Goal: Task Accomplishment & Management: Manage account settings

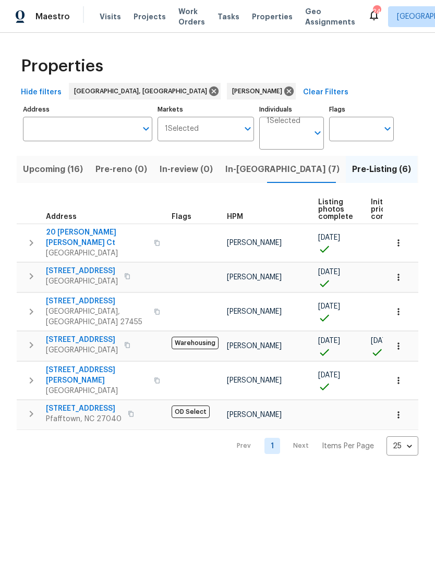
click at [240, 171] on span "In-reno (7)" at bounding box center [282, 169] width 114 height 15
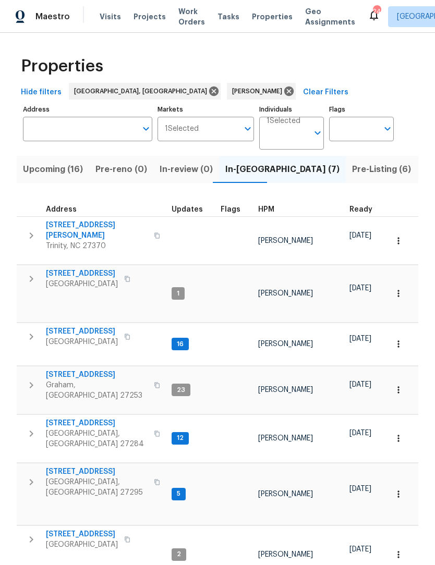
click at [66, 327] on span "3661 Briarmeade Rd" at bounding box center [82, 332] width 72 height 10
click at [69, 269] on span "6010 Morganshire Dr" at bounding box center [82, 274] width 72 height 10
click at [61, 229] on span "[STREET_ADDRESS][PERSON_NAME]" at bounding box center [97, 230] width 102 height 21
click at [71, 467] on span "113 Habersham Ct" at bounding box center [97, 472] width 102 height 10
click at [68, 279] on span "Summerfield, NC 27358" at bounding box center [82, 284] width 72 height 10
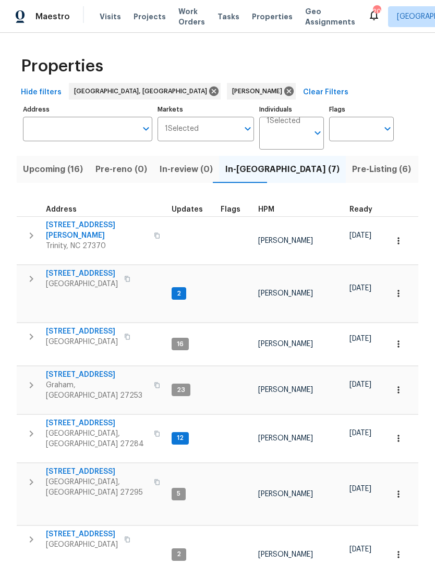
click at [83, 418] on span "150 Roswell Dr" at bounding box center [97, 423] width 102 height 10
click at [44, 168] on span "Upcoming (16)" at bounding box center [53, 169] width 60 height 15
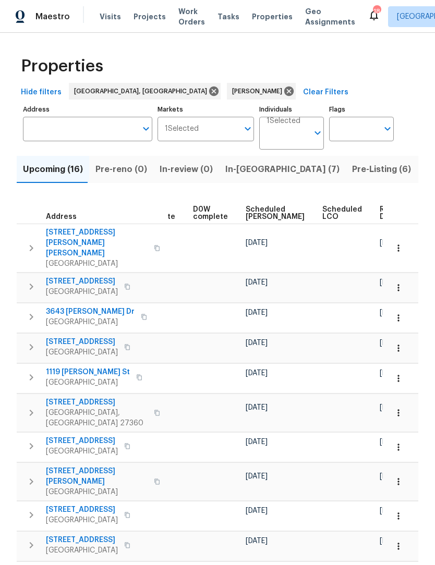
scroll to position [0, 262]
click at [380, 215] on span "Ready Date" at bounding box center [391, 213] width 23 height 15
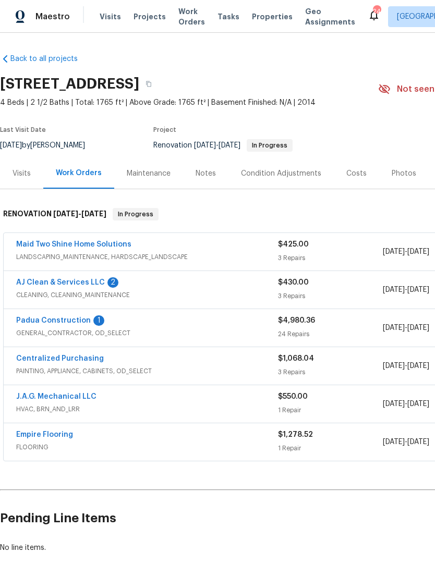
click at [50, 323] on link "Padua Construction" at bounding box center [53, 320] width 75 height 7
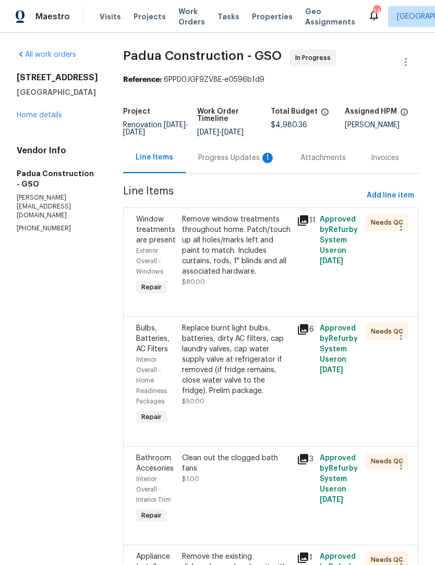
click at [209, 160] on div "Progress Updates 1" at bounding box center [236, 158] width 77 height 10
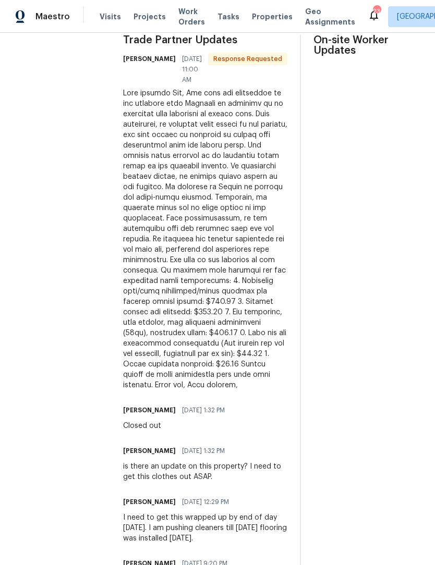
scroll to position [326, 0]
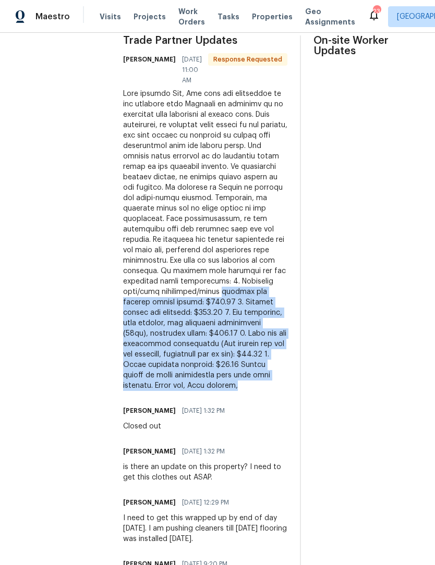
copy div "testing and ceiling access points: $250.00 2. Ceiling repair and painting: $300…"
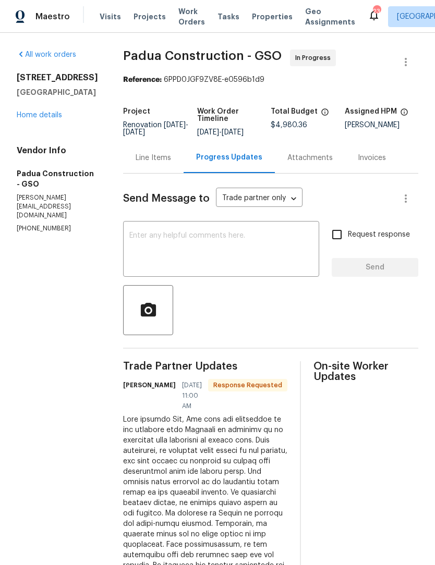
scroll to position [0, 0]
click at [136, 158] on div "Line Items" at bounding box center [153, 158] width 35 height 10
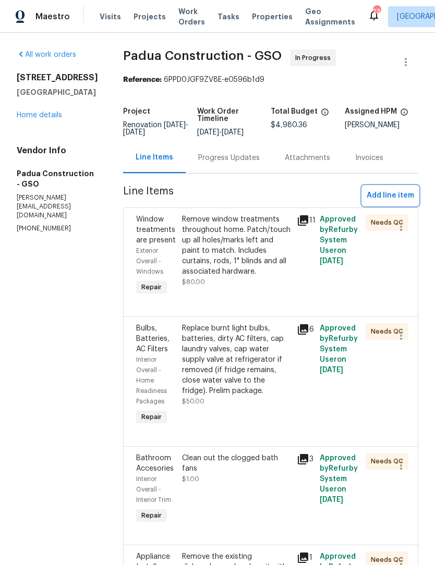
click at [383, 197] on span "Add line item" at bounding box center [390, 195] width 47 height 13
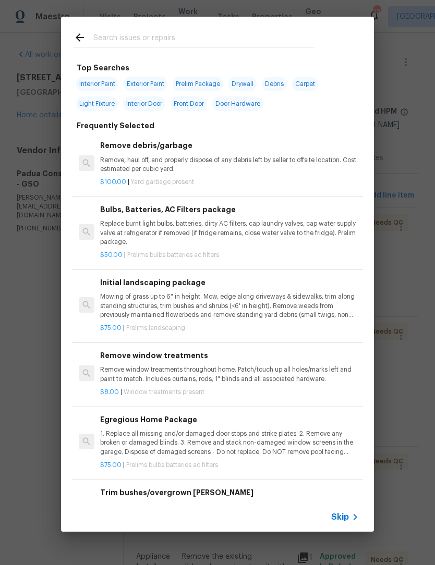
click at [110, 38] on input "text" at bounding box center [203, 39] width 221 height 16
type input "Add"
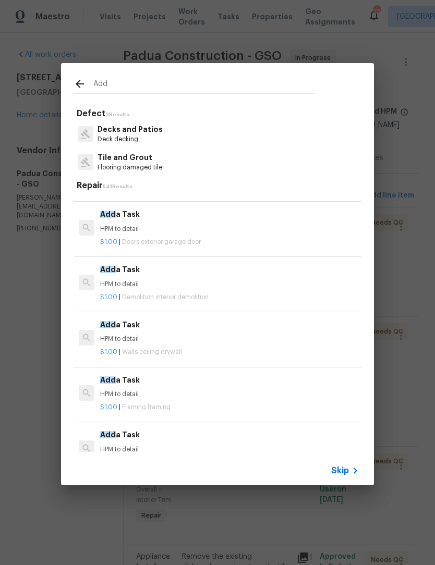
scroll to position [1883, 0]
click at [110, 281] on p "HPM to detail" at bounding box center [229, 285] width 259 height 9
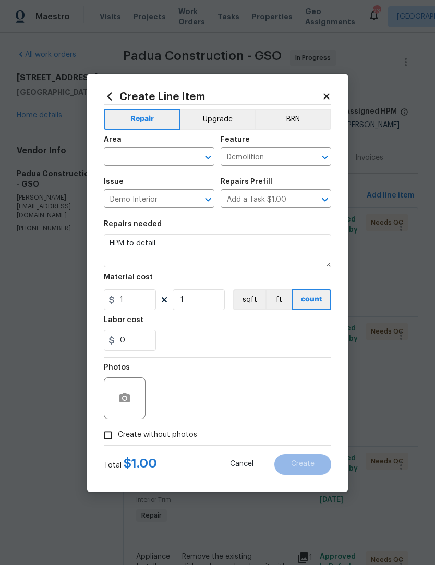
click at [122, 277] on h5 "Material cost" at bounding box center [128, 277] width 49 height 7
click at [126, 159] on input "text" at bounding box center [144, 158] width 81 height 16
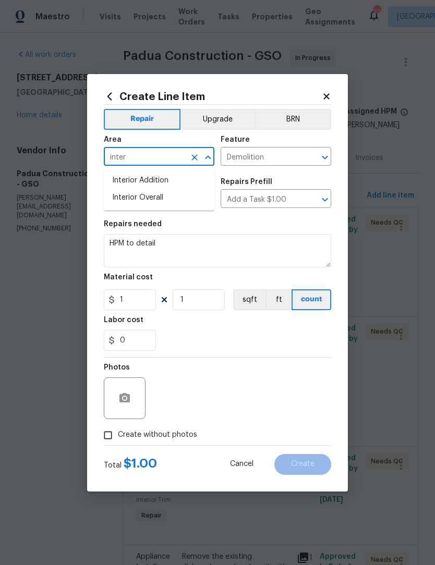
click at [150, 199] on li "Interior Overall" at bounding box center [159, 197] width 111 height 17
type input "Interior Overall"
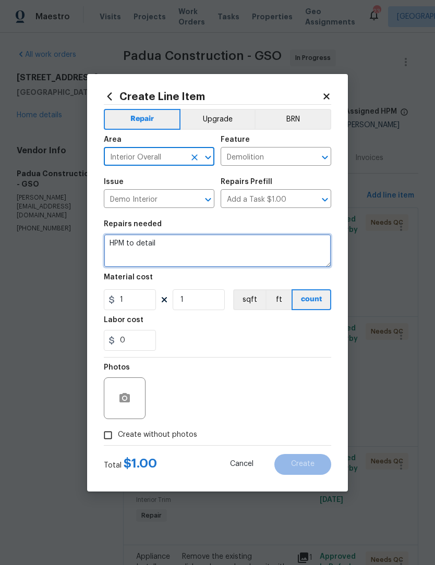
click at [185, 249] on textarea "HPM to detail" at bounding box center [217, 250] width 227 height 33
type textarea "H"
paste textarea "testing and ceiling access points: $250.00 2. Ceiling repair and painting: $300…"
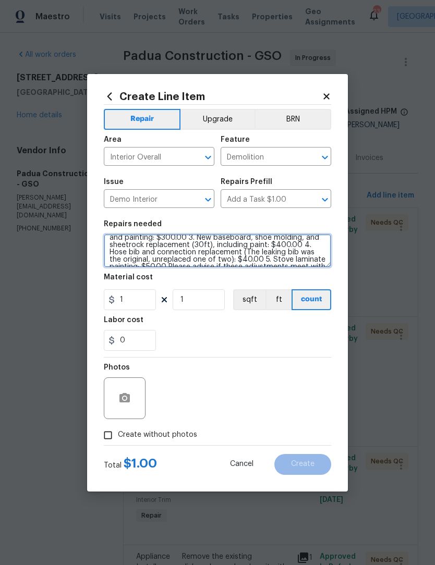
scroll to position [16, 0]
click at [323, 254] on textarea "testing and ceiling access points: $250.00 2. Ceiling repair and painting: $300…" at bounding box center [217, 250] width 227 height 33
type textarea "testing and ceiling access points: $250.00 2. Ceiling repair and painting: $300…"
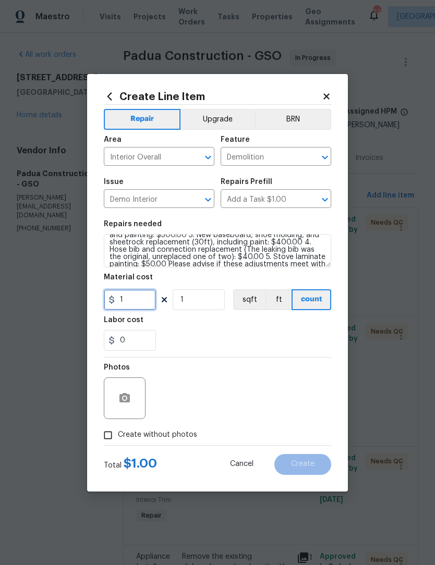
click at [142, 304] on input "1" at bounding box center [130, 299] width 52 height 21
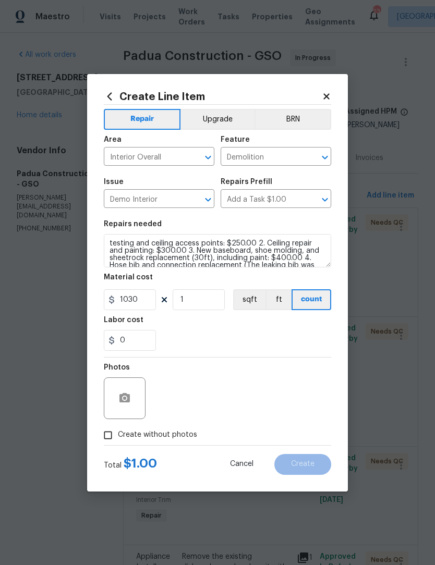
scroll to position [0, 0]
type input "1030"
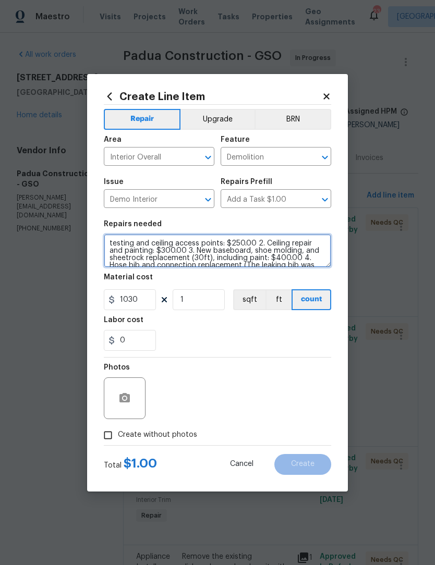
click at [111, 244] on textarea "testing and ceiling access points: $250.00 2. Ceiling repair and painting: $300…" at bounding box center [217, 250] width 227 height 33
click at [320, 244] on textarea "Emergency service call active leak in upstairs bathroom testing and ceiling acc…" at bounding box center [217, 250] width 227 height 33
click at [317, 244] on textarea "Emergency service call active leak in upstairs bathroom and ceiling access poin…" at bounding box center [217, 250] width 227 height 33
type textarea "Emergency service call active leak in upstairs bathroom. Cut ceiling access poi…"
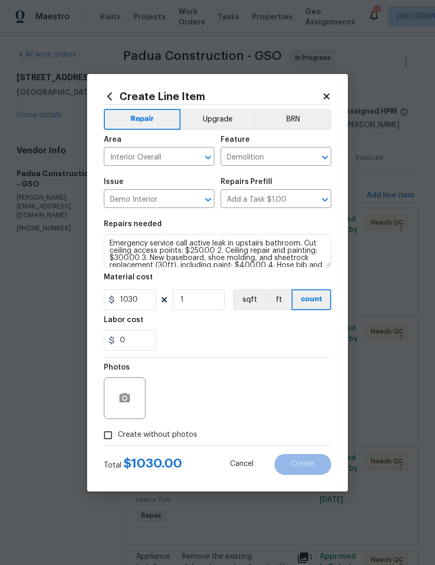
click at [114, 440] on input "Create without photos" at bounding box center [108, 436] width 20 height 20
checkbox input "true"
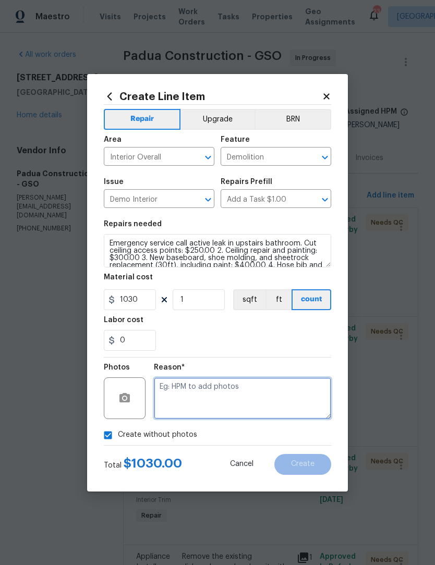
click at [178, 397] on textarea at bounding box center [242, 399] width 177 height 42
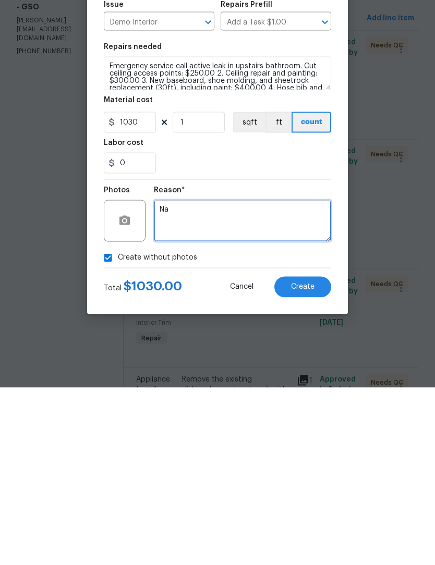
type textarea "Na"
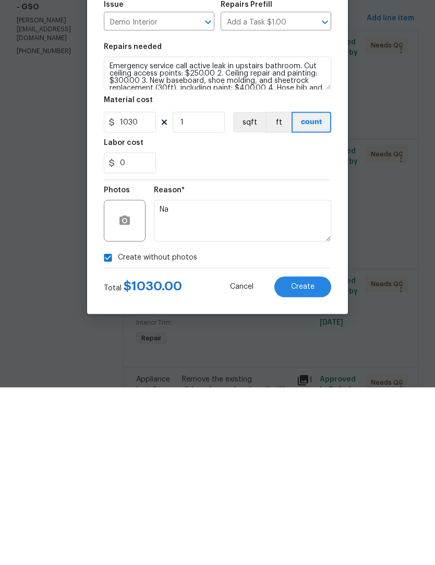
click at [308, 461] on span "Create" at bounding box center [302, 465] width 23 height 8
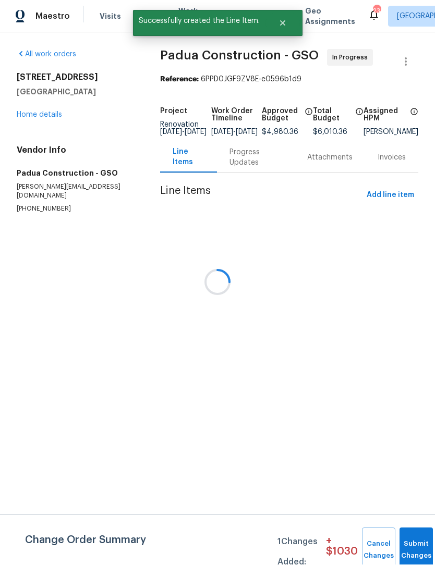
scroll to position [1, 0]
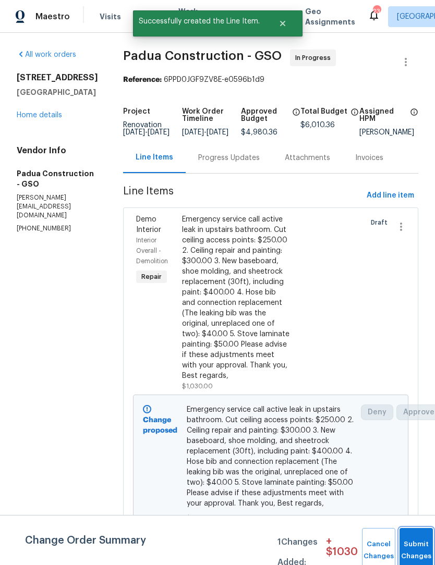
click at [416, 546] on button "Submit Changes" at bounding box center [416, 550] width 33 height 45
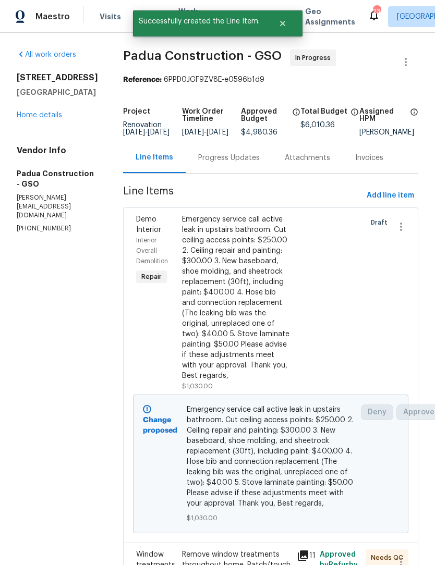
scroll to position [0, 0]
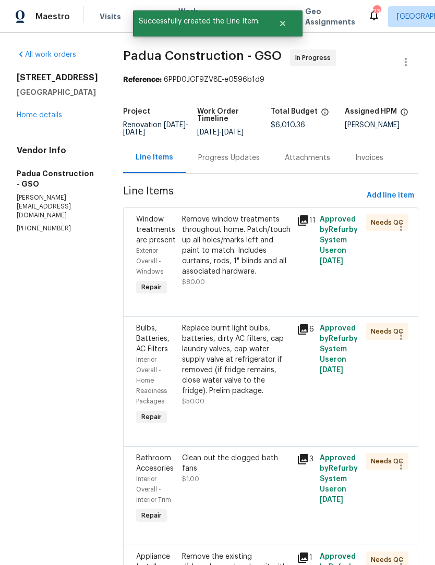
click at [208, 158] on div "Progress Updates" at bounding box center [229, 158] width 62 height 10
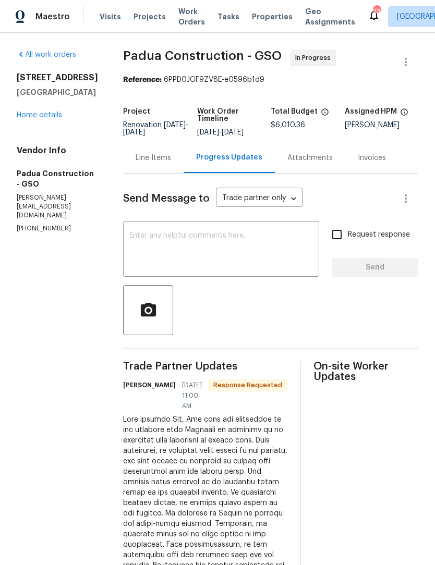
click at [52, 119] on link "Home details" at bounding box center [39, 115] width 45 height 7
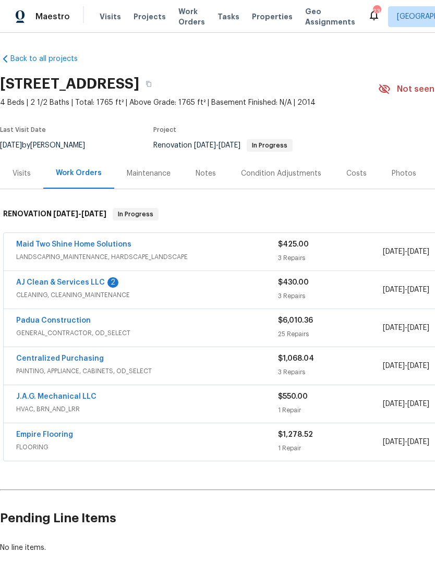
click at [67, 324] on link "Padua Construction" at bounding box center [53, 320] width 75 height 7
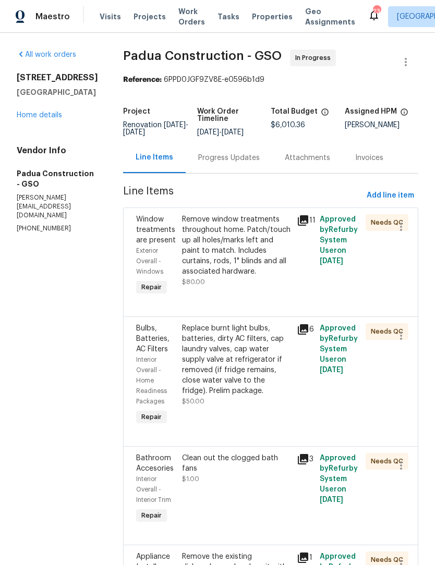
click at [210, 159] on div "Progress Updates" at bounding box center [229, 158] width 62 height 10
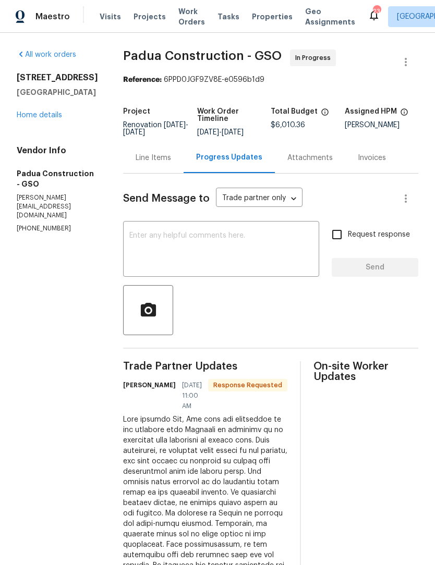
click at [155, 250] on textarea at bounding box center [221, 250] width 184 height 37
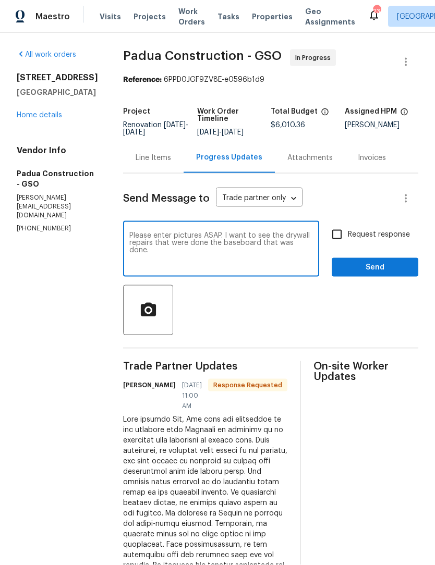
click at [219, 237] on textarea "Please enter pictures ASAP. I want to see the drywall repairs that were done th…" at bounding box center [221, 250] width 184 height 37
click at [157, 243] on textarea "Please enter pictures ASAP. I need to see the drywall repairs that were done th…" at bounding box center [221, 250] width 184 height 37
click at [283, 243] on textarea "Please enter pictures ASAP. I need to see the drywall repairs that were complet…" at bounding box center [221, 250] width 184 height 37
type textarea "Please enter pictures ASAP. I need to see the drywall repairs that were complet…"
click at [343, 232] on input "Request response" at bounding box center [337, 235] width 22 height 22
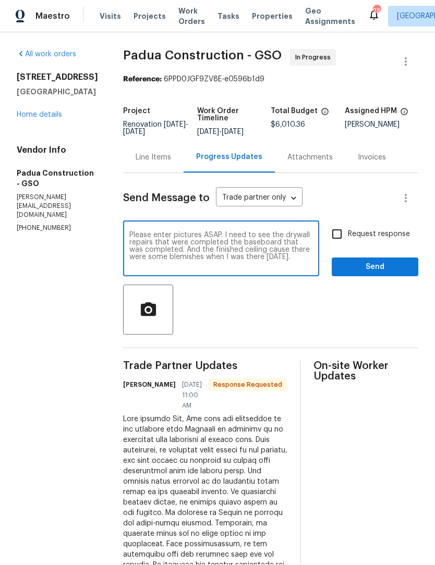
checkbox input "true"
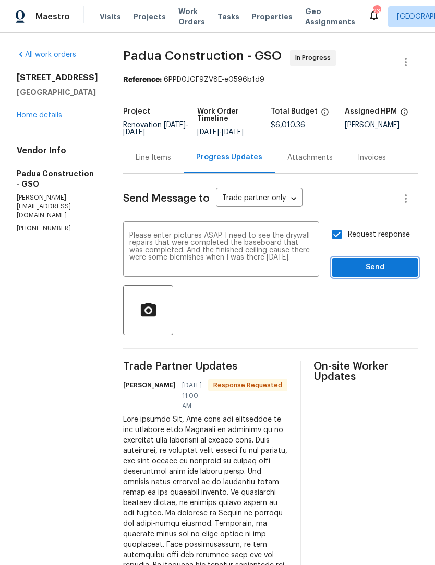
click at [381, 269] on span "Send" at bounding box center [375, 267] width 70 height 13
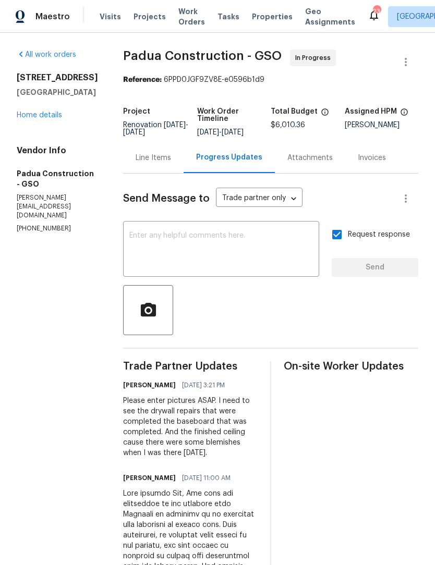
click at [22, 167] on div "All work orders 3661 Briarmeade Rd Greensboro, NC 27405 Home details Vendor Inf…" at bounding box center [57, 142] width 81 height 184
click at [19, 119] on link "Home details" at bounding box center [39, 115] width 45 height 7
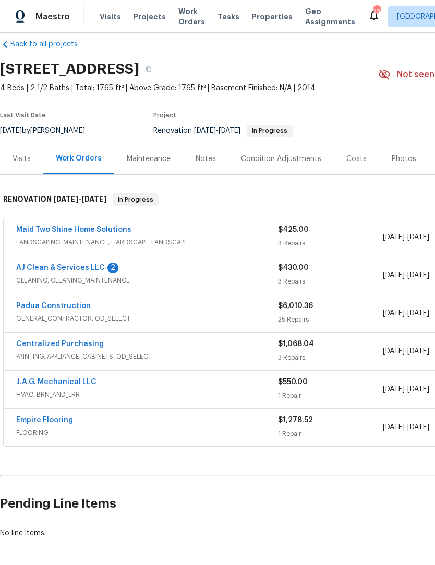
scroll to position [11, 14]
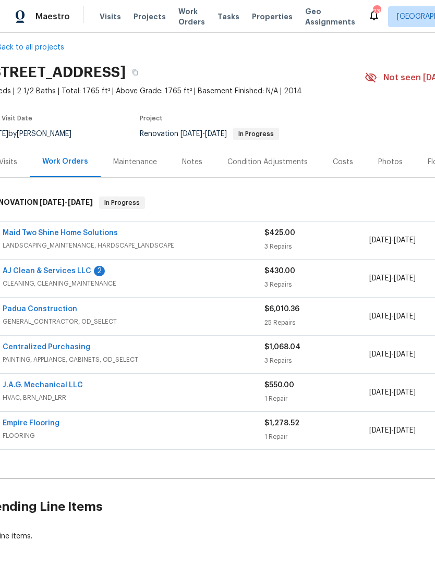
click at [30, 236] on link "Maid Two Shine Home Solutions" at bounding box center [60, 232] width 115 height 7
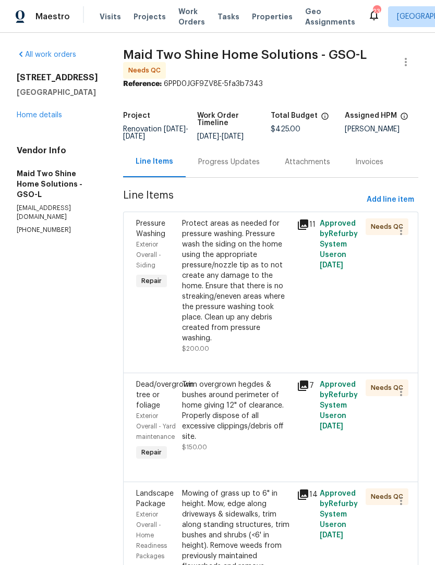
click at [250, 316] on div "Protect areas as needed for pressure washing. Pressure wash the siding on the h…" at bounding box center [236, 281] width 108 height 125
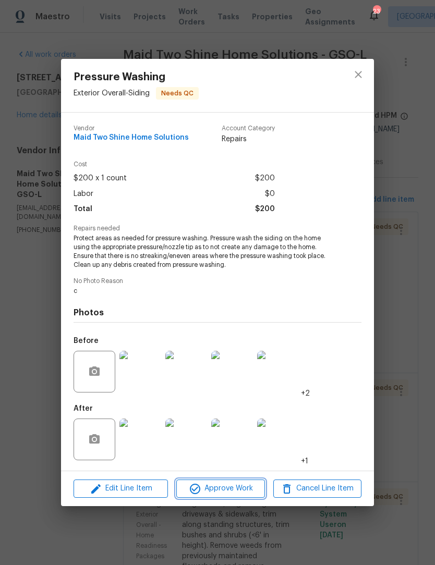
click at [228, 498] on button "Approve Work" at bounding box center [220, 489] width 88 height 18
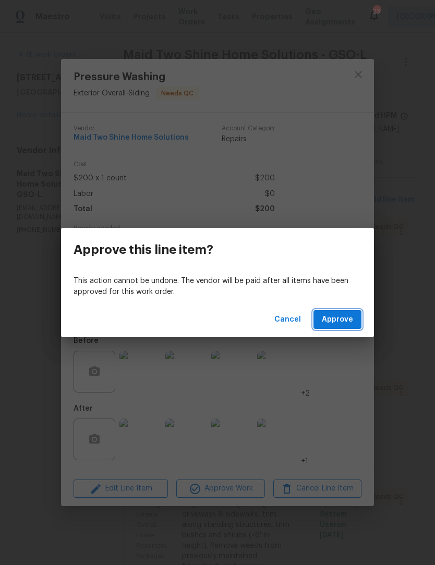
click at [341, 323] on span "Approve" at bounding box center [337, 319] width 31 height 13
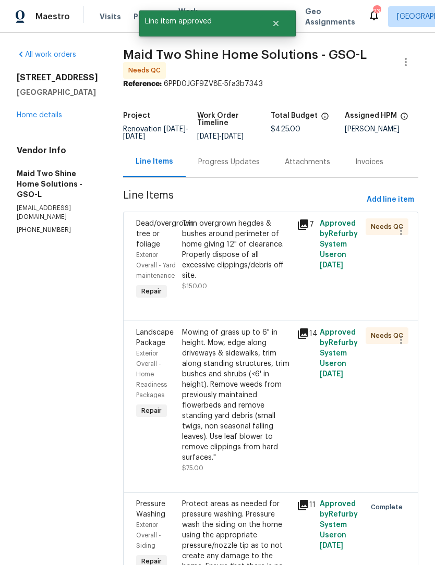
click at [245, 273] on div "Trim overgrown hegdes & bushes around perimeter of home giving 12" of clearance…" at bounding box center [236, 250] width 108 height 63
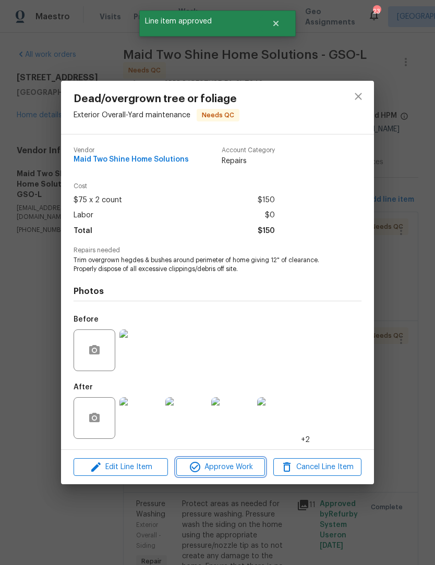
click at [224, 469] on span "Approve Work" at bounding box center [220, 467] width 82 height 13
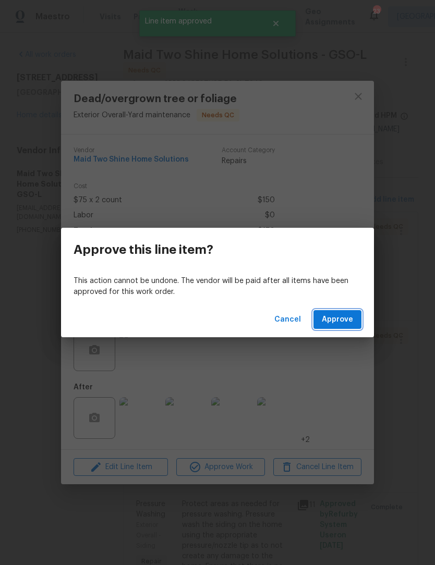
click at [340, 321] on span "Approve" at bounding box center [337, 319] width 31 height 13
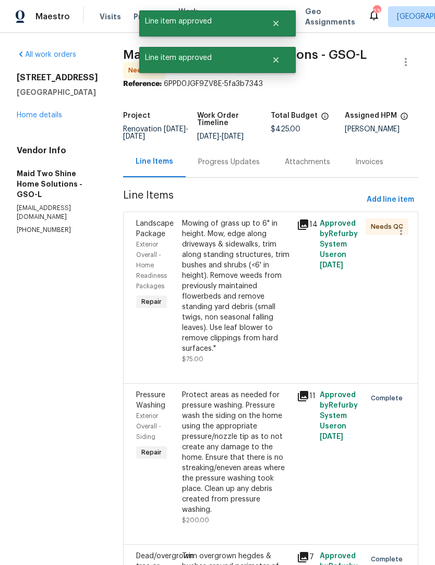
click at [260, 304] on div "Mowing of grass up to 6" in height. Mow, edge along driveways & sidewalks, trim…" at bounding box center [236, 287] width 108 height 136
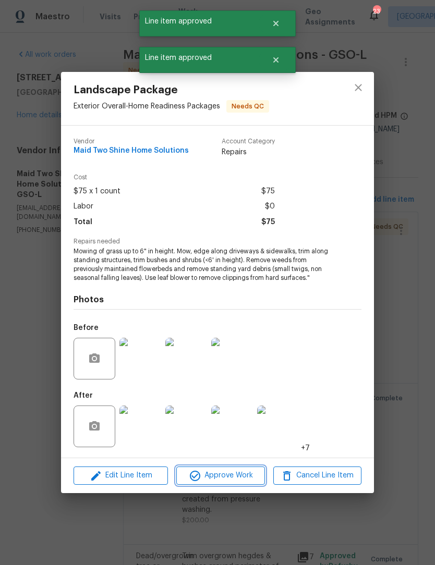
click at [226, 485] on button "Approve Work" at bounding box center [220, 476] width 88 height 18
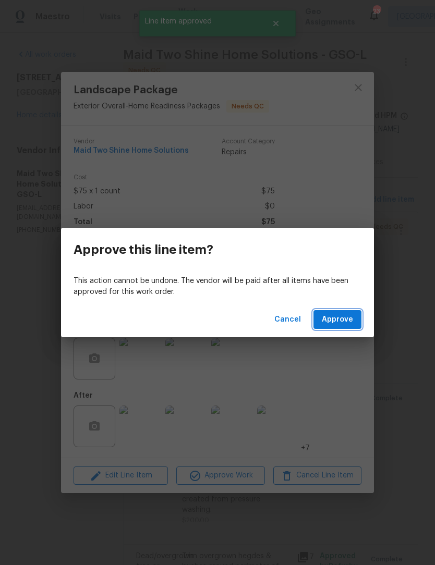
click at [339, 319] on span "Approve" at bounding box center [337, 319] width 31 height 13
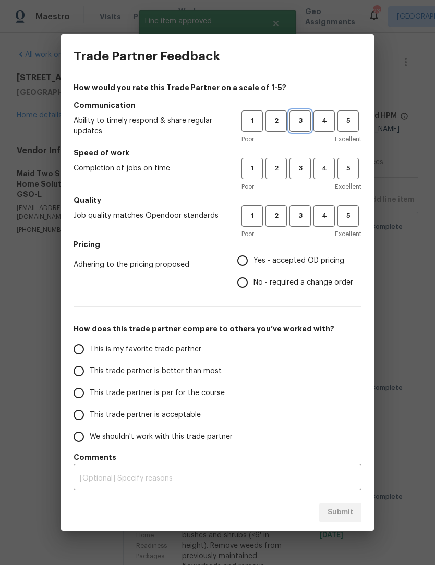
click at [297, 120] on span "3" at bounding box center [300, 121] width 19 height 12
click at [305, 174] on span "3" at bounding box center [300, 169] width 19 height 12
click at [296, 227] on button "3" at bounding box center [299, 216] width 21 height 21
click at [242, 263] on input "Yes - accepted OD pricing" at bounding box center [243, 261] width 22 height 22
radio input "true"
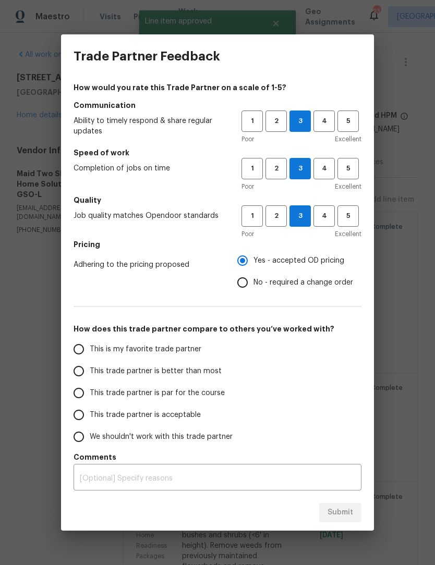
click at [79, 398] on input "This trade partner is par for the course" at bounding box center [79, 393] width 22 height 22
radio input "false"
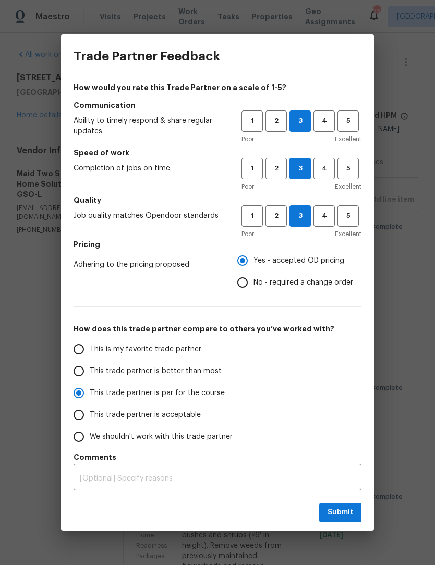
click at [84, 415] on input "This trade partner is acceptable" at bounding box center [79, 415] width 22 height 22
click at [95, 475] on textarea at bounding box center [217, 478] width 275 height 7
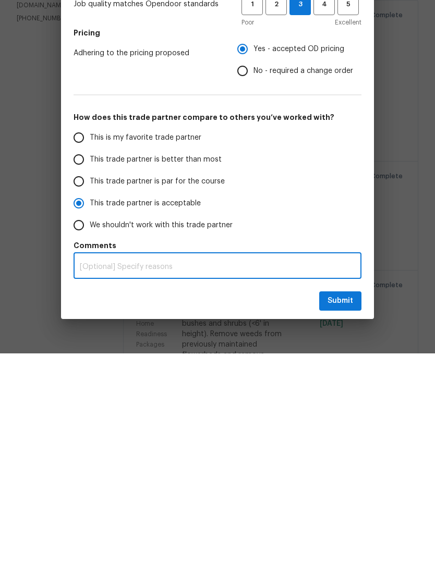
radio input "true"
type textarea "Com"
radio input "false"
type textarea "Commu"
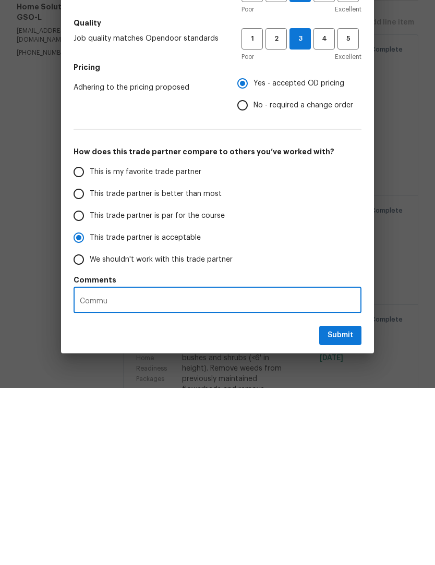
radio input "false"
type textarea "Communi"
radio input "false"
type textarea "Communica"
radio input "false"
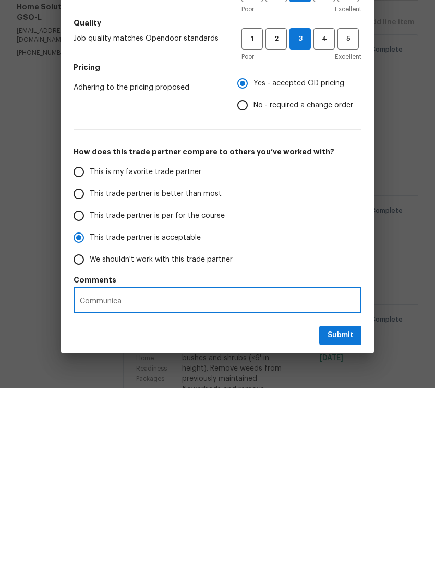
type textarea "Communicati"
radio input "false"
type textarea "Communication"
radio input "false"
type textarea "Communication is horrible"
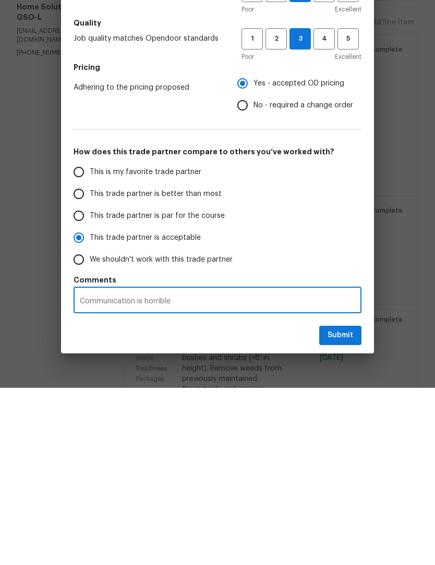
radio input "false"
type textarea "Communication is horrible."
radio input "false"
type textarea "Communication is horrible they don’t"
radio input "false"
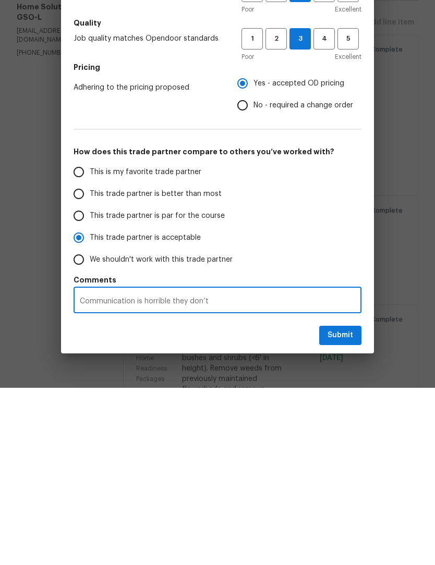
type textarea "Communication is horrible. They don’t reply to"
radio input "false"
type textarea "Communication is horrible. They don’t reply to the"
radio input "false"
type textarea "Communication is horrible. They don’t reply to the port."
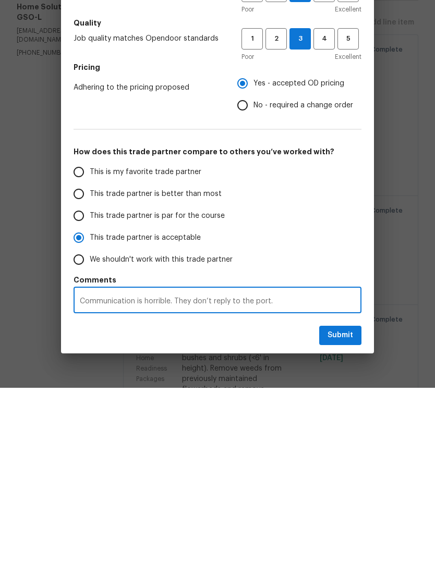
radio input "false"
type textarea "Communication is horrible. They don’t reply to the portal."
radio input "false"
type textarea "Communication is horrible. They don’t reply to the portal. They don’t"
radio input "false"
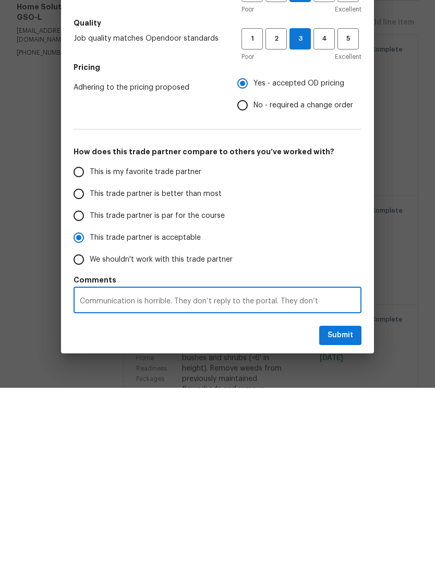
type textarea "Communication is horrible. They don’t reply to the portal. They don’t reply"
radio input "false"
type textarea "Communication is horrible. They don’t reply to the portal. They don’t reply to …"
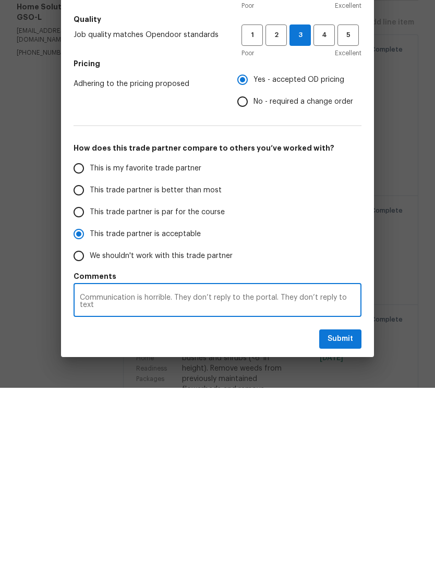
radio input "false"
type textarea "Communication is horrible. They don’t reply to the portal. They don’t reply to …"
radio input "false"
type textarea "Communication is horrible. They don’t reply to the portal. They don’t reply to …"
radio input "false"
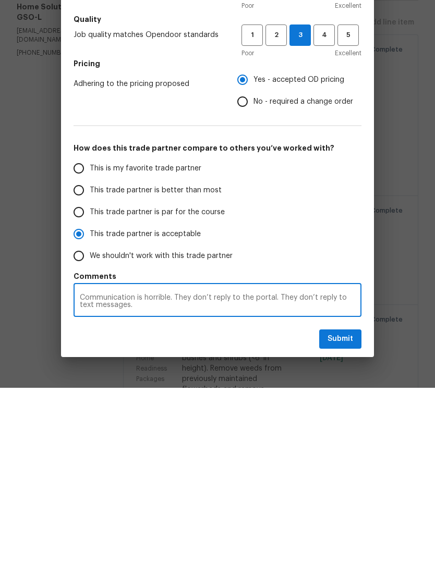
type textarea "Communication is horrible. They don’t reply to the portal. They don’t reply to …"
radio input "false"
type textarea "Communication is horrible. They don’t reply to the portal. They don’t reply to …"
radio input "false"
type textarea "Communication is horrible. They don’t reply to the portal. They don’t reply to …"
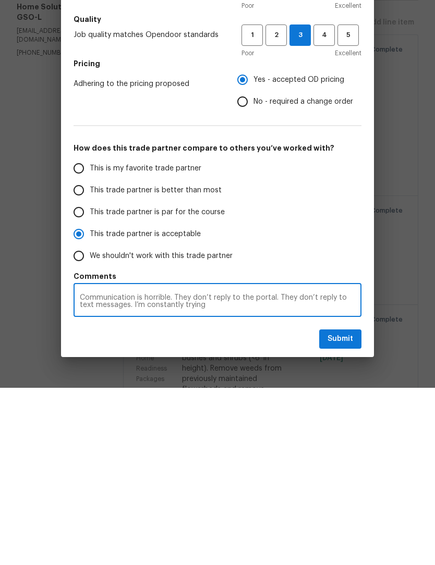
radio input "false"
type textarea "Communication is horrible. They don’t reply to the portal. They don’t reply to …"
radio input "false"
type textarea "Communication is horrible. They don’t reply to the portal. They don’t reply to …"
radio input "false"
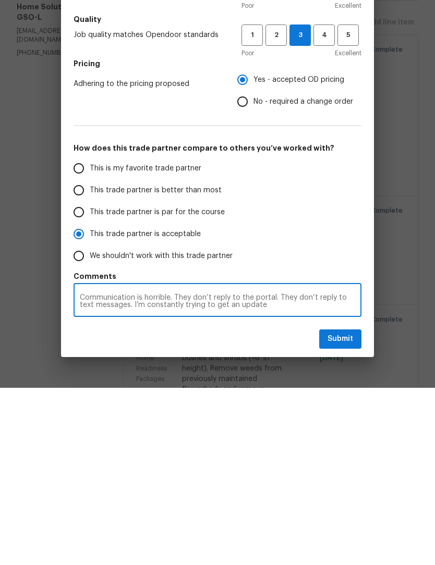
type textarea "Communication is horrible. They don’t reply to the portal. They don’t reply to …"
radio input "false"
type textarea "Communication is horrible. They don’t reply to the portal. They don’t reply to …"
radio input "false"
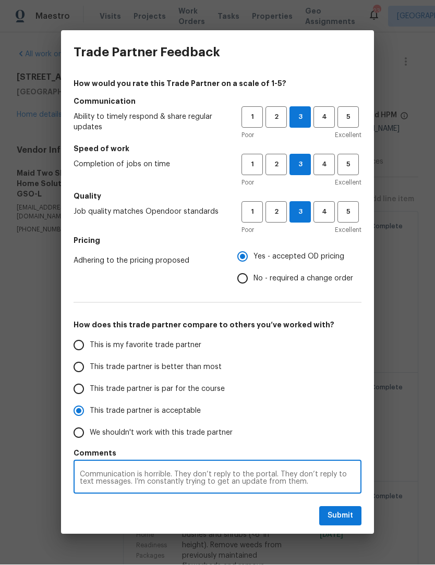
type textarea "Communication is horrible. They don’t reply to the portal. They don’t reply to …"
click at [253, 122] on span "1" at bounding box center [252, 118] width 19 height 12
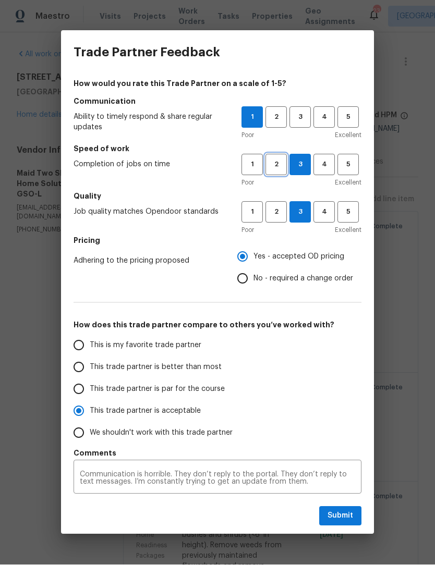
click at [272, 170] on span "2" at bounding box center [276, 165] width 19 height 12
click at [275, 215] on span "2" at bounding box center [276, 213] width 19 height 12
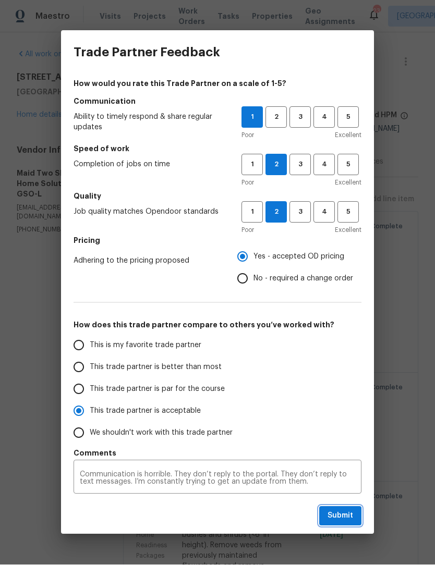
click at [350, 525] on button "Submit" at bounding box center [340, 516] width 42 height 19
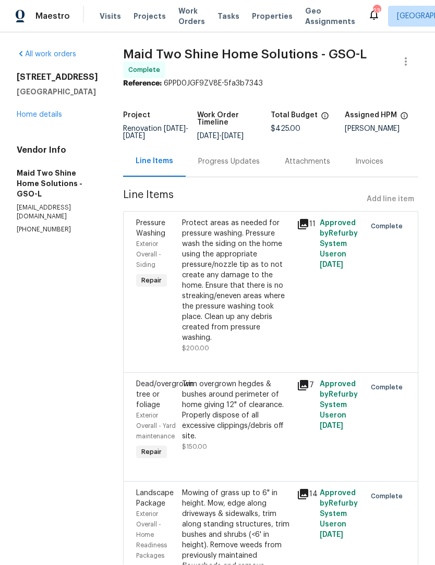
radio input "false"
click at [46, 112] on link "Home details" at bounding box center [39, 115] width 45 height 7
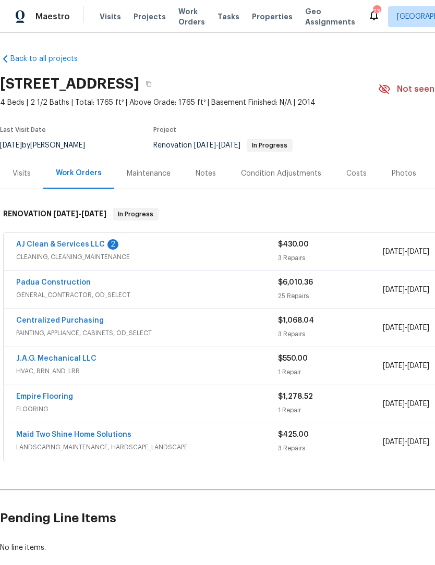
click at [18, 241] on link "AJ Clean & Services LLC" at bounding box center [60, 244] width 89 height 7
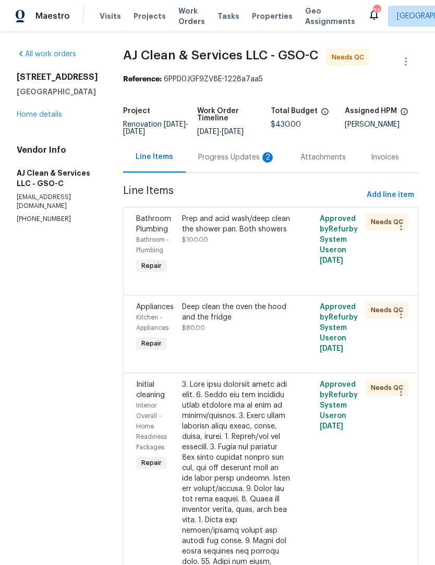
scroll to position [1, 0]
click at [232, 163] on div "Progress Updates 2" at bounding box center [236, 158] width 77 height 10
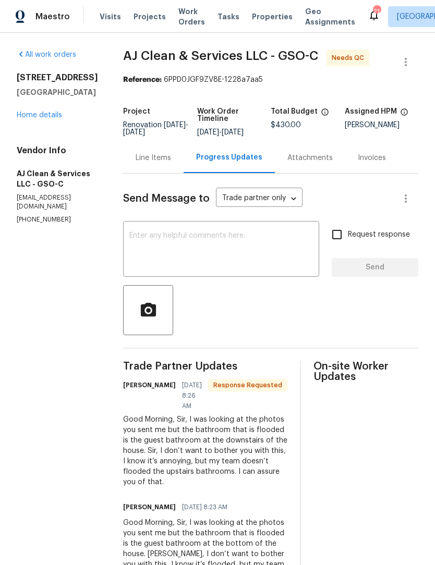
click at [167, 163] on div "Line Items" at bounding box center [153, 158] width 35 height 10
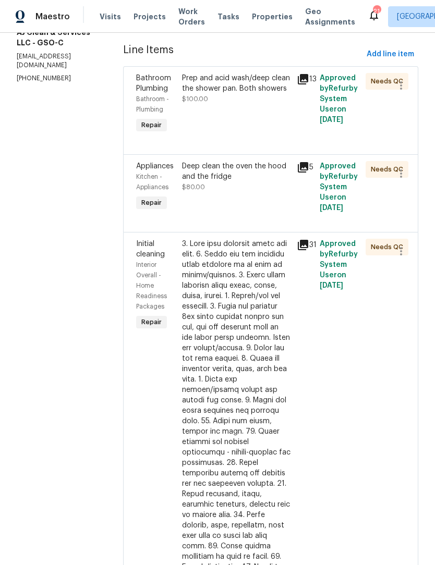
scroll to position [123, 0]
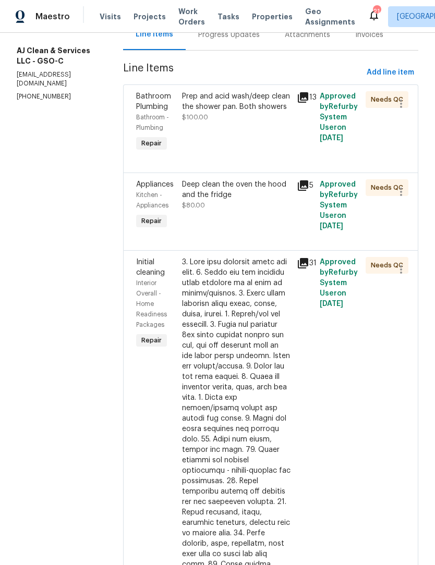
click at [236, 112] on div "Prep and acid wash/deep clean the shower pan. Both showers" at bounding box center [236, 101] width 108 height 21
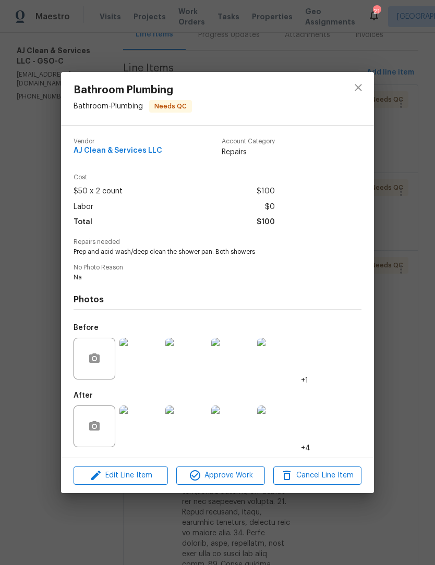
click at [137, 430] on img at bounding box center [140, 427] width 42 height 42
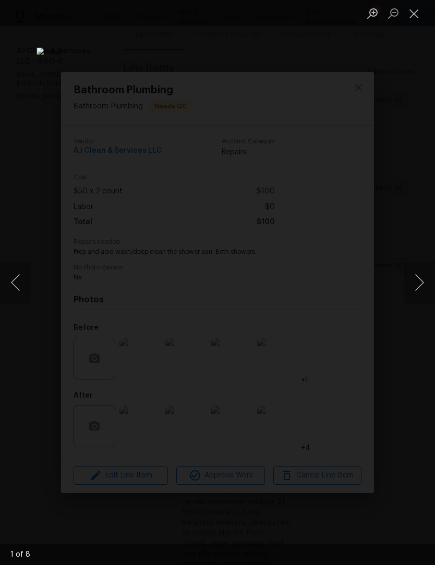
click at [421, 282] on button "Next image" at bounding box center [419, 283] width 31 height 42
click at [420, 284] on button "Next image" at bounding box center [419, 283] width 31 height 42
click at [419, 284] on button "Next image" at bounding box center [419, 283] width 31 height 42
click at [419, 286] on button "Next image" at bounding box center [419, 283] width 31 height 42
click at [417, 286] on button "Next image" at bounding box center [419, 283] width 31 height 42
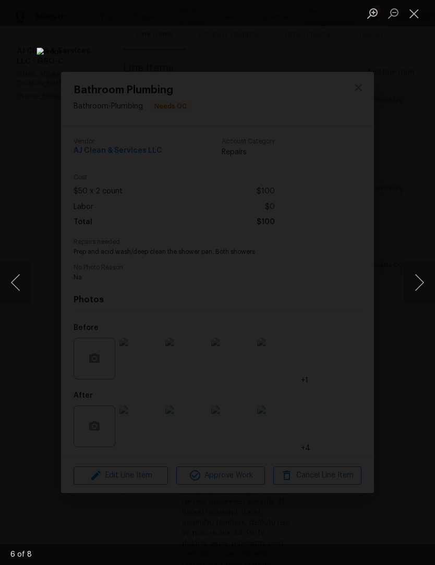
click at [414, 21] on button "Close lightbox" at bounding box center [414, 13] width 21 height 18
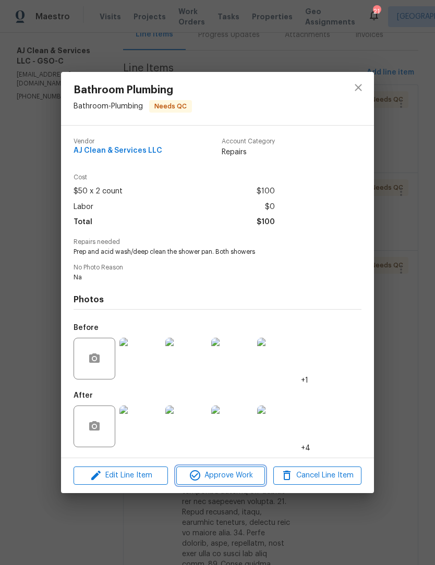
click at [233, 485] on button "Approve Work" at bounding box center [220, 476] width 88 height 18
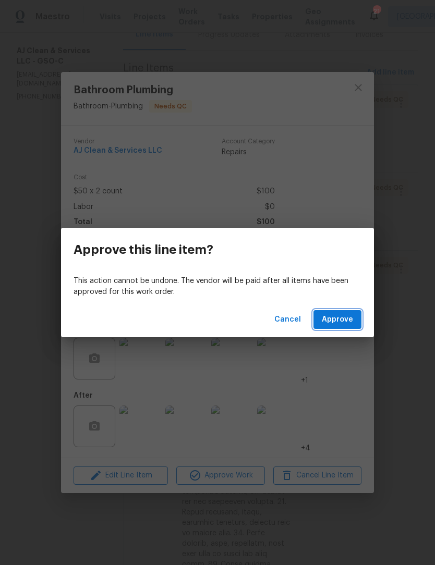
click at [346, 321] on span "Approve" at bounding box center [337, 319] width 31 height 13
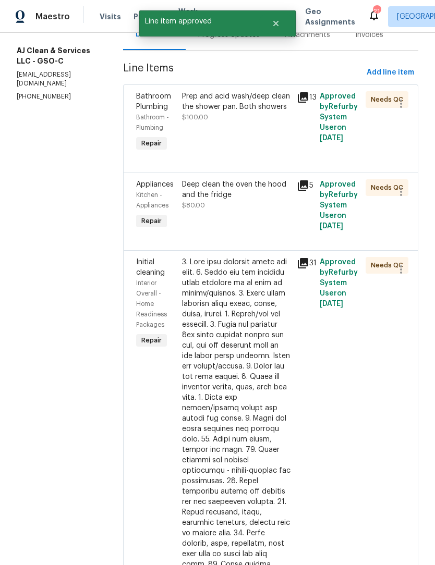
scroll to position [0, 0]
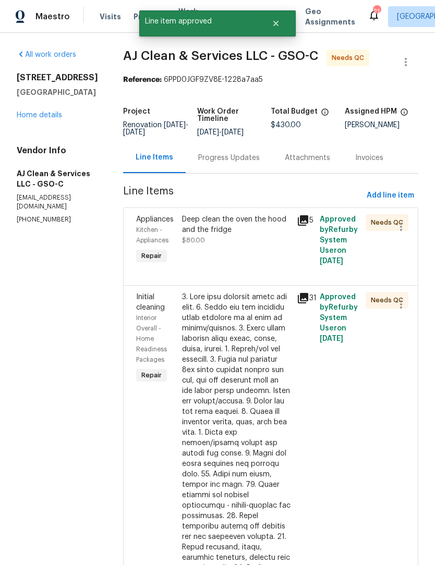
click at [232, 235] on div "Deep clean the oven the hood and the fridge" at bounding box center [236, 224] width 108 height 21
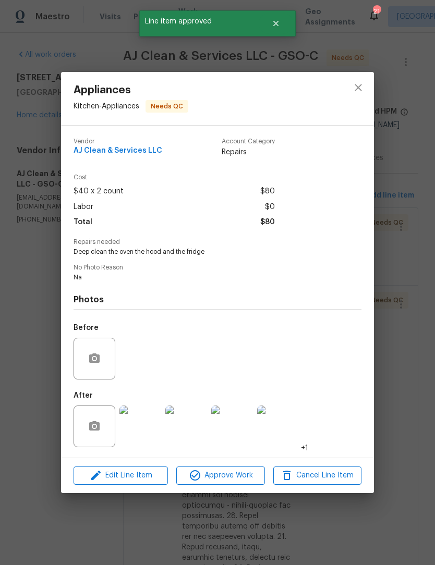
click at [140, 437] on img at bounding box center [140, 427] width 42 height 42
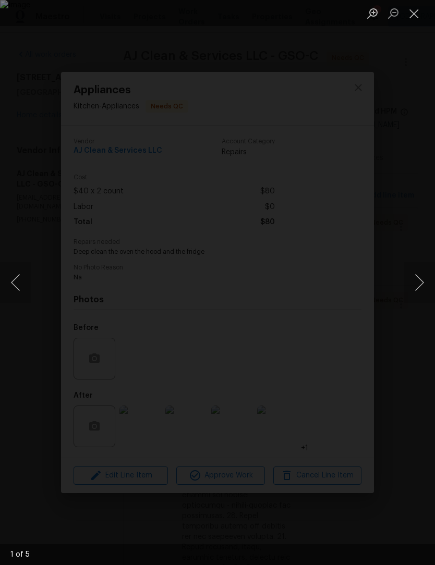
click at [423, 282] on button "Next image" at bounding box center [419, 283] width 31 height 42
click at [422, 288] on button "Next image" at bounding box center [419, 283] width 31 height 42
click at [419, 282] on button "Next image" at bounding box center [419, 283] width 31 height 42
click at [424, 281] on button "Next image" at bounding box center [419, 283] width 31 height 42
click at [422, 282] on button "Next image" at bounding box center [419, 283] width 31 height 42
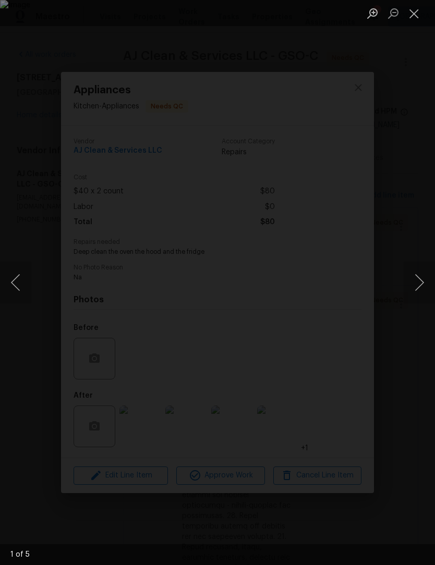
click at [421, 290] on button "Next image" at bounding box center [419, 283] width 31 height 42
click at [417, 18] on button "Close lightbox" at bounding box center [414, 13] width 21 height 18
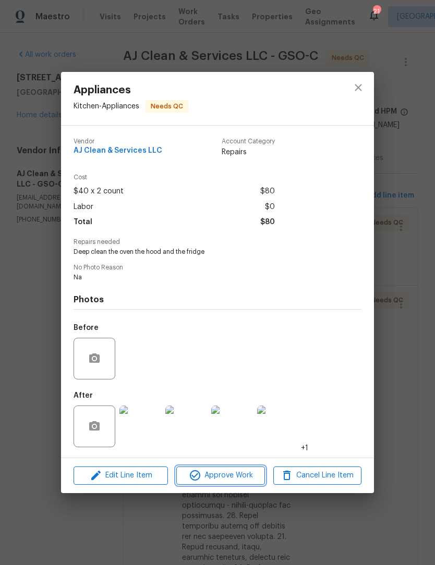
click at [235, 485] on button "Approve Work" at bounding box center [220, 476] width 88 height 18
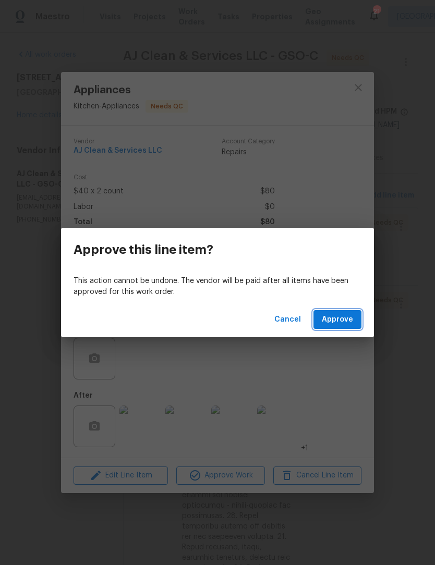
click at [343, 318] on span "Approve" at bounding box center [337, 319] width 31 height 13
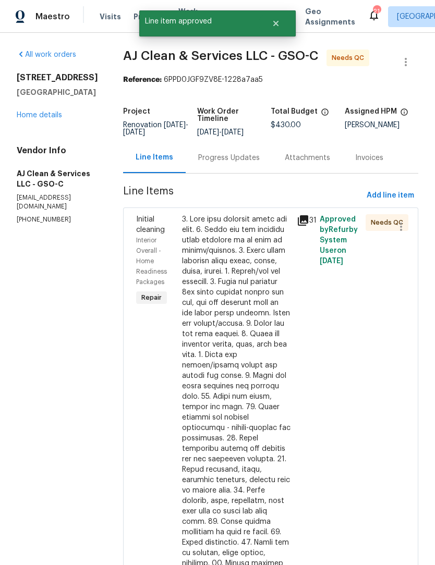
scroll to position [4, 0]
click at [242, 433] on div at bounding box center [236, 464] width 108 height 501
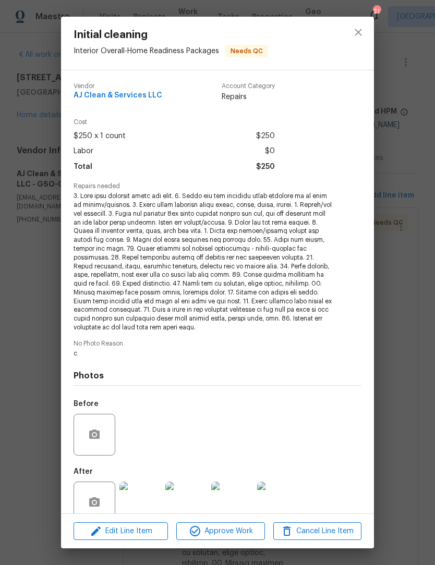
click at [148, 519] on img at bounding box center [140, 503] width 42 height 42
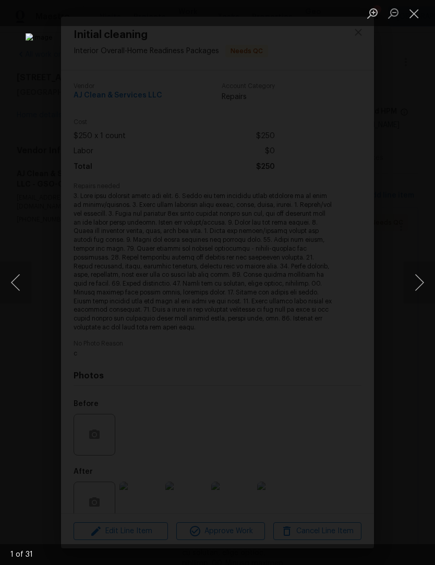
click at [423, 300] on button "Next image" at bounding box center [419, 283] width 31 height 42
click at [416, 299] on button "Next image" at bounding box center [419, 283] width 31 height 42
click at [419, 299] on button "Next image" at bounding box center [419, 283] width 31 height 42
click at [418, 299] on button "Next image" at bounding box center [419, 283] width 31 height 42
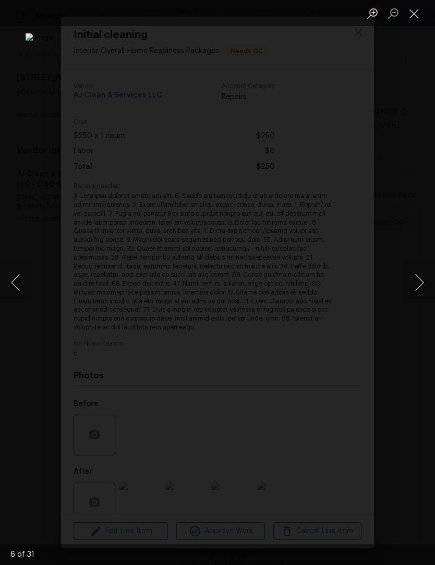
click at [418, 298] on button "Next image" at bounding box center [419, 283] width 31 height 42
click at [420, 297] on button "Next image" at bounding box center [419, 283] width 31 height 42
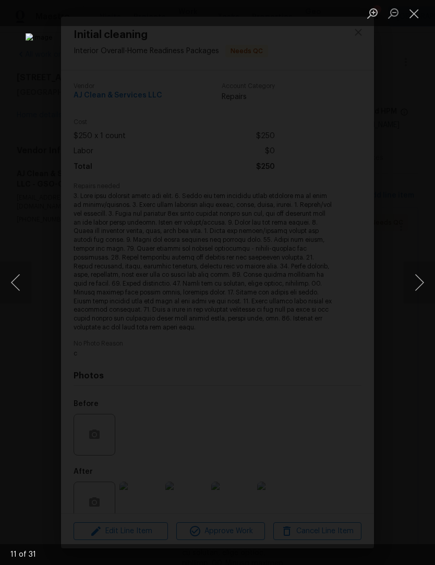
click at [420, 297] on button "Next image" at bounding box center [419, 283] width 31 height 42
click at [420, 296] on button "Next image" at bounding box center [419, 283] width 31 height 42
click at [419, 22] on button "Close lightbox" at bounding box center [414, 13] width 21 height 18
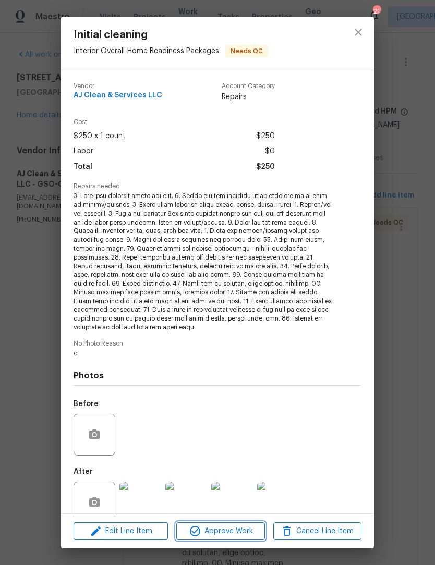
click at [231, 541] on button "Approve Work" at bounding box center [220, 532] width 88 height 18
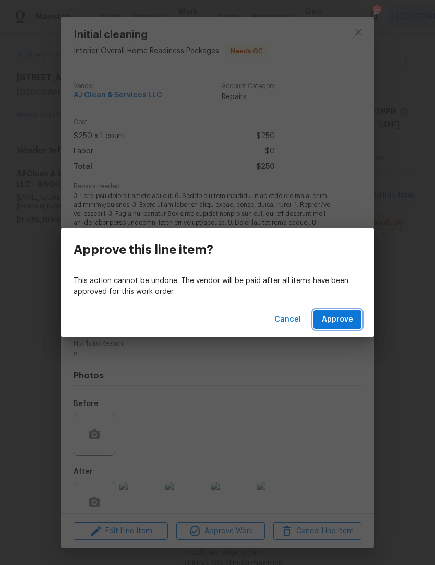
click at [352, 330] on button "Approve" at bounding box center [337, 319] width 48 height 19
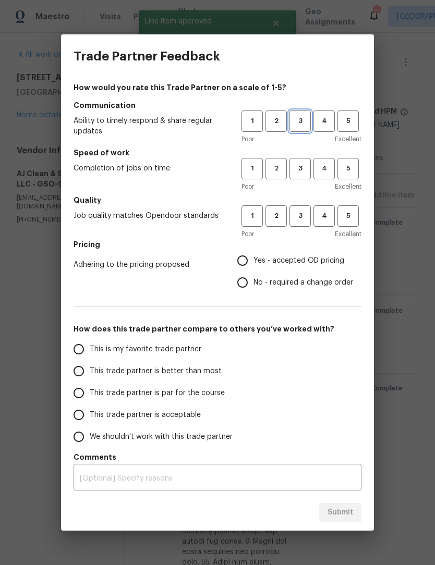
click at [304, 127] on span "3" at bounding box center [300, 121] width 19 height 12
click at [304, 179] on button "3" at bounding box center [299, 168] width 21 height 21
click at [303, 227] on button "3" at bounding box center [299, 216] width 21 height 21
click at [83, 404] on input "This trade partner is par for the course" at bounding box center [79, 393] width 22 height 22
radio input "true"
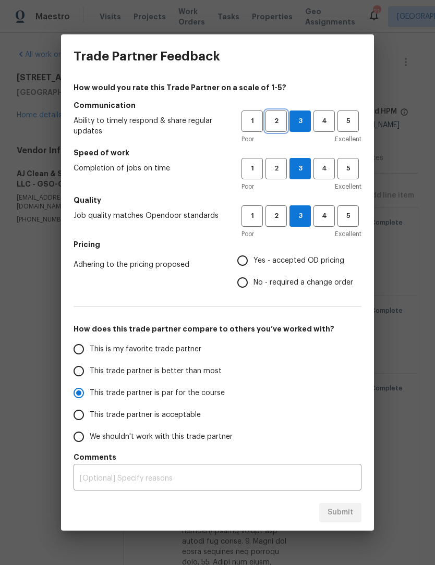
click at [280, 127] on span "2" at bounding box center [276, 121] width 19 height 12
click at [280, 175] on span "2" at bounding box center [276, 169] width 19 height 12
click at [253, 222] on span "1" at bounding box center [252, 216] width 19 height 12
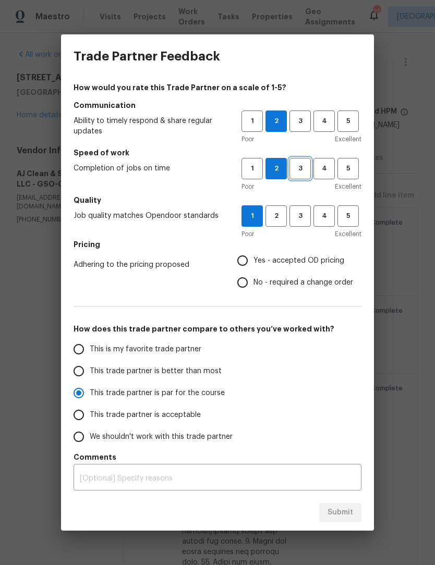
click at [297, 175] on span "3" at bounding box center [300, 169] width 19 height 12
click at [280, 175] on span "2" at bounding box center [276, 169] width 19 height 12
click at [98, 482] on textarea at bounding box center [217, 478] width 275 height 7
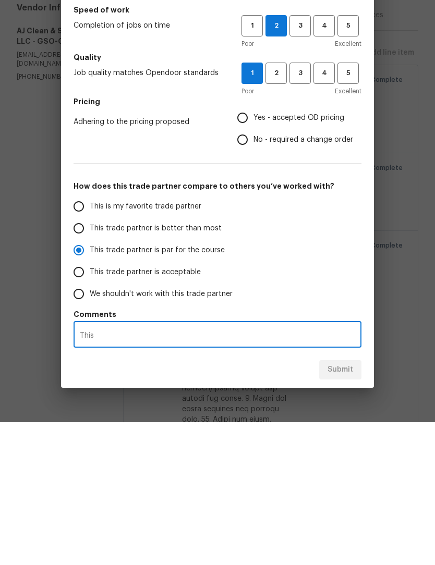
scroll to position [34, 0]
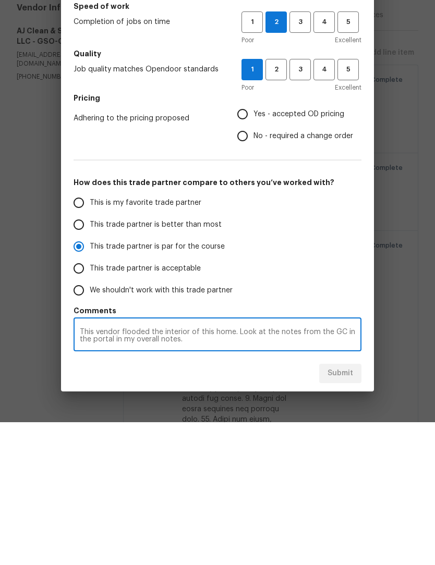
click at [119, 472] on textarea "This vendor flooded the interior of this home. Look at the notes from the GC in…" at bounding box center [217, 479] width 275 height 15
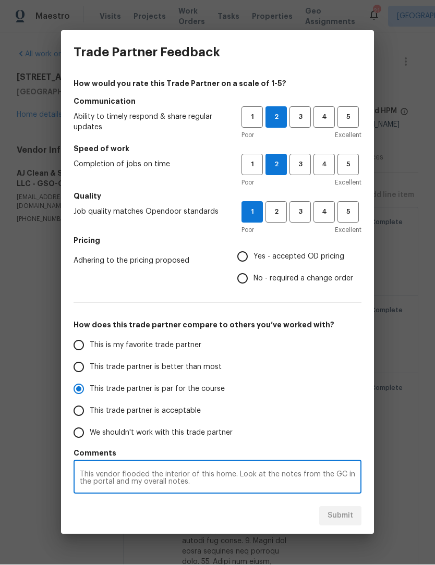
type textarea "This vendor flooded the interior of this home. Look at the notes from the GC in…"
click at [243, 290] on input "No - required a change order" at bounding box center [243, 279] width 22 height 22
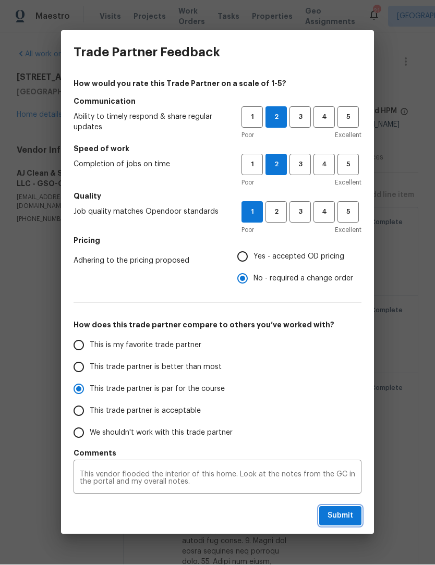
click at [341, 523] on span "Submit" at bounding box center [341, 516] width 26 height 13
radio input "false"
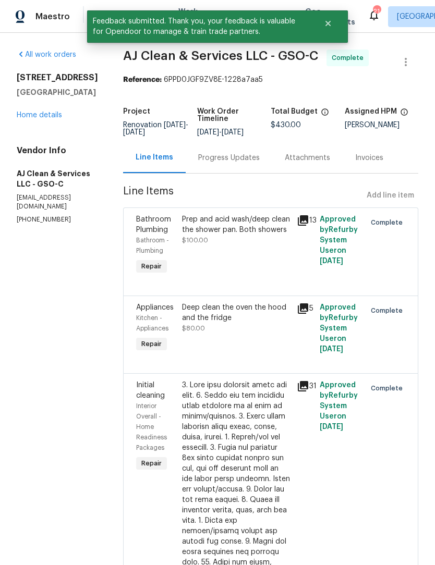
click at [44, 117] on link "Home details" at bounding box center [39, 115] width 45 height 7
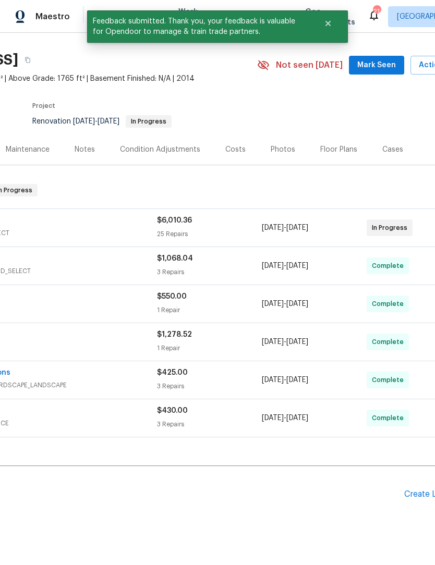
scroll to position [24, 120]
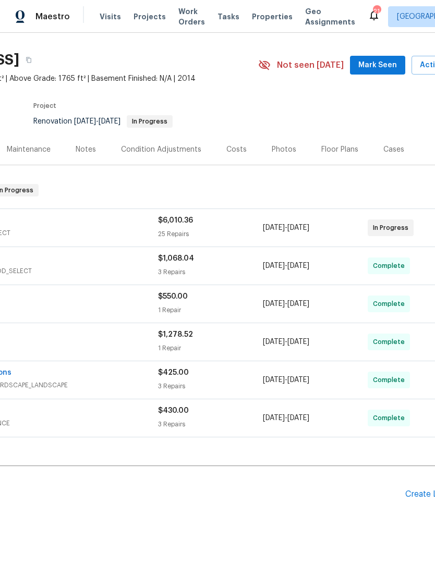
click at [380, 61] on span "Mark Seen" at bounding box center [377, 65] width 39 height 13
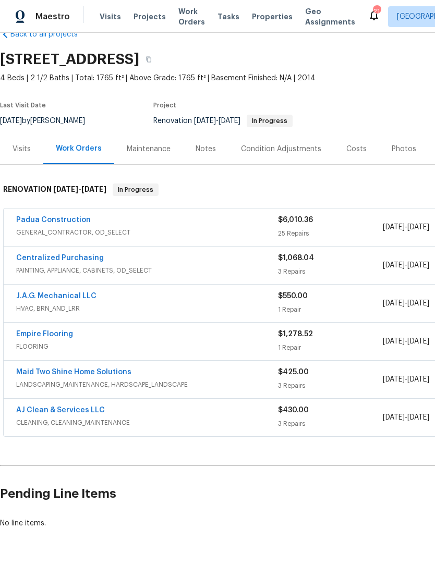
scroll to position [24, 0]
click at [26, 223] on link "Padua Construction" at bounding box center [53, 220] width 75 height 7
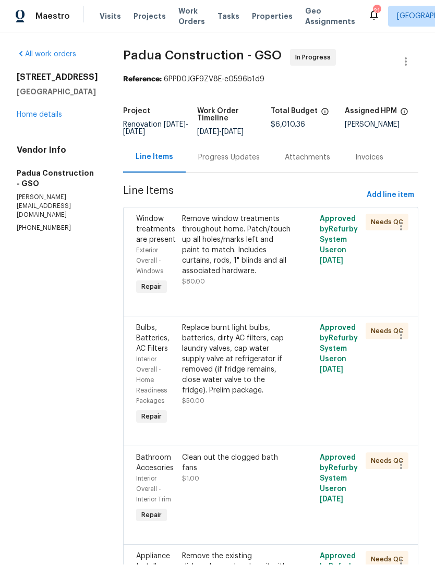
scroll to position [1, 0]
click at [220, 249] on div "Remove window treatments throughout home. Patch/touch up all holes/marks left a…" at bounding box center [236, 245] width 108 height 63
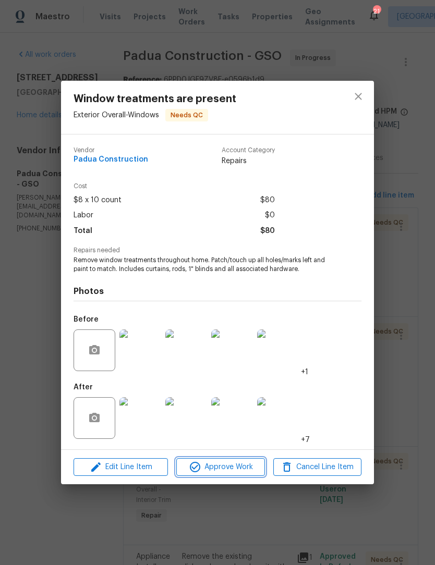
click at [236, 472] on span "Approve Work" at bounding box center [220, 467] width 82 height 13
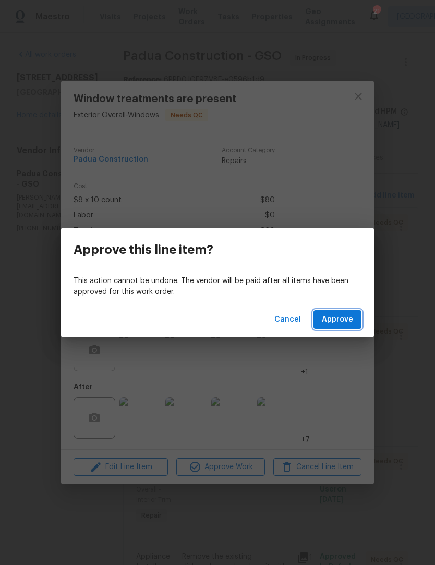
click at [341, 327] on button "Approve" at bounding box center [337, 319] width 48 height 19
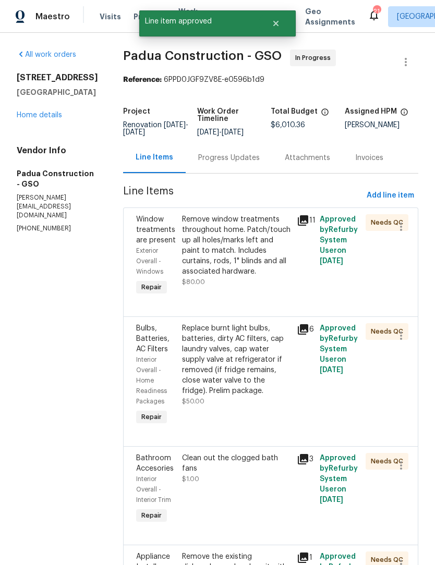
scroll to position [0, 0]
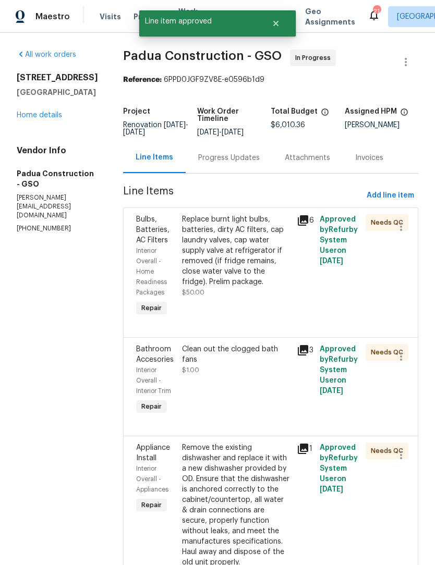
click at [238, 263] on div "Replace burnt light bulbs, batteries, dirty AC filters, cap laundry valves, cap…" at bounding box center [236, 250] width 108 height 73
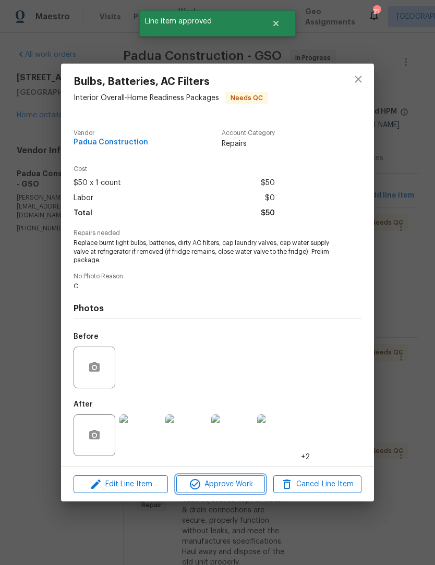
click at [223, 491] on span "Approve Work" at bounding box center [220, 484] width 82 height 13
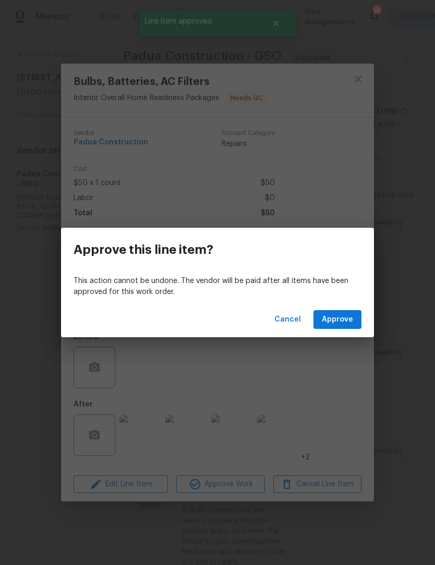
click at [340, 324] on span "Approve" at bounding box center [337, 319] width 31 height 13
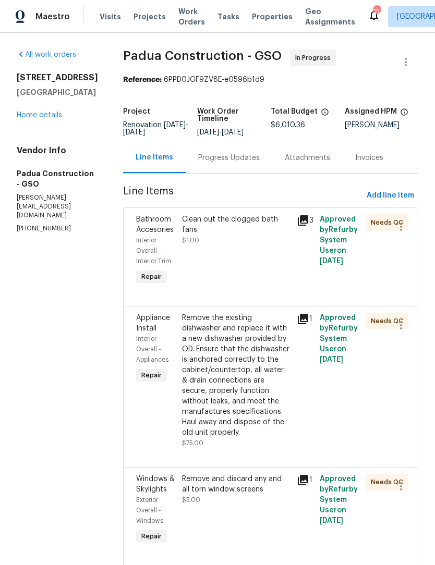
click at [228, 228] on div "Clean out the clogged bath fans $1.00" at bounding box center [236, 229] width 108 height 31
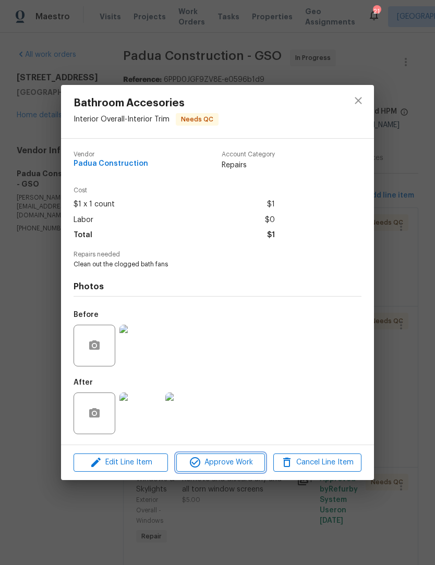
click at [236, 464] on span "Approve Work" at bounding box center [220, 462] width 82 height 13
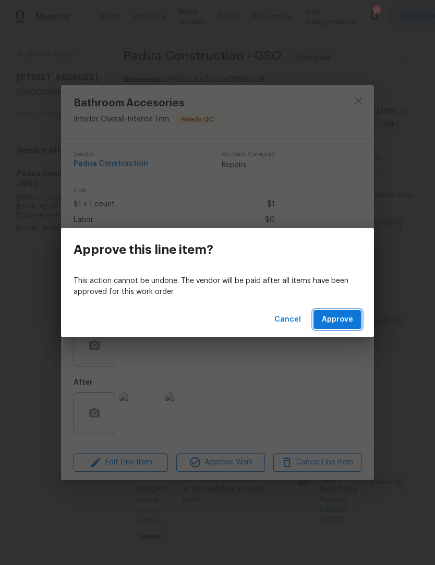
click at [347, 319] on span "Approve" at bounding box center [337, 319] width 31 height 13
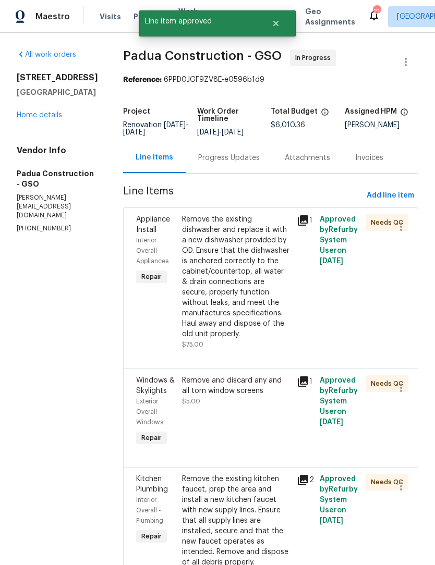
click at [227, 286] on div "Remove the existing dishwasher and replace it with a new dishwasher provided by…" at bounding box center [236, 276] width 108 height 125
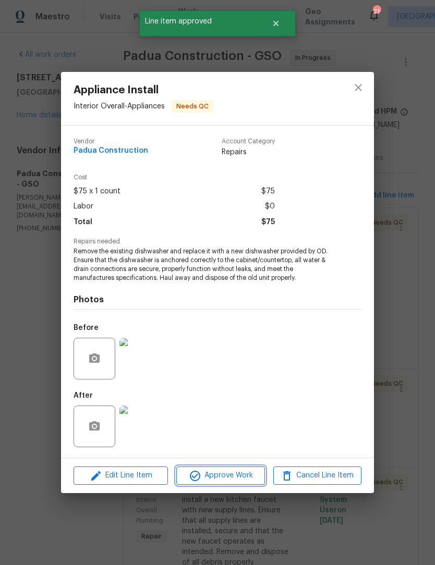
click at [232, 484] on button "Approve Work" at bounding box center [220, 476] width 88 height 18
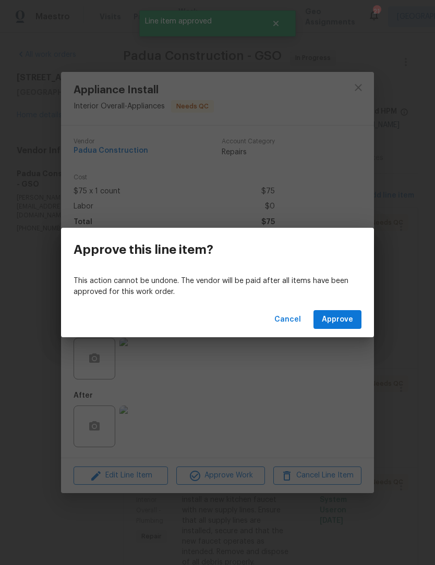
click at [342, 315] on span "Approve" at bounding box center [337, 319] width 31 height 13
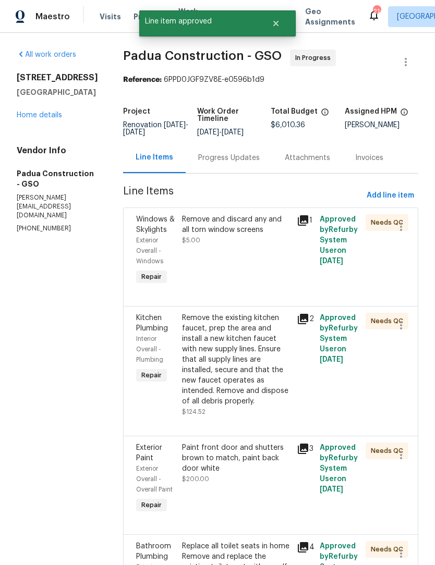
click at [223, 225] on div "Remove and discard any and all torn window screens" at bounding box center [236, 224] width 108 height 21
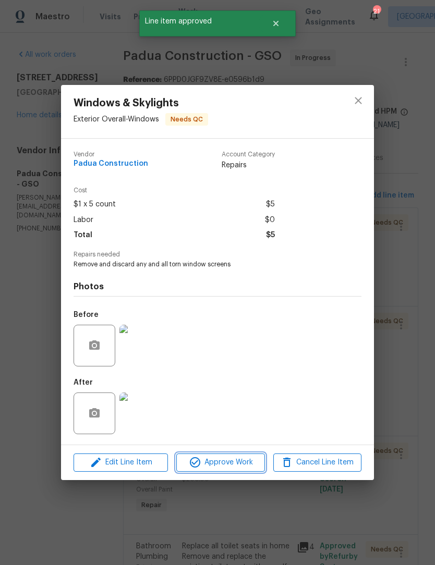
click at [230, 467] on span "Approve Work" at bounding box center [220, 462] width 82 height 13
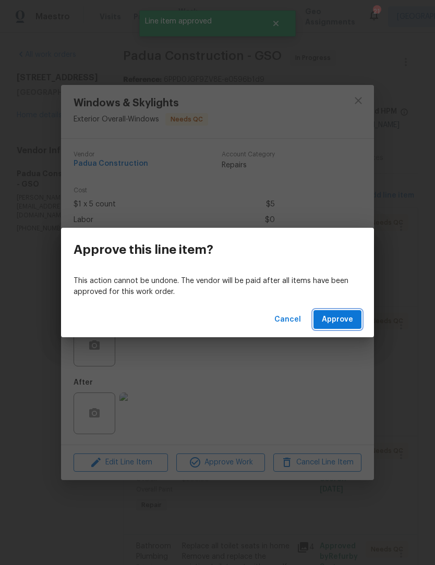
click at [336, 320] on span "Approve" at bounding box center [337, 319] width 31 height 13
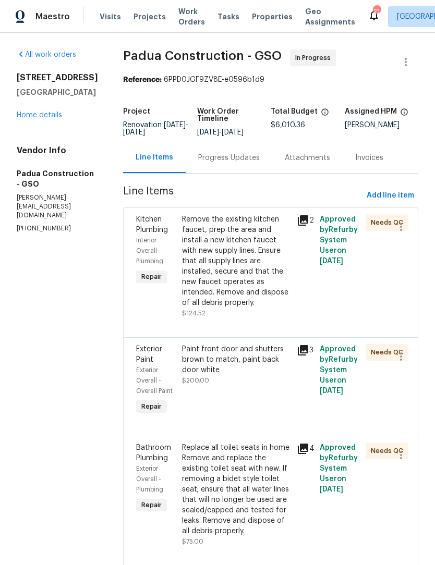
click at [225, 258] on div "Remove the existing kitchen faucet, prep the area and install a new kitchen fau…" at bounding box center [236, 261] width 108 height 94
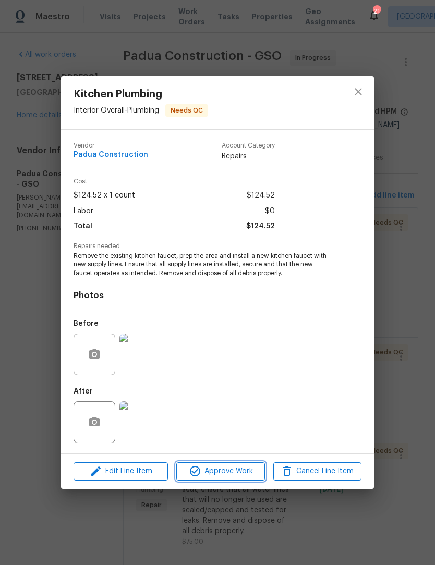
click at [239, 479] on button "Approve Work" at bounding box center [220, 472] width 88 height 18
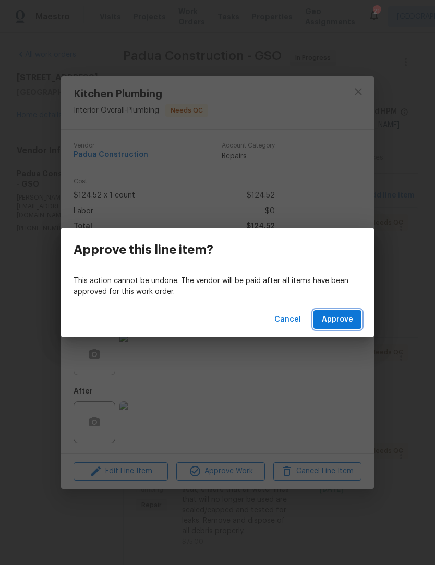
click at [354, 319] on button "Approve" at bounding box center [337, 319] width 48 height 19
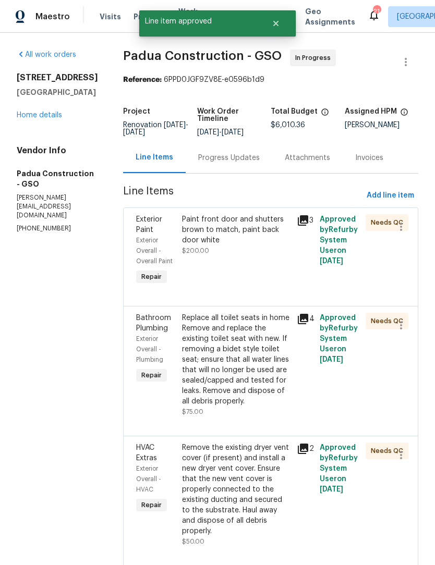
click at [219, 234] on div "Paint front door and shutters brown to match, paint back door white" at bounding box center [236, 229] width 108 height 31
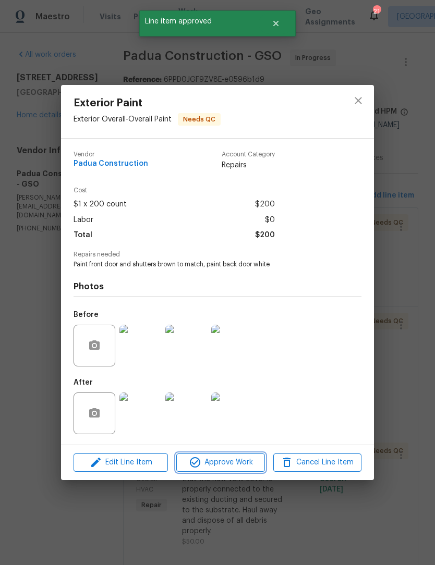
click at [228, 472] on button "Approve Work" at bounding box center [220, 463] width 88 height 18
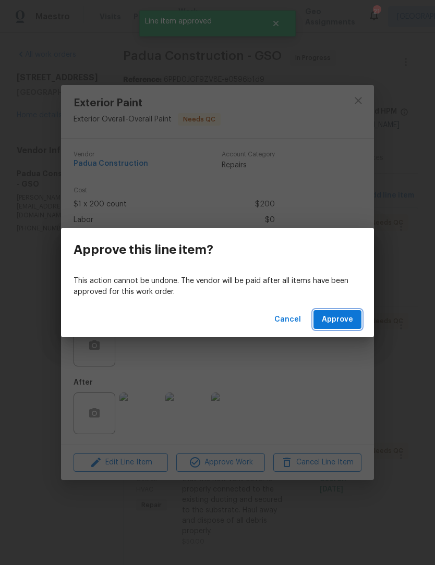
click at [335, 322] on span "Approve" at bounding box center [337, 319] width 31 height 13
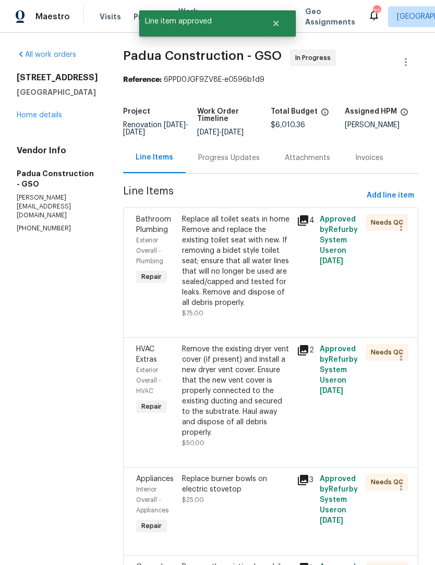
click at [223, 257] on div "Replace all toilet seats in home Remove and replace the existing toilet seat wi…" at bounding box center [236, 261] width 108 height 94
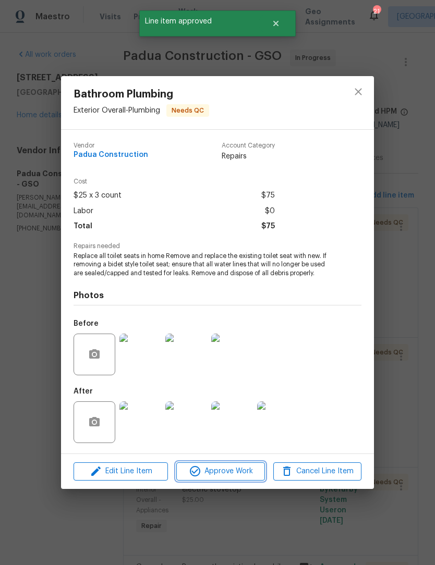
click at [231, 475] on span "Approve Work" at bounding box center [220, 471] width 82 height 13
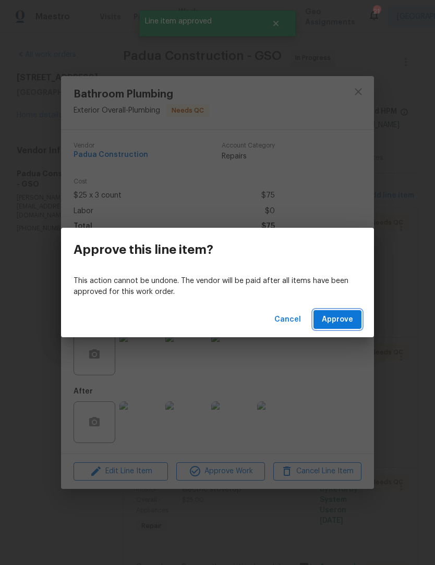
click at [338, 319] on span "Approve" at bounding box center [337, 319] width 31 height 13
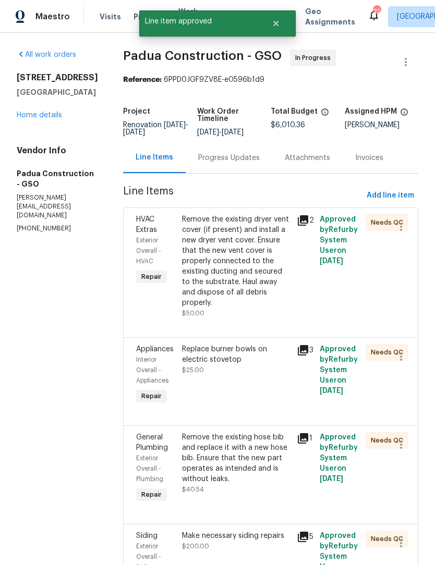
click at [228, 276] on div "Remove the existing dryer vent cover (if present) and install a new dryer vent …" at bounding box center [236, 261] width 108 height 94
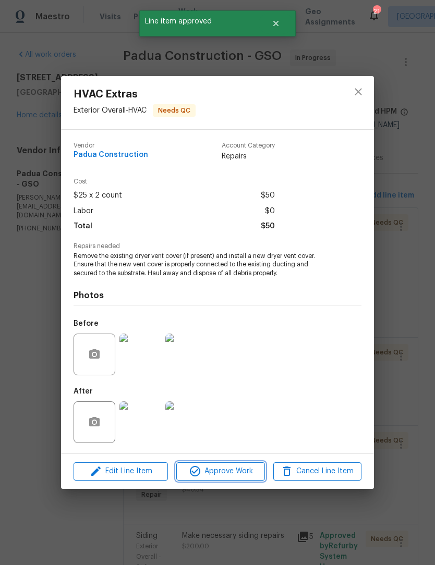
click at [232, 478] on span "Approve Work" at bounding box center [220, 471] width 82 height 13
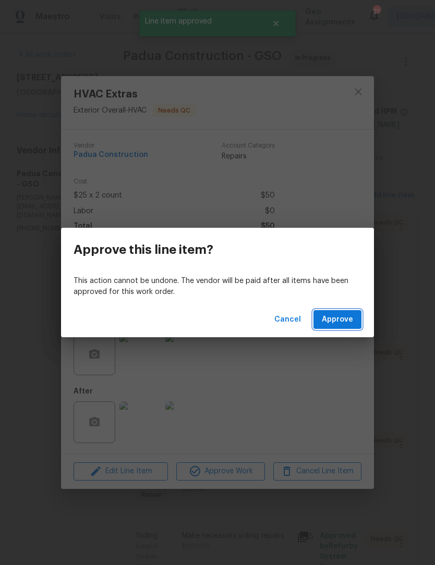
click at [352, 318] on span "Approve" at bounding box center [337, 319] width 31 height 13
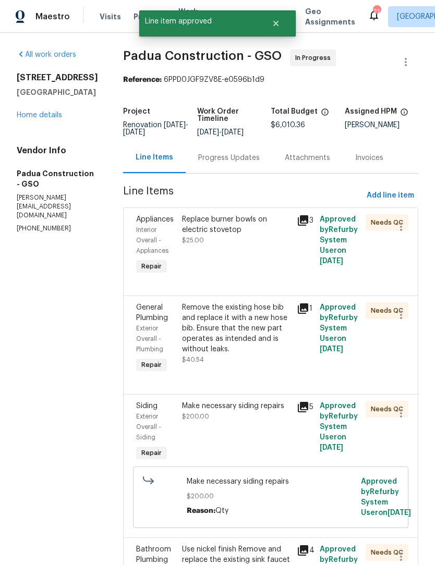
click at [192, 231] on div "Replace burner bowls on electric stovetop" at bounding box center [236, 224] width 108 height 21
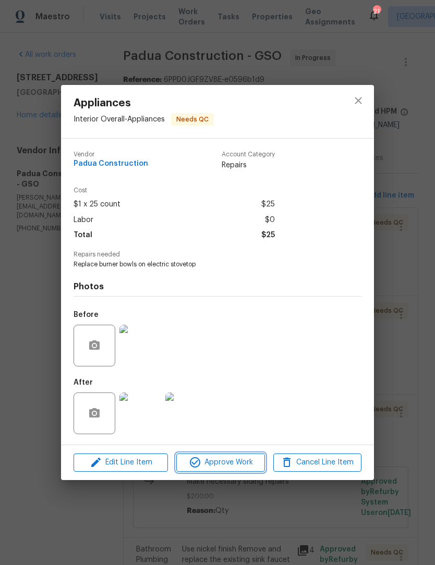
click at [225, 466] on span "Approve Work" at bounding box center [220, 462] width 82 height 13
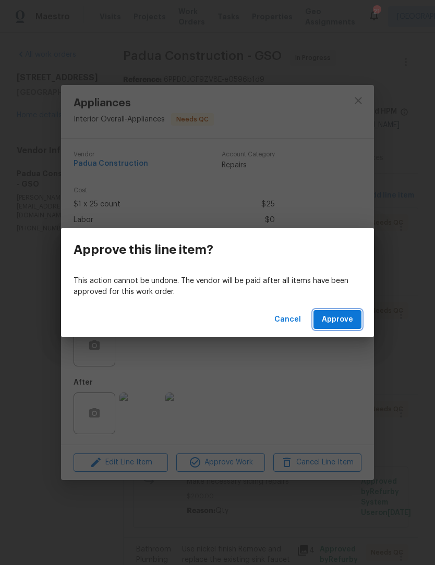
click at [346, 322] on span "Approve" at bounding box center [337, 319] width 31 height 13
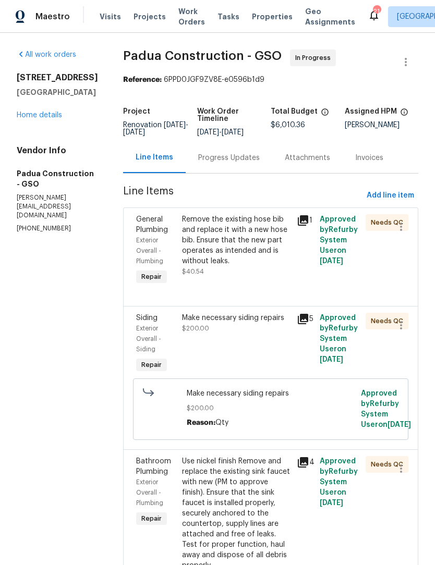
click at [182, 247] on div "Remove the existing hose bib and replace it with a new hose bib. Ensure that th…" at bounding box center [236, 240] width 108 height 52
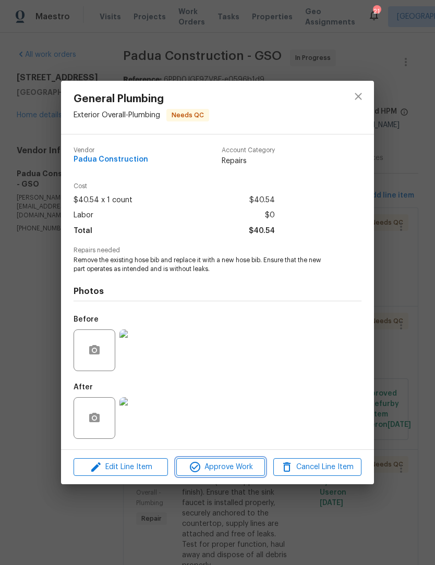
click at [239, 468] on span "Approve Work" at bounding box center [220, 467] width 82 height 13
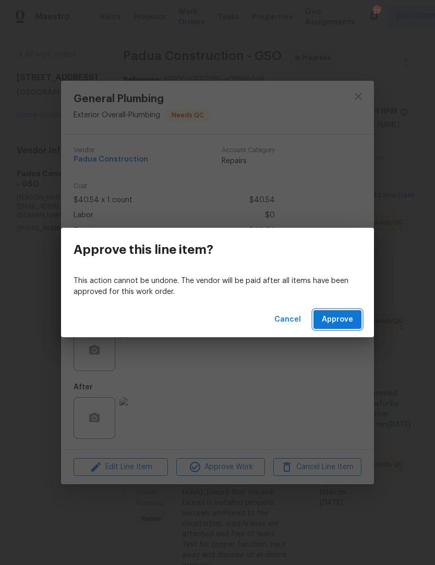
click at [344, 322] on span "Approve" at bounding box center [337, 319] width 31 height 13
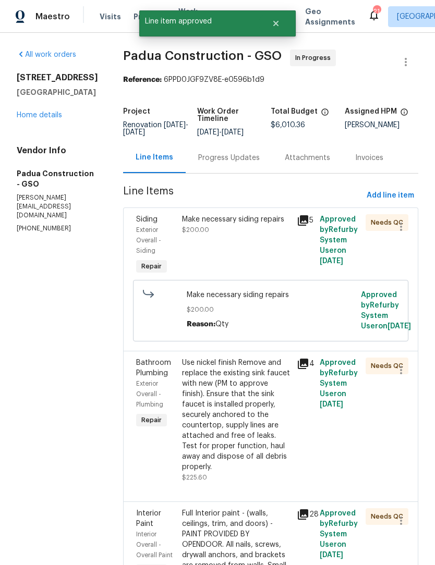
click at [246, 223] on div "Make necessary siding repairs" at bounding box center [236, 219] width 108 height 10
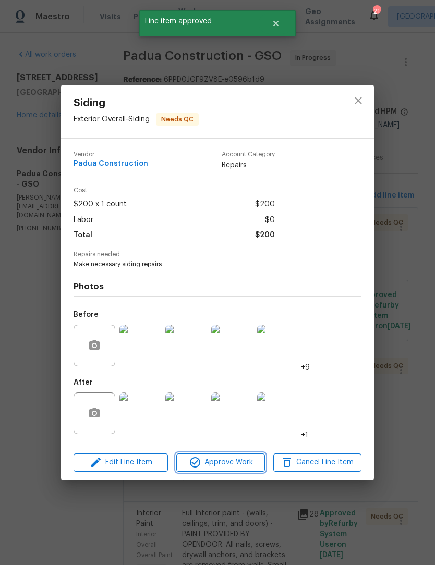
click at [235, 467] on span "Approve Work" at bounding box center [220, 462] width 82 height 13
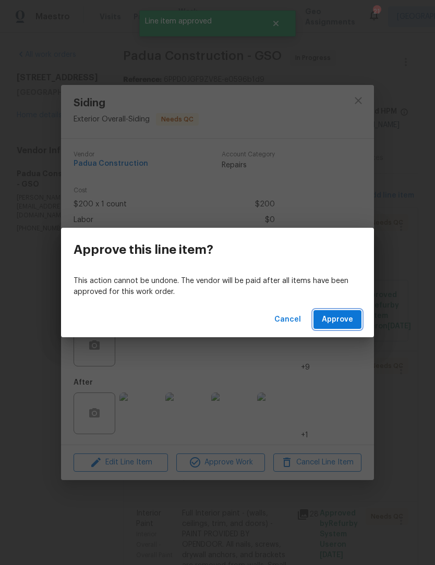
click at [343, 312] on button "Approve" at bounding box center [337, 319] width 48 height 19
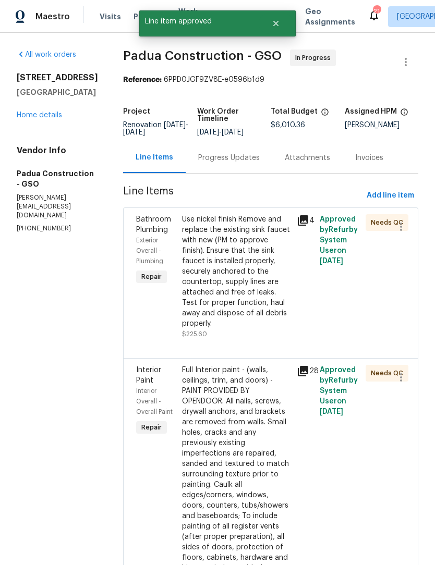
click at [230, 308] on div "Use nickel finish Remove and replace the existing sink faucet with new (PM to a…" at bounding box center [236, 271] width 108 height 115
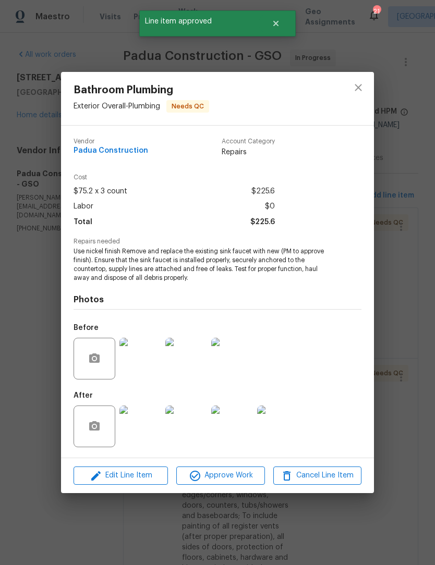
click at [237, 481] on span "Approve Work" at bounding box center [220, 475] width 82 height 13
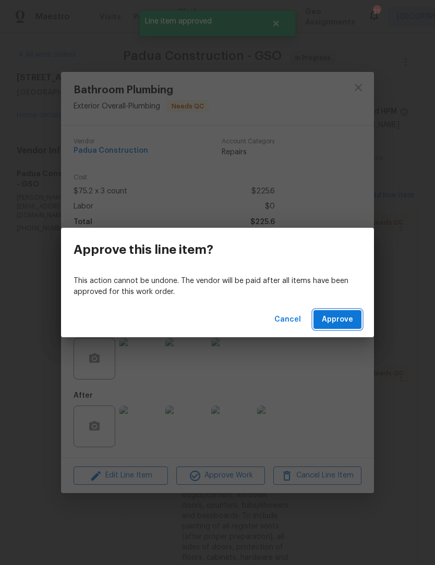
click at [341, 316] on span "Approve" at bounding box center [337, 319] width 31 height 13
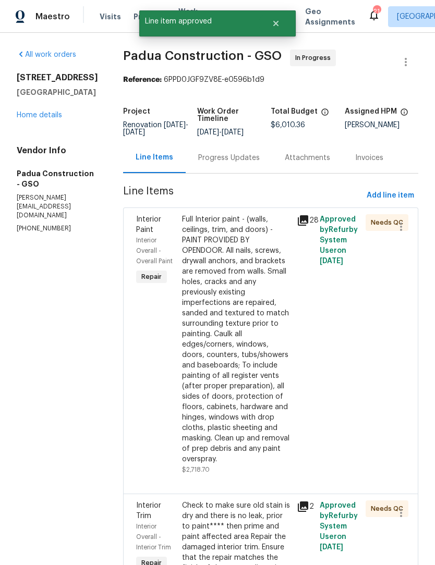
click at [233, 382] on div "Full Interior paint - (walls, ceilings, trim, and doors) - PAINT PROVIDED BY OP…" at bounding box center [236, 339] width 108 height 250
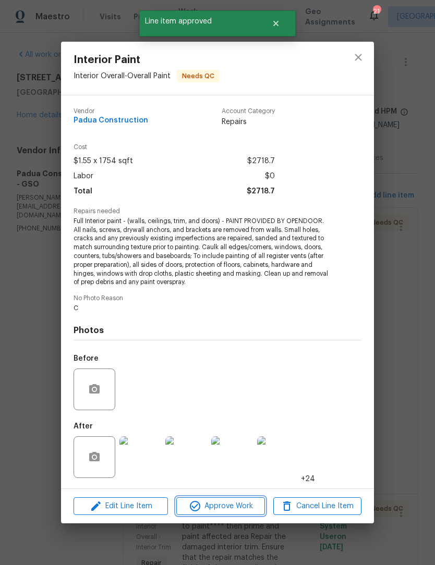
click at [222, 509] on span "Approve Work" at bounding box center [220, 506] width 82 height 13
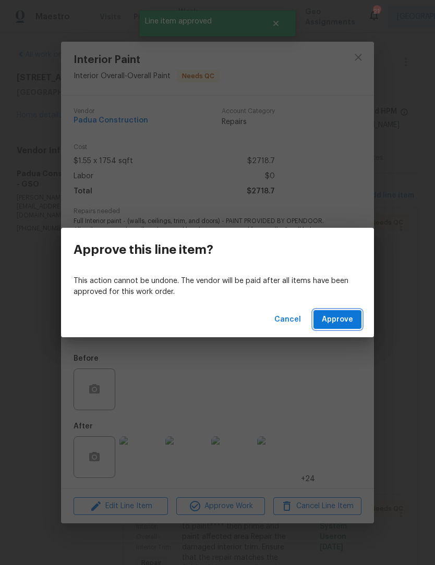
click at [337, 324] on span "Approve" at bounding box center [337, 319] width 31 height 13
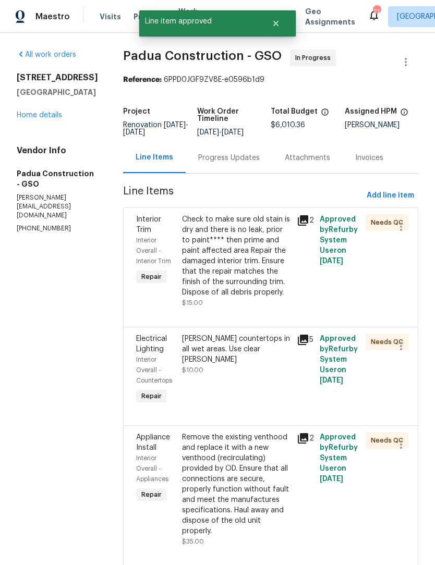
click at [238, 289] on div "Check to make sure old stain is dry and there is no leak, prior to paint**** th…" at bounding box center [236, 255] width 108 height 83
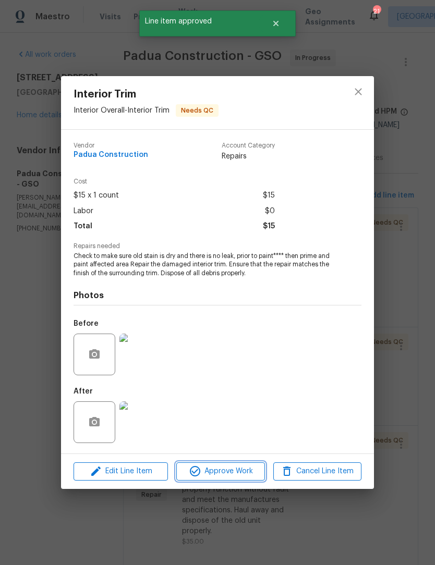
click at [237, 477] on span "Approve Work" at bounding box center [220, 471] width 82 height 13
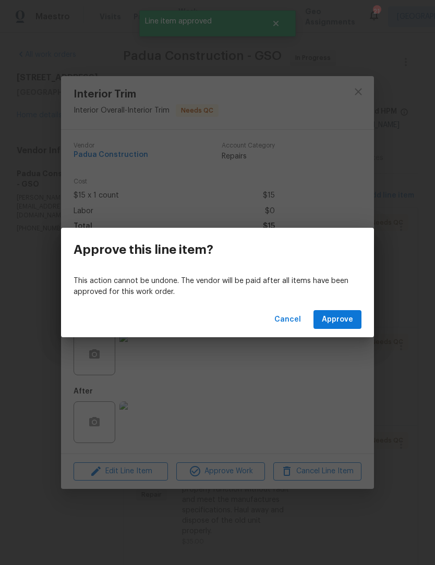
click at [336, 317] on span "Approve" at bounding box center [337, 319] width 31 height 13
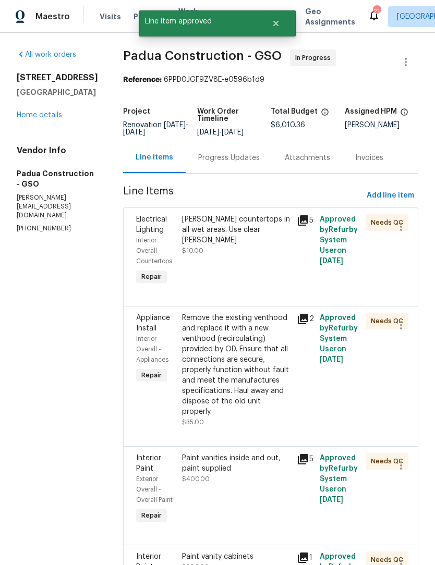
click at [215, 232] on div "Calk countertops in all wet areas. Use clear calk" at bounding box center [236, 229] width 108 height 31
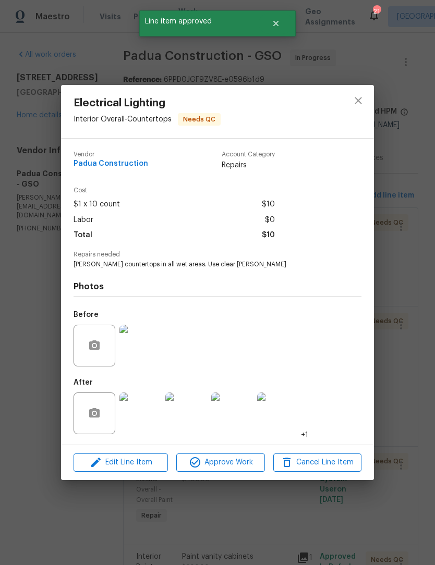
click at [228, 472] on button "Approve Work" at bounding box center [220, 463] width 88 height 18
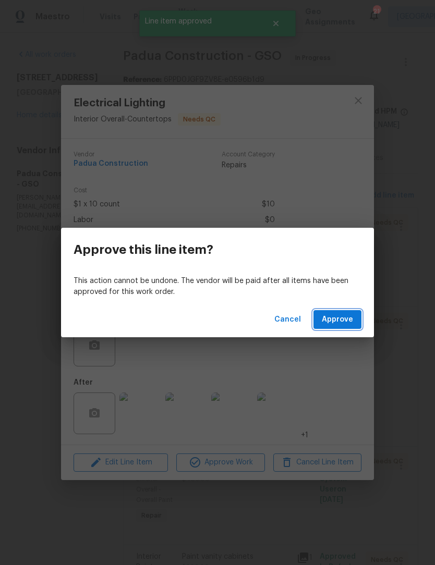
click at [339, 322] on span "Approve" at bounding box center [337, 319] width 31 height 13
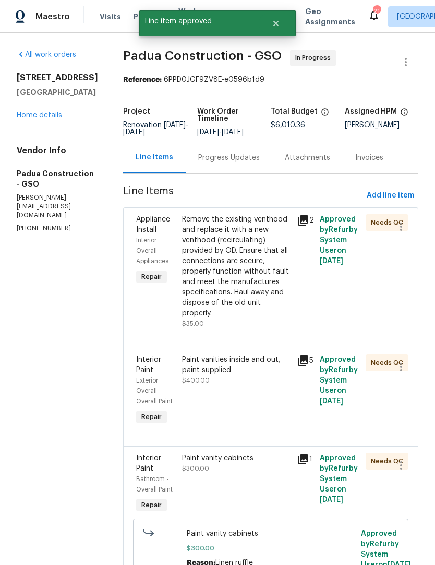
click at [153, 273] on div "Appliance Install Interior Overall - Appliances Repair" at bounding box center [156, 271] width 46 height 121
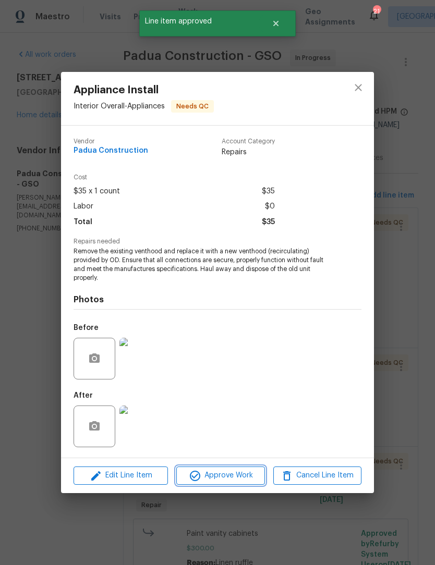
click at [237, 480] on span "Approve Work" at bounding box center [220, 475] width 82 height 13
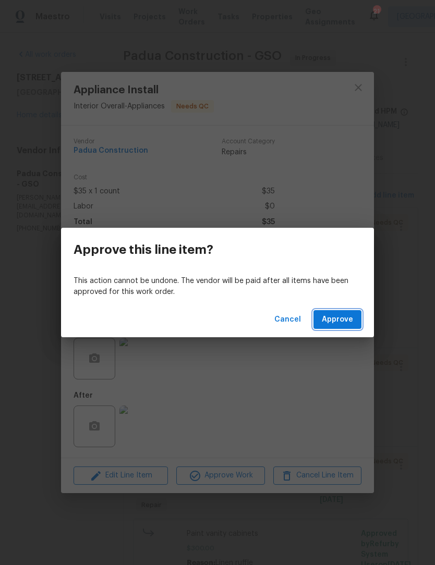
click at [336, 319] on span "Approve" at bounding box center [337, 319] width 31 height 13
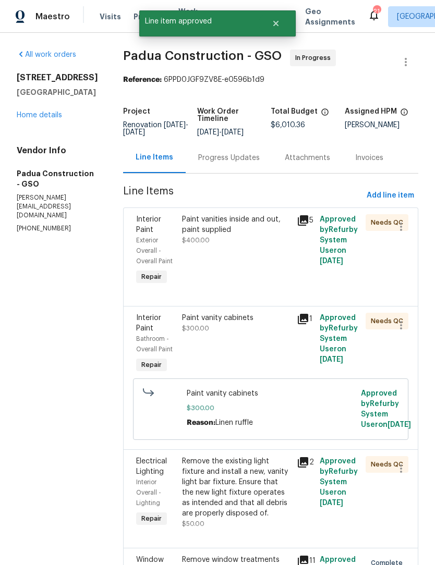
click at [238, 263] on div "Paint vanities inside and out, paint supplied $400.00" at bounding box center [236, 250] width 115 height 79
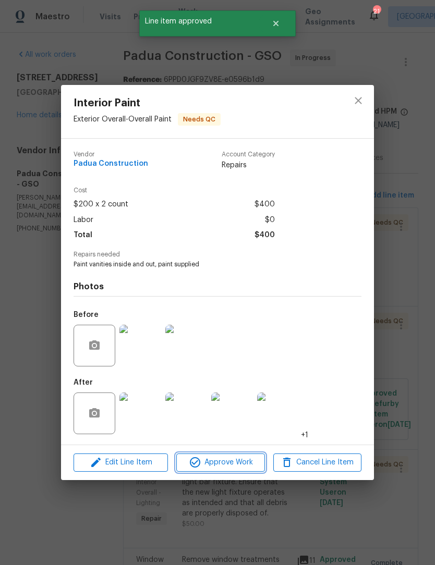
click at [231, 469] on span "Approve Work" at bounding box center [220, 462] width 82 height 13
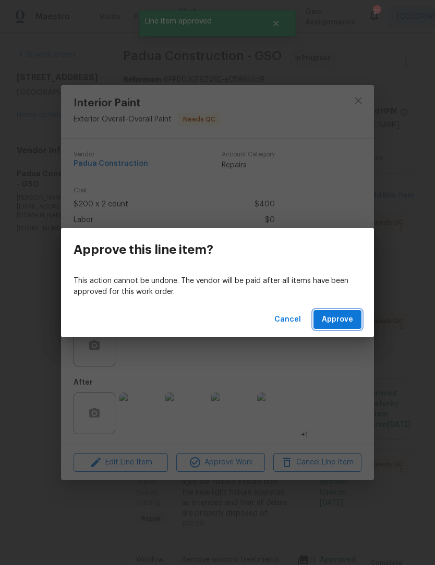
click at [342, 320] on span "Approve" at bounding box center [337, 319] width 31 height 13
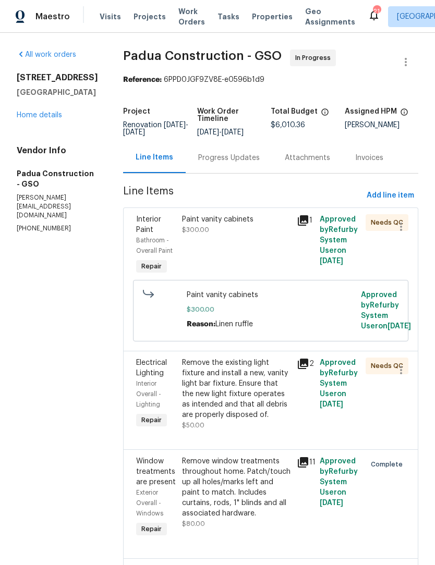
click at [220, 231] on div "Paint vanity cabinets $300.00" at bounding box center [236, 224] width 108 height 21
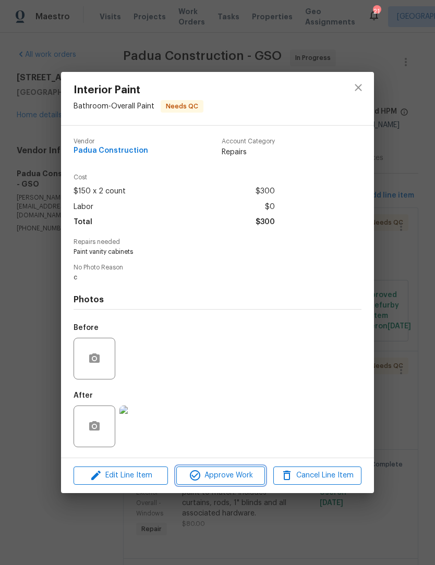
click at [227, 477] on span "Approve Work" at bounding box center [220, 475] width 82 height 13
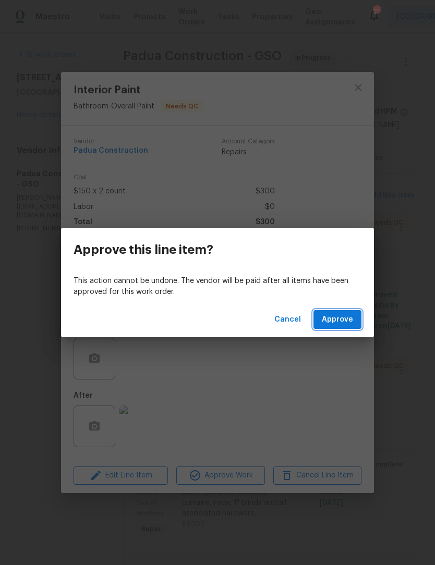
click at [335, 317] on span "Approve" at bounding box center [337, 319] width 31 height 13
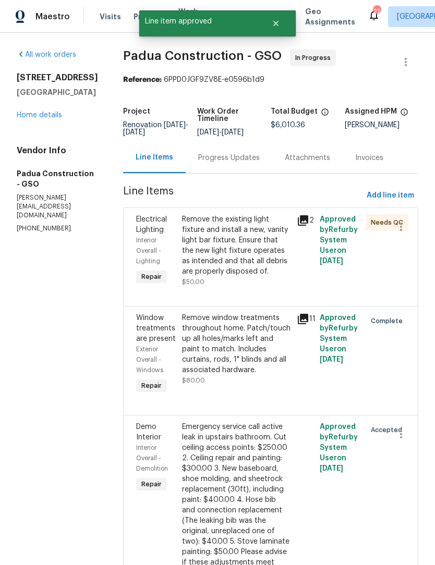
click at [218, 245] on div "Remove the existing light fixture and install a new, vanity light bar fixture. …" at bounding box center [236, 245] width 108 height 63
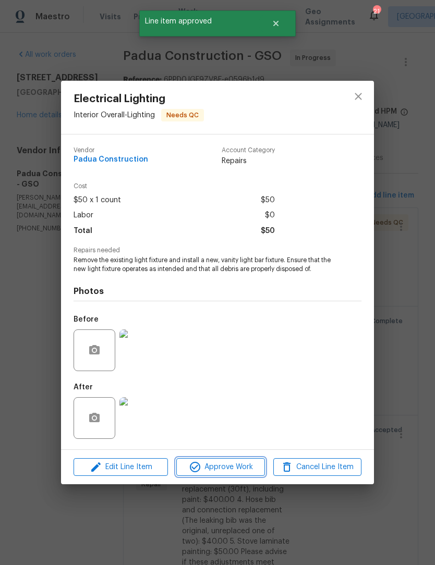
click at [228, 473] on span "Approve Work" at bounding box center [220, 467] width 82 height 13
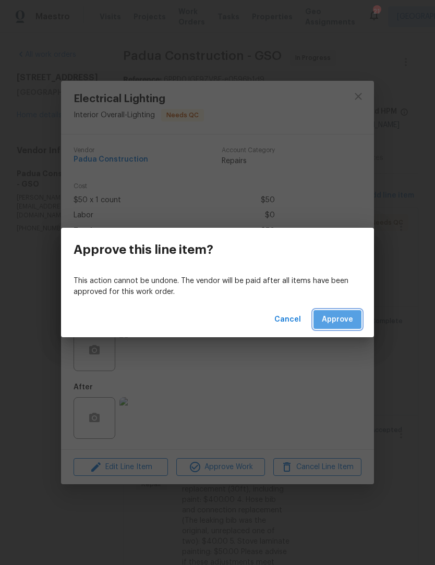
click at [341, 318] on span "Approve" at bounding box center [337, 319] width 31 height 13
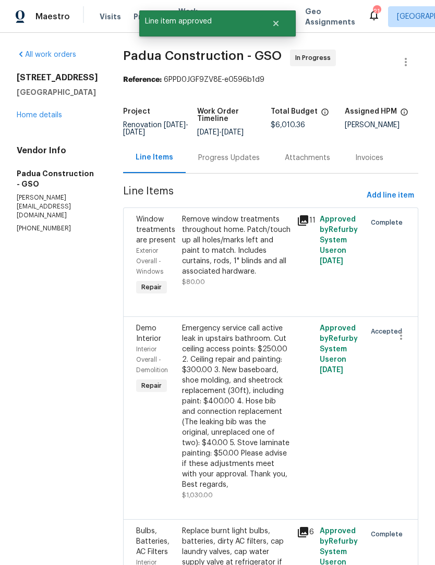
click at [31, 119] on link "Home details" at bounding box center [39, 115] width 45 height 7
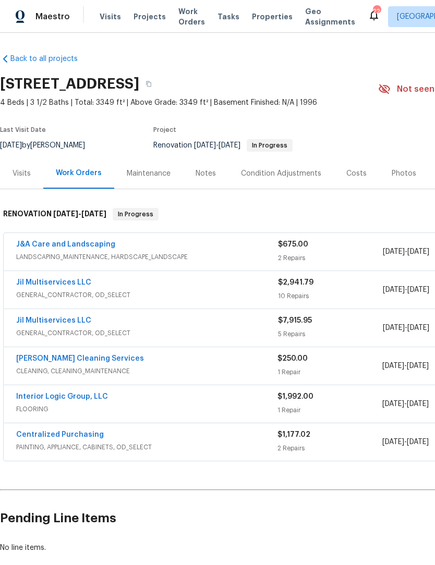
click at [79, 397] on link "Interior Logic Group, LLC" at bounding box center [62, 396] width 92 height 7
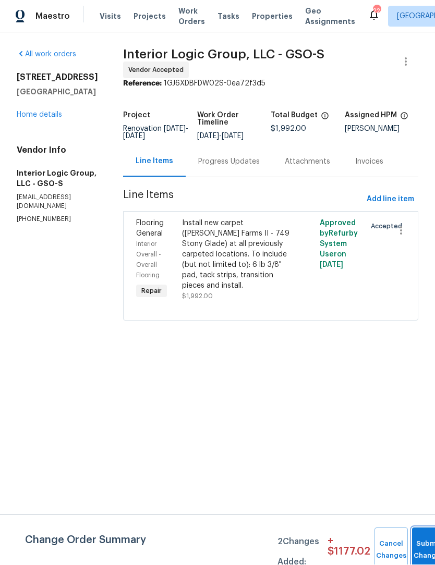
click at [418, 547] on button "Submit Changes" at bounding box center [428, 550] width 33 height 45
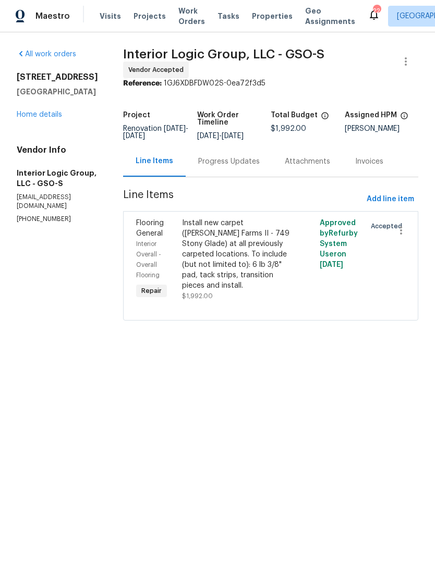
click at [34, 117] on link "Home details" at bounding box center [39, 115] width 45 height 7
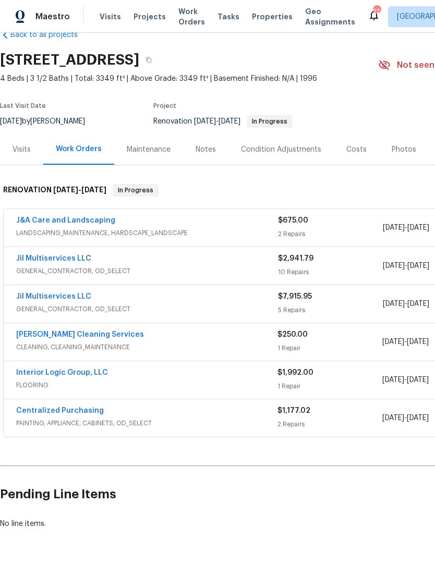
scroll to position [24, 0]
click at [37, 222] on link "J&A Care and Landscaping" at bounding box center [65, 220] width 99 height 7
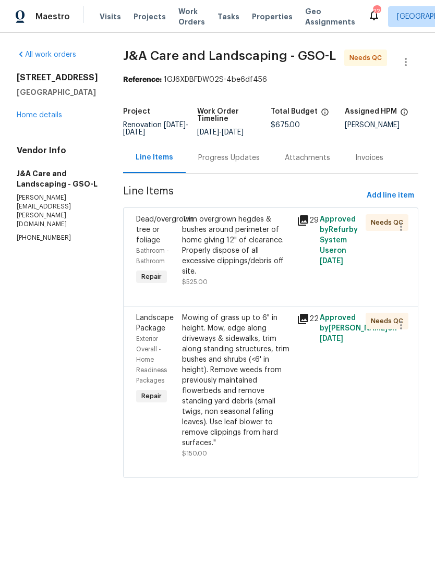
click at [220, 263] on div "Trim overgrown hegdes & bushes around perimeter of home giving 12" of clearance…" at bounding box center [236, 245] width 108 height 63
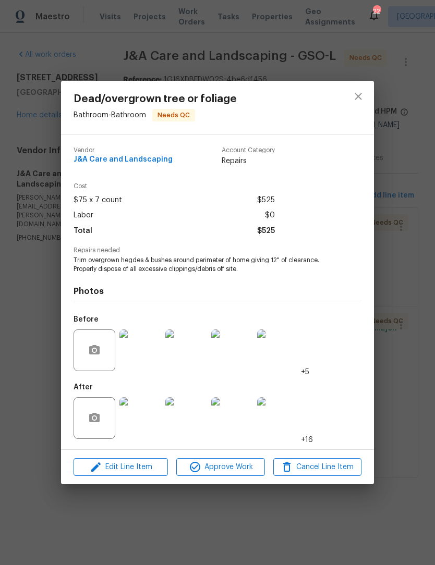
click at [149, 425] on img at bounding box center [140, 418] width 42 height 42
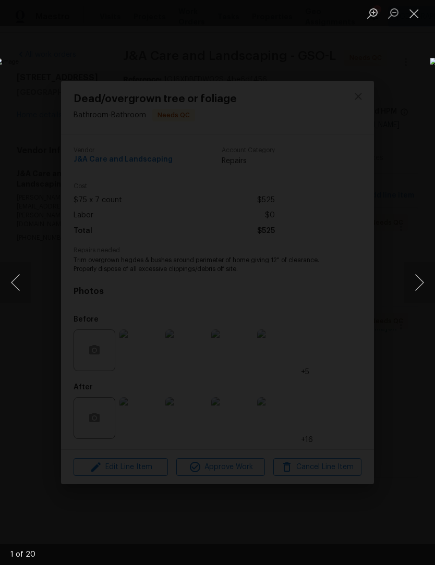
click at [421, 281] on button "Next image" at bounding box center [419, 283] width 31 height 42
click at [417, 280] on button "Next image" at bounding box center [419, 283] width 31 height 42
click at [416, 280] on button "Next image" at bounding box center [419, 283] width 31 height 42
click at [416, 277] on button "Next image" at bounding box center [419, 283] width 31 height 42
click at [417, 278] on button "Next image" at bounding box center [419, 283] width 31 height 42
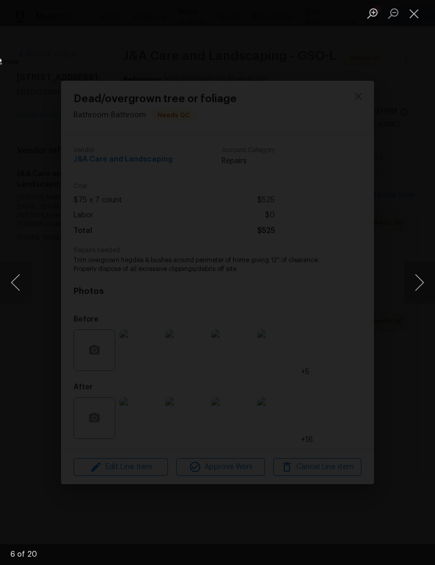
click at [418, 277] on button "Next image" at bounding box center [419, 283] width 31 height 42
click at [415, 16] on button "Close lightbox" at bounding box center [414, 13] width 21 height 18
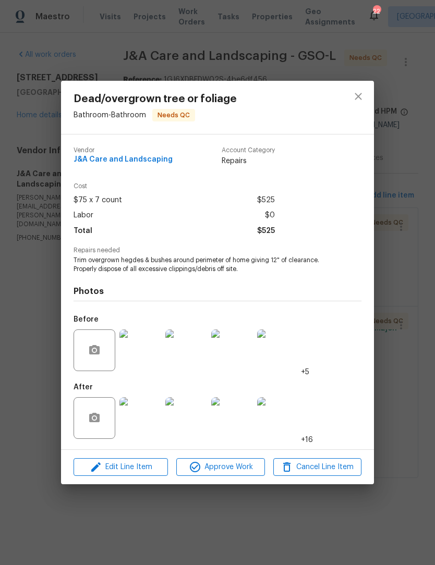
click at [288, 430] on img at bounding box center [278, 418] width 42 height 42
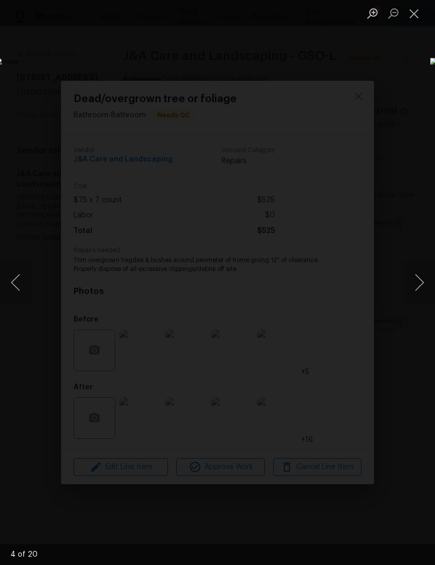
click at [422, 280] on button "Next image" at bounding box center [419, 283] width 31 height 42
click at [422, 277] on button "Next image" at bounding box center [419, 283] width 31 height 42
click at [421, 277] on button "Next image" at bounding box center [419, 283] width 31 height 42
click at [421, 276] on button "Next image" at bounding box center [419, 283] width 31 height 42
click at [422, 276] on button "Next image" at bounding box center [419, 283] width 31 height 42
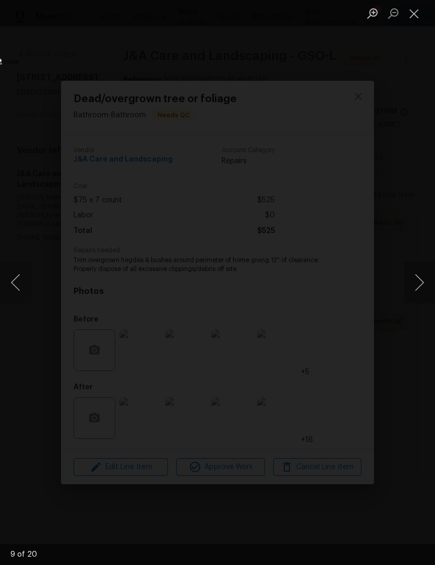
click at [424, 274] on button "Next image" at bounding box center [419, 283] width 31 height 42
click at [422, 275] on button "Next image" at bounding box center [419, 283] width 31 height 42
click at [422, 276] on button "Next image" at bounding box center [419, 283] width 31 height 42
click at [424, 276] on button "Next image" at bounding box center [419, 283] width 31 height 42
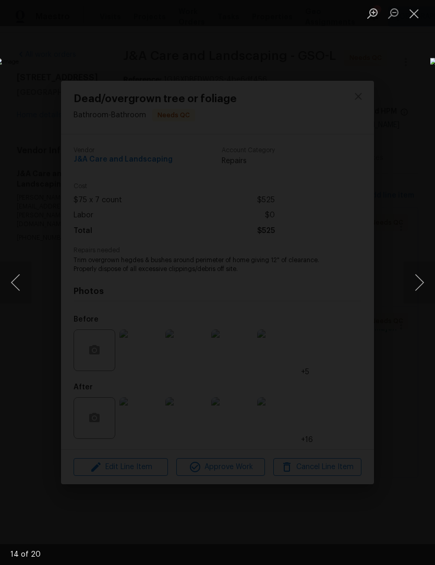
click at [422, 282] on button "Next image" at bounding box center [419, 283] width 31 height 42
click at [422, 283] on button "Next image" at bounding box center [419, 283] width 31 height 42
click at [420, 285] on button "Next image" at bounding box center [419, 283] width 31 height 42
click at [419, 284] on button "Next image" at bounding box center [419, 283] width 31 height 42
click at [421, 281] on button "Next image" at bounding box center [419, 283] width 31 height 42
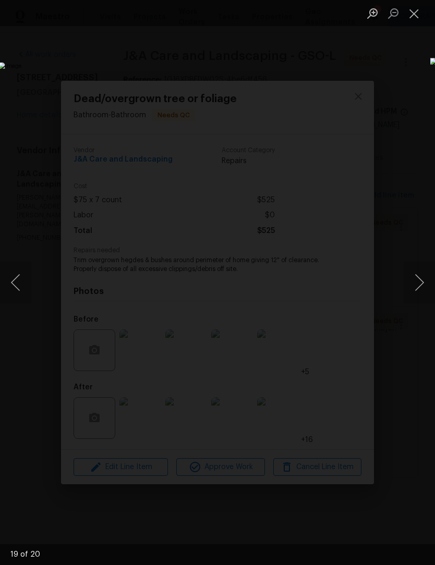
click at [420, 281] on button "Next image" at bounding box center [419, 283] width 31 height 42
click at [420, 280] on button "Next image" at bounding box center [419, 283] width 31 height 42
click at [418, 280] on button "Next image" at bounding box center [419, 283] width 31 height 42
click at [420, 279] on button "Next image" at bounding box center [419, 283] width 31 height 42
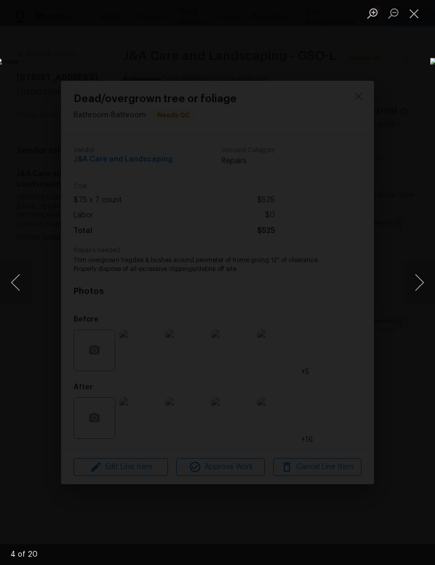
click at [421, 280] on button "Next image" at bounding box center [419, 283] width 31 height 42
click at [421, 276] on button "Next image" at bounding box center [419, 283] width 31 height 42
click at [420, 277] on button "Next image" at bounding box center [419, 283] width 31 height 42
click at [420, 279] on button "Next image" at bounding box center [419, 283] width 31 height 42
click at [421, 280] on button "Next image" at bounding box center [419, 283] width 31 height 42
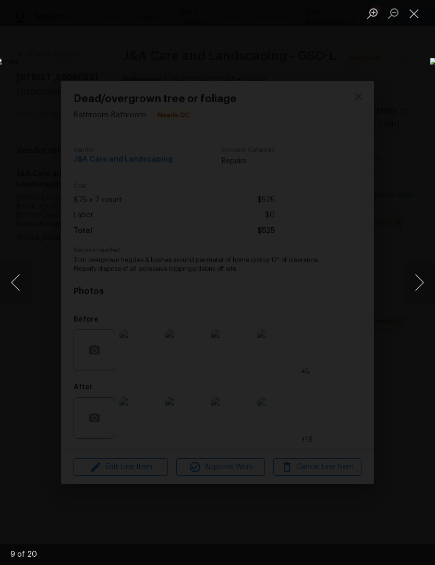
click at [422, 280] on button "Next image" at bounding box center [419, 283] width 31 height 42
click at [420, 16] on button "Close lightbox" at bounding box center [414, 13] width 21 height 18
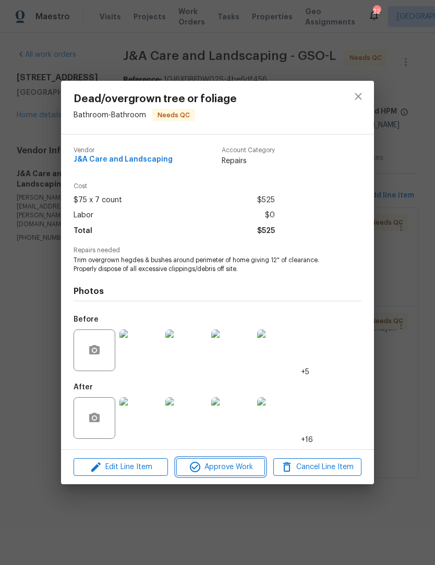
click at [236, 472] on span "Approve Work" at bounding box center [220, 467] width 82 height 13
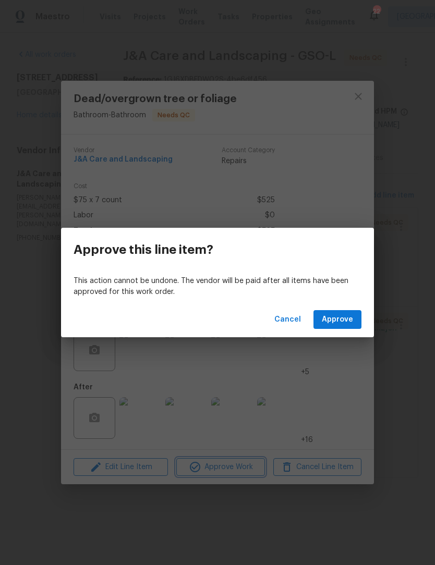
click at [397, 372] on div "Approve this line item? This action cannot be undone. The vendor will be paid a…" at bounding box center [217, 282] width 435 height 565
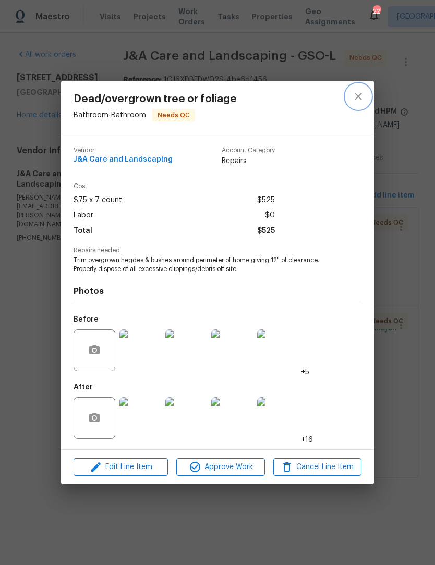
click at [370, 92] on button "close" at bounding box center [358, 96] width 25 height 25
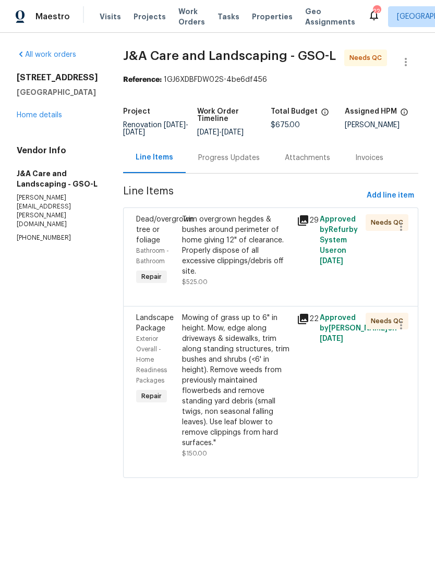
click at [34, 117] on link "Home details" at bounding box center [39, 115] width 45 height 7
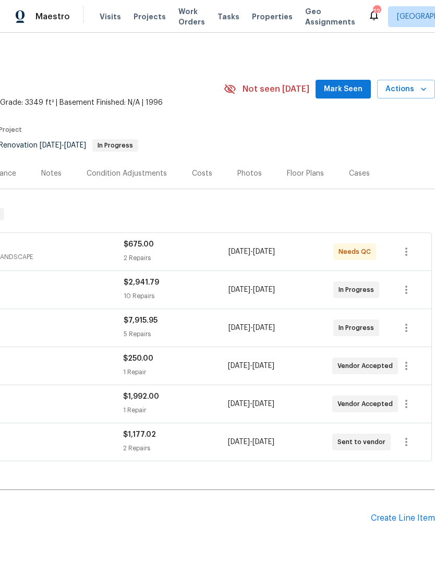
scroll to position [0, 154]
click at [345, 88] on span "Mark Seen" at bounding box center [343, 89] width 39 height 13
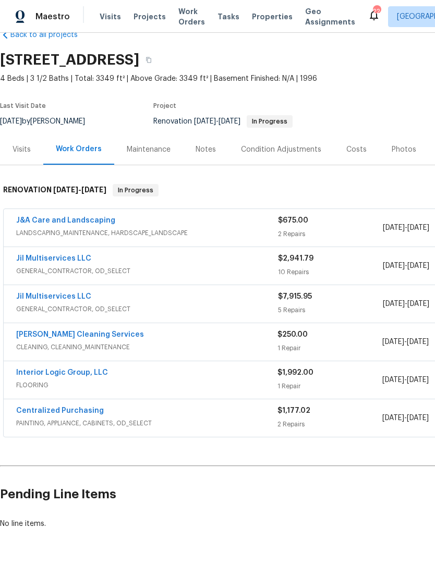
scroll to position [24, 0]
click at [25, 370] on link "Interior Logic Group, LLC" at bounding box center [62, 372] width 92 height 7
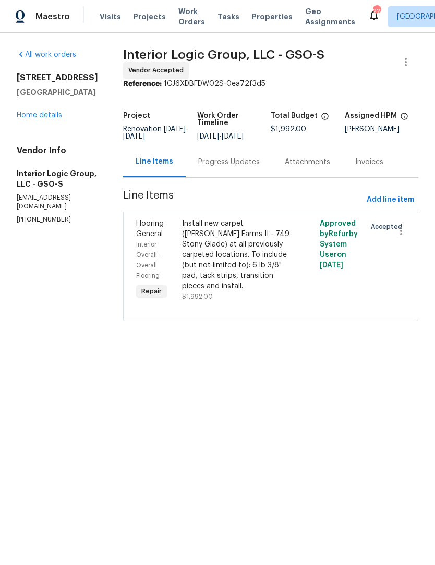
click at [252, 175] on div "Progress Updates" at bounding box center [229, 162] width 87 height 31
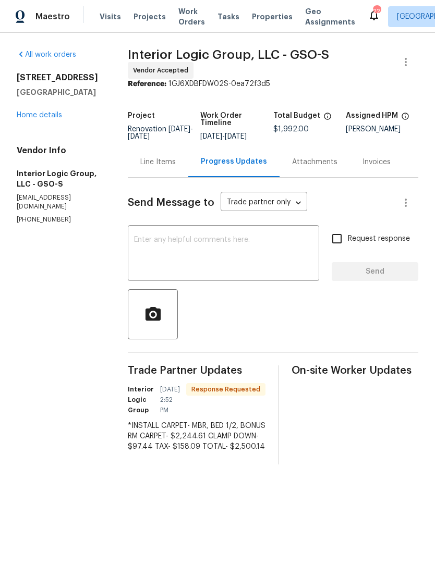
click at [179, 175] on div "Line Items" at bounding box center [158, 162] width 61 height 31
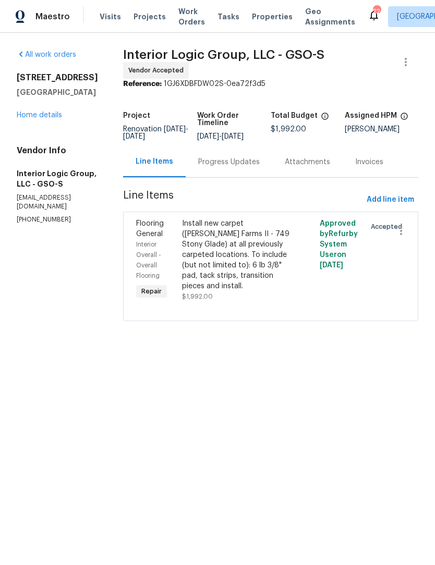
click at [231, 262] on div "Install new carpet (Abshire Farms II - 749 Stony Glade) at all previously carpe…" at bounding box center [236, 255] width 108 height 73
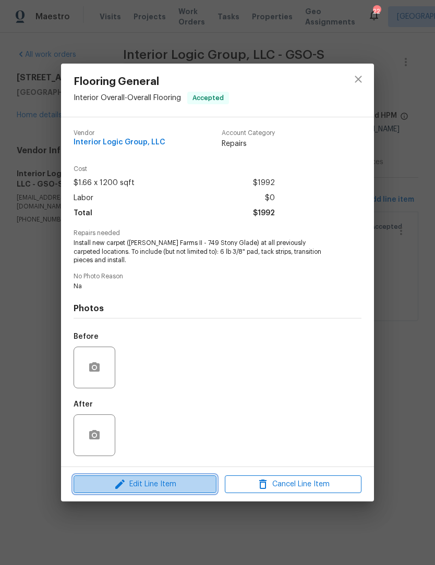
click at [173, 489] on span "Edit Line Item" at bounding box center [145, 484] width 137 height 13
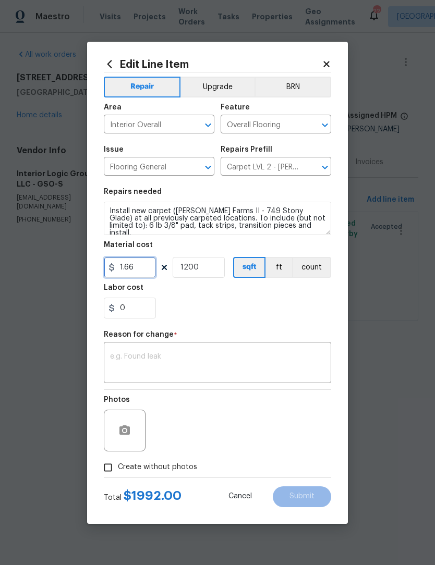
click at [148, 268] on input "1.66" at bounding box center [130, 267] width 52 height 21
type input "2500.14"
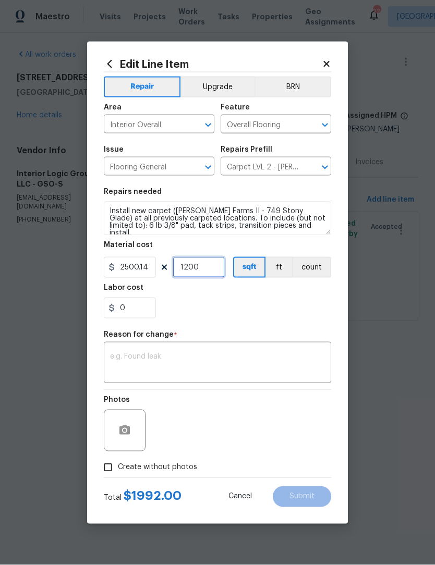
click at [216, 270] on input "1200" at bounding box center [199, 267] width 52 height 21
type input "1"
click at [130, 359] on textarea at bounding box center [217, 364] width 215 height 22
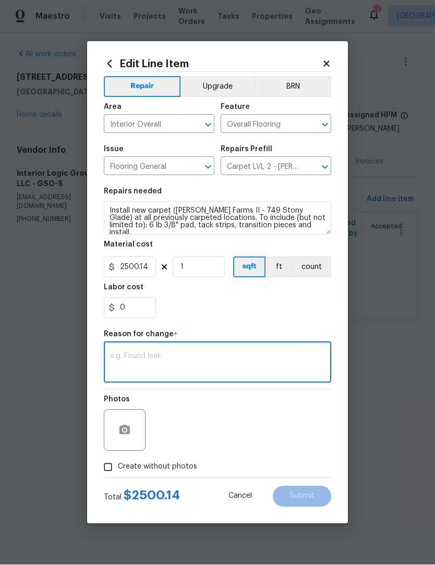
click at [120, 359] on textarea at bounding box center [217, 364] width 215 height 22
type textarea "Na"
click at [310, 494] on span "Submit" at bounding box center [301, 497] width 25 height 8
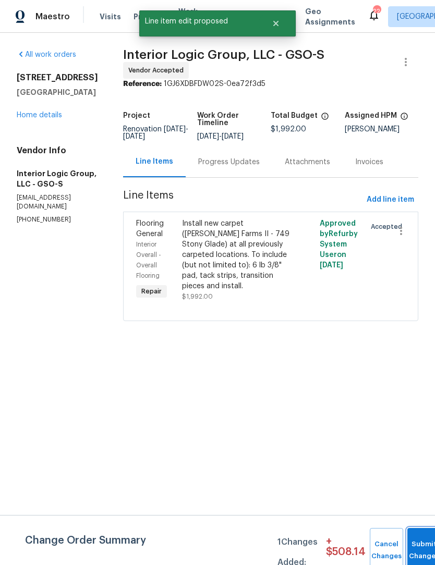
click at [425, 544] on button "Submit Changes" at bounding box center [423, 550] width 33 height 45
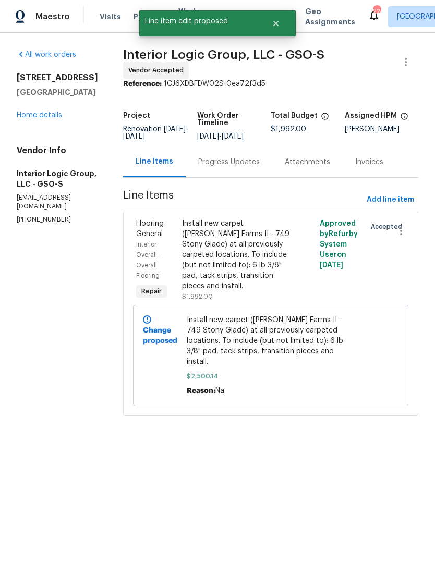
click at [257, 167] on div "Progress Updates" at bounding box center [229, 162] width 62 height 10
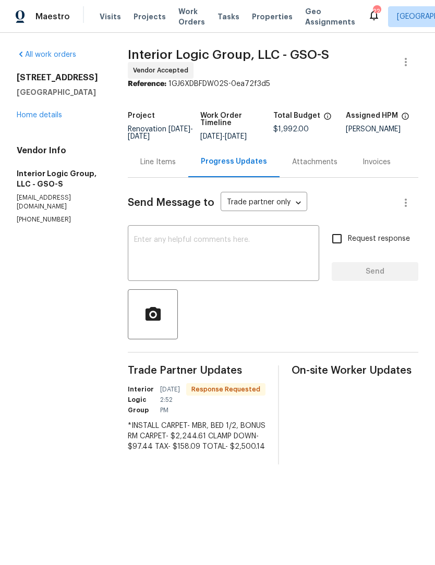
click at [181, 260] on textarea at bounding box center [223, 254] width 179 height 37
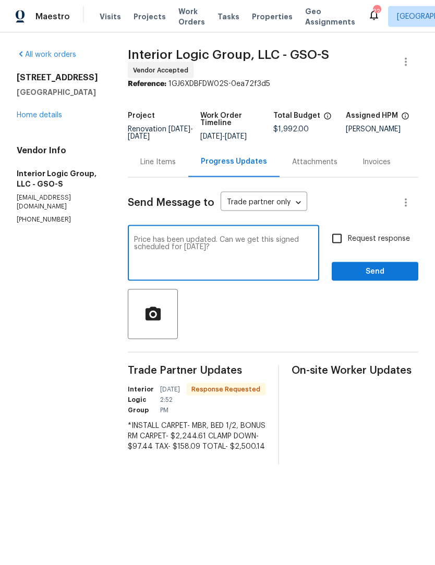
type textarea "Price has been updated. Can we get this signed scheduled for tomorrow?"
click at [337, 249] on input "Request response" at bounding box center [337, 239] width 22 height 22
checkbox input "true"
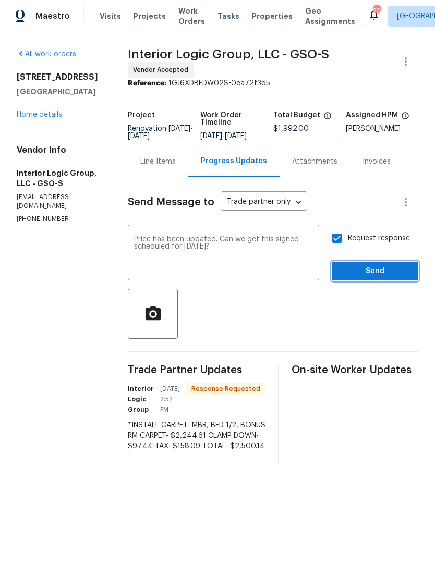
click at [369, 275] on span "Send" at bounding box center [375, 271] width 70 height 13
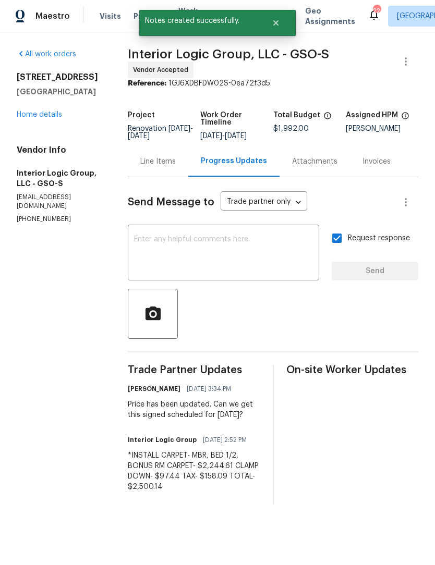
click at [28, 117] on link "Home details" at bounding box center [39, 115] width 45 height 7
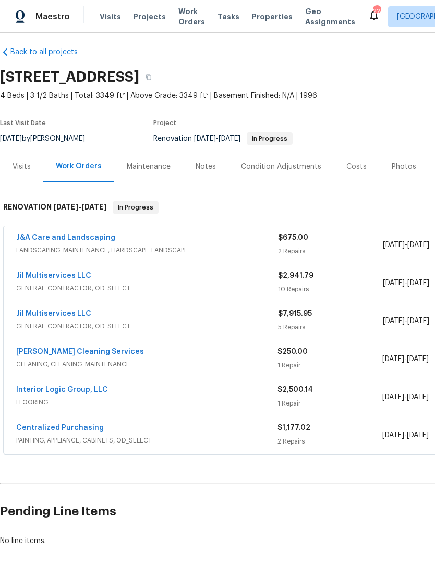
scroll to position [6, 0]
click at [207, 166] on div "Notes" at bounding box center [206, 167] width 20 height 10
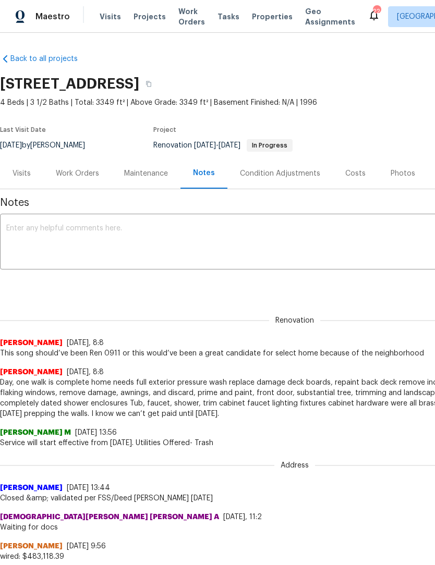
click at [25, 235] on textarea at bounding box center [294, 243] width 577 height 37
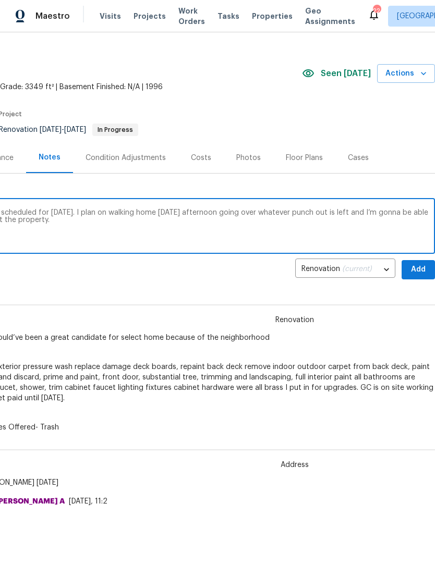
scroll to position [15, 154]
click at [409, 214] on textarea "GC is moving along good I do have carpet scheduled for tomorrow. I plan on walk…" at bounding box center [140, 228] width 577 height 37
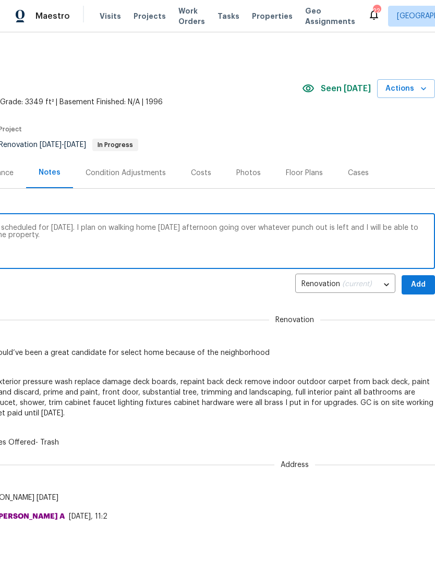
scroll to position [1, 0]
type textarea "GC is moving along good I do have carpet scheduled for tomorrow. I plan on walk…"
click at [415, 285] on span "Add" at bounding box center [418, 285] width 17 height 13
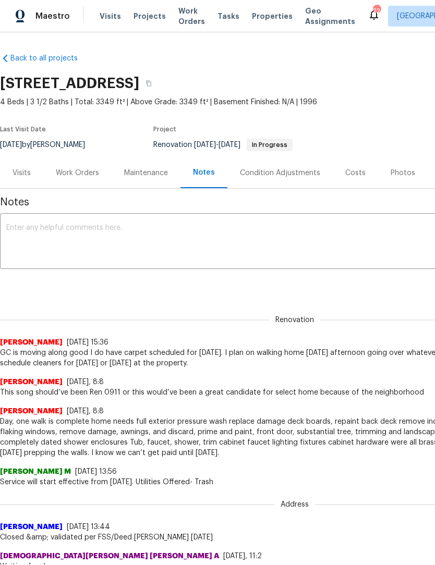
scroll to position [0, 0]
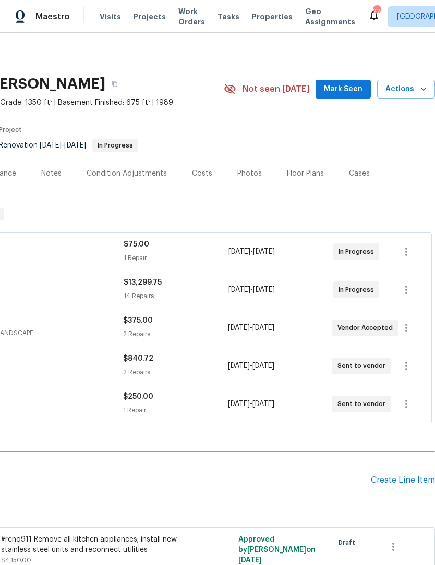
scroll to position [0, 154]
click at [340, 91] on span "Mark Seen" at bounding box center [343, 89] width 39 height 13
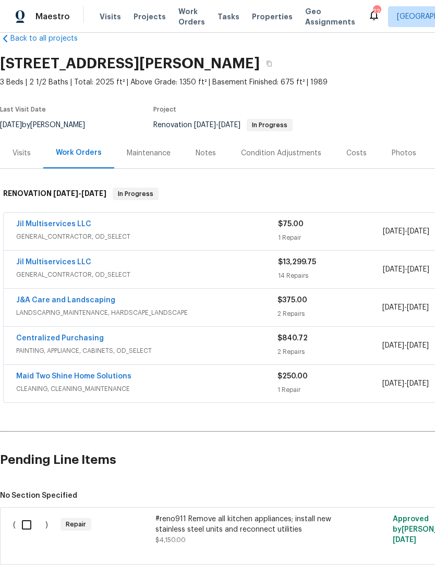
scroll to position [21, 0]
click at [57, 299] on link "J&A Care and Landscaping" at bounding box center [65, 299] width 99 height 7
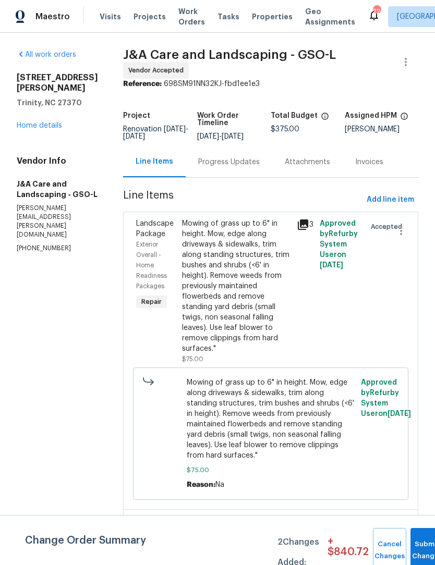
click at [49, 122] on link "Home details" at bounding box center [39, 125] width 45 height 7
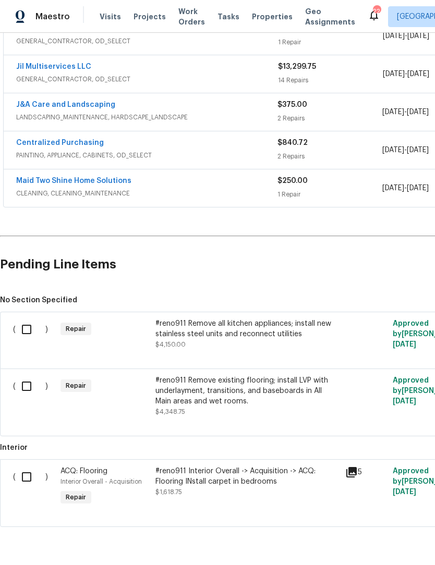
scroll to position [215, 0]
click at [29, 382] on input "checkbox" at bounding box center [31, 387] width 30 height 22
checkbox input "true"
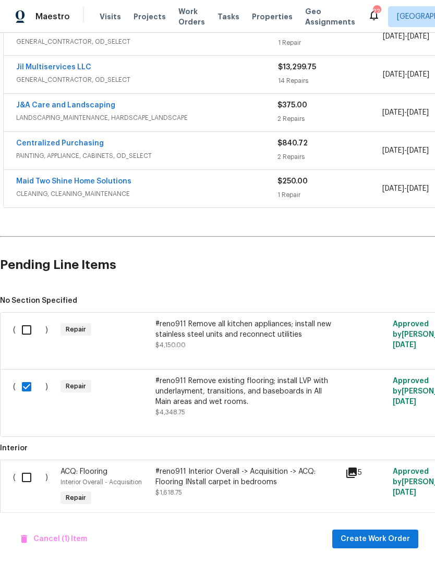
click at [30, 484] on input "checkbox" at bounding box center [31, 478] width 30 height 22
checkbox input "true"
click at [386, 546] on button "Create Work Order" at bounding box center [375, 539] width 86 height 19
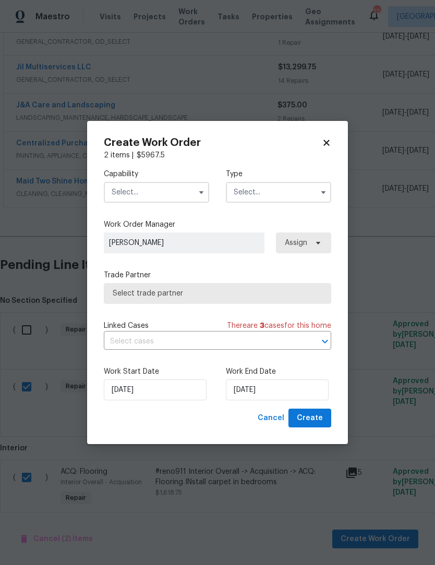
click at [151, 191] on input "text" at bounding box center [156, 192] width 105 height 21
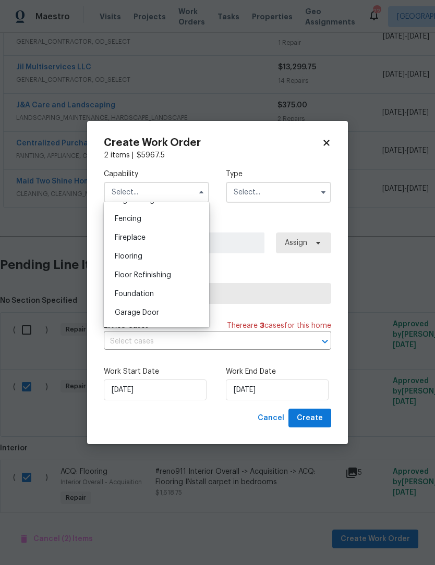
scroll to position [360, 0]
click at [138, 258] on span "Flooring" at bounding box center [129, 258] width 28 height 7
type input "Flooring"
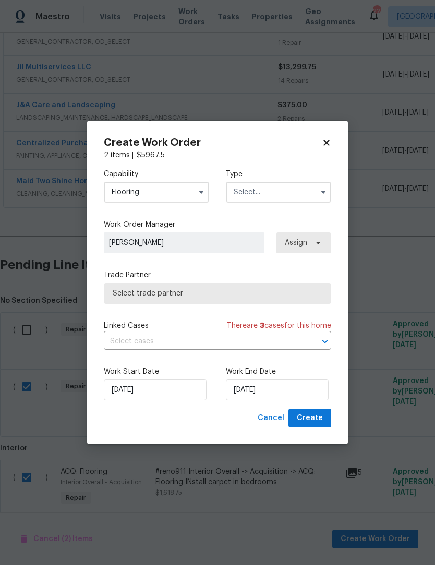
click at [251, 194] on input "text" at bounding box center [278, 192] width 105 height 21
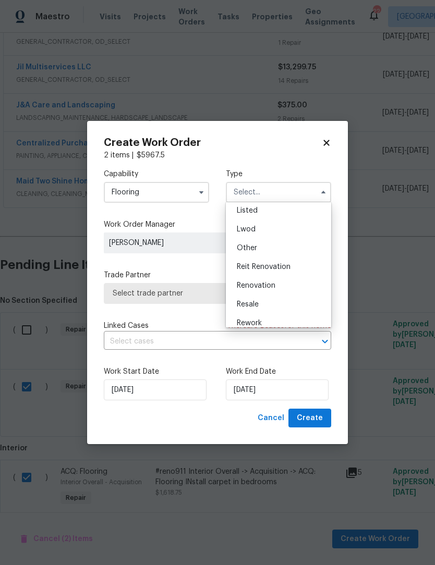
scroll to position [107, 0]
click at [261, 277] on span "Renovation" at bounding box center [256, 275] width 39 height 7
type input "Renovation"
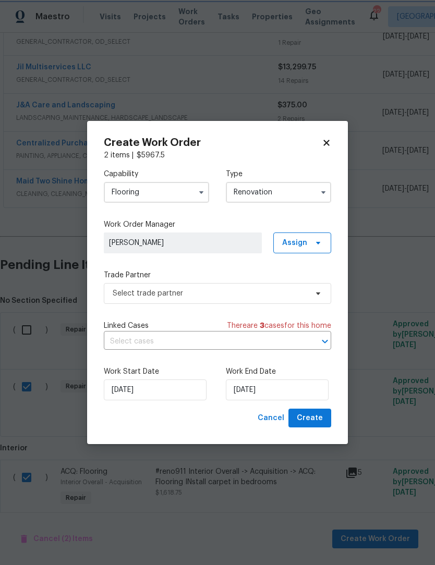
scroll to position [0, 0]
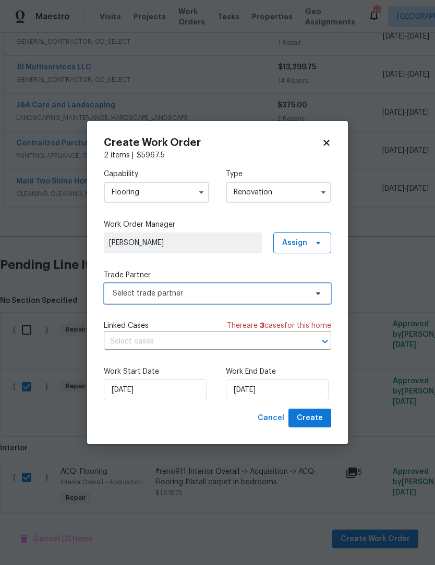
click at [188, 296] on span "Select trade partner" at bounding box center [210, 293] width 195 height 10
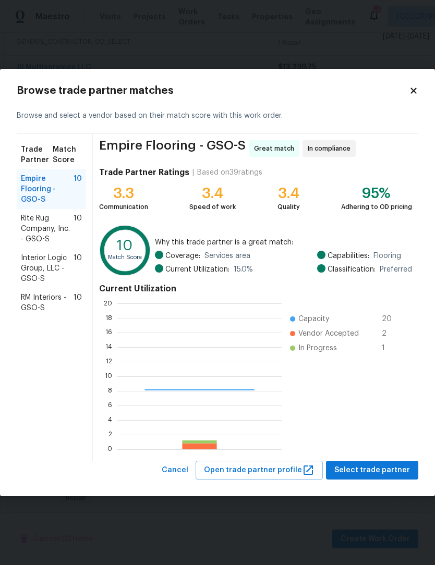
scroll to position [146, 164]
click at [42, 272] on span "Interior Logic Group, LLC - GSO-S" at bounding box center [47, 268] width 53 height 31
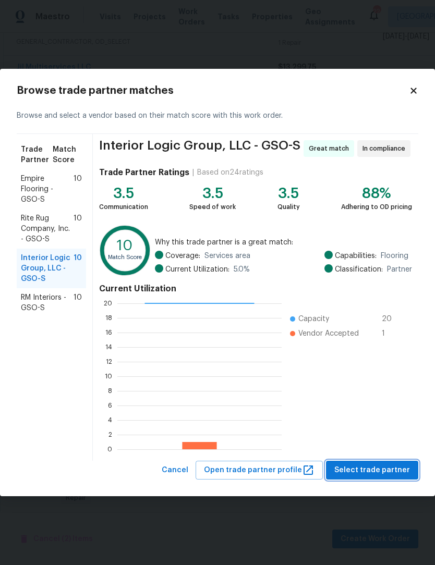
click at [382, 471] on span "Select trade partner" at bounding box center [372, 470] width 76 height 13
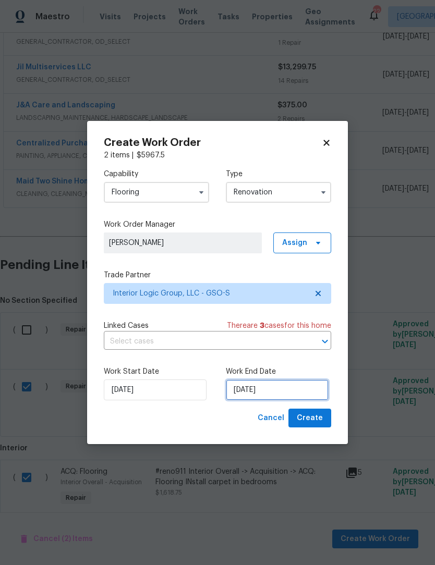
click at [281, 391] on input "[DATE]" at bounding box center [277, 390] width 103 height 21
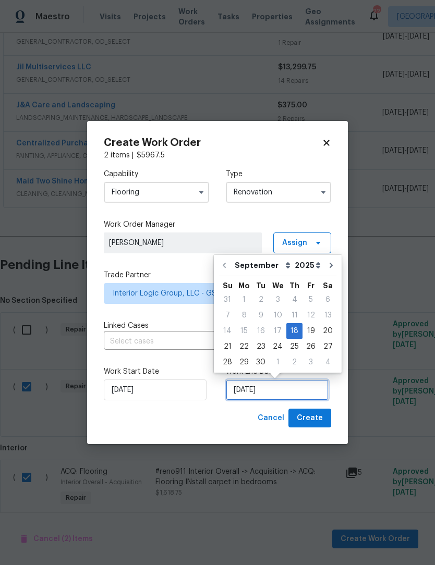
scroll to position [19, 0]
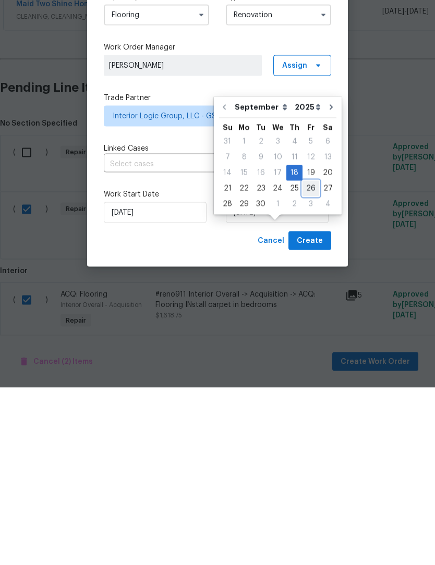
click at [309, 359] on div "26" at bounding box center [311, 366] width 17 height 15
type input "[DATE]"
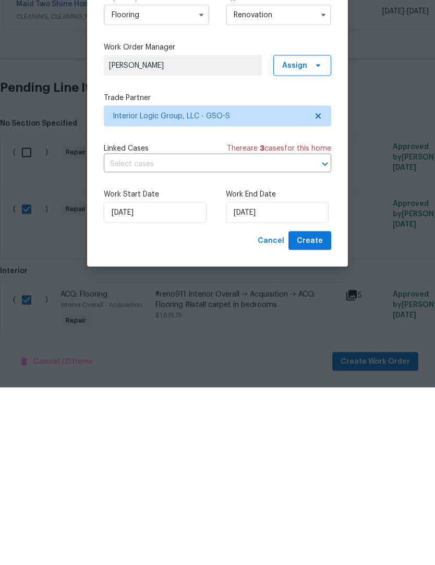
scroll to position [34, 0]
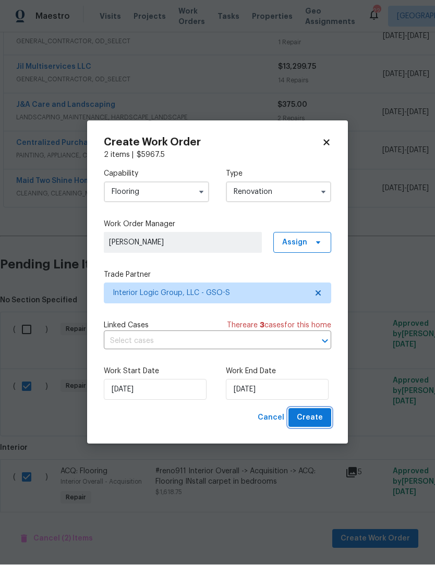
click at [318, 419] on span "Create" at bounding box center [310, 418] width 26 height 13
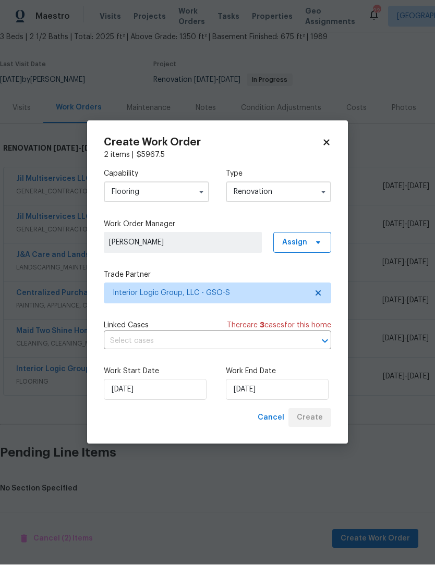
scroll to position [30, 0]
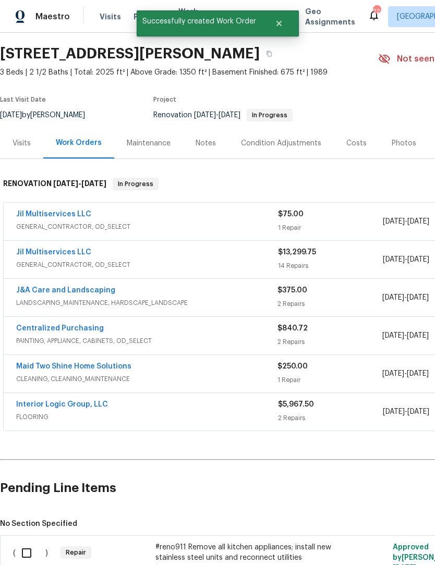
click at [80, 401] on link "Interior Logic Group, LLC" at bounding box center [62, 404] width 92 height 7
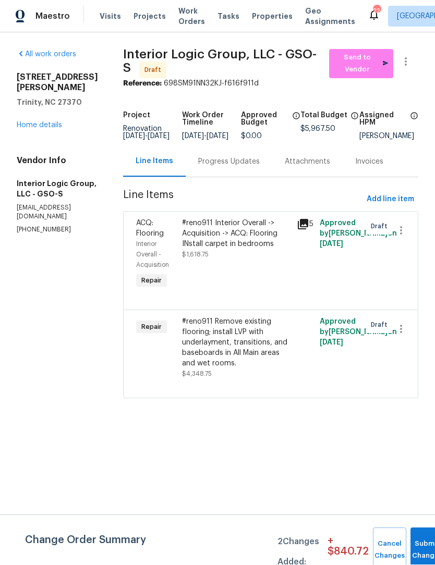
click at [255, 247] on div "#reno911 Interior Overall -> Acquisition -> ACQ: Flooring INstall carpet in bed…" at bounding box center [236, 234] width 108 height 31
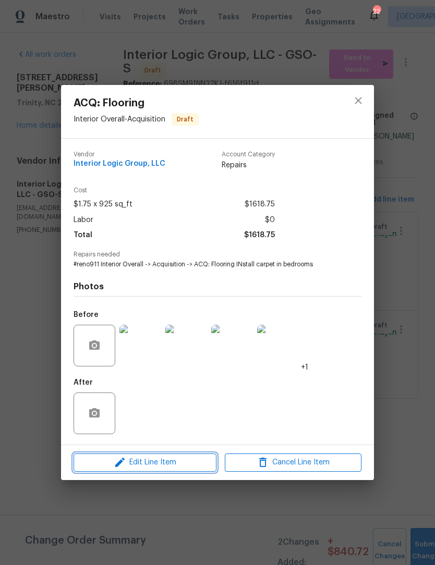
click at [190, 472] on button "Edit Line Item" at bounding box center [145, 463] width 143 height 18
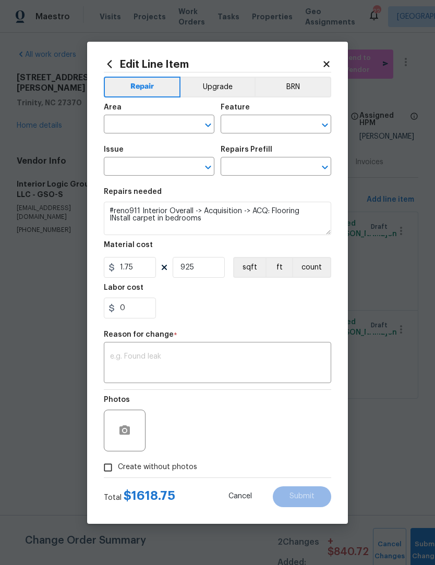
type input "Interior Overall"
type input "Acquisition"
type input "ACQ: Flooring"
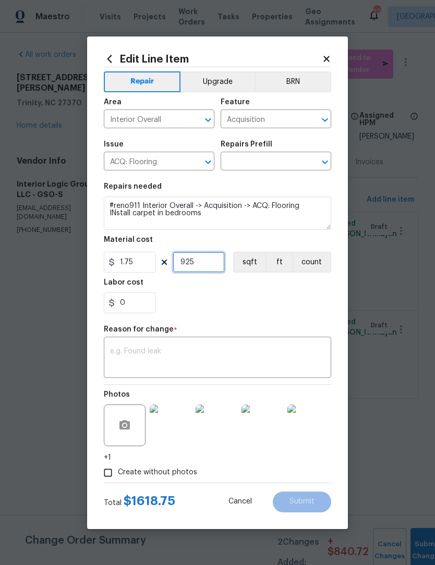
click at [212, 268] on input "925" at bounding box center [199, 262] width 52 height 21
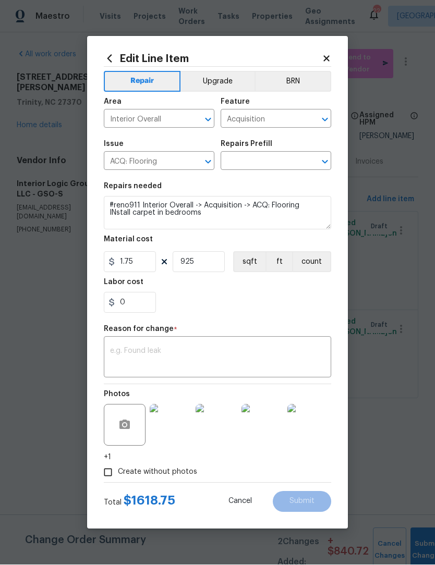
click at [329, 56] on icon at bounding box center [326, 58] width 9 height 9
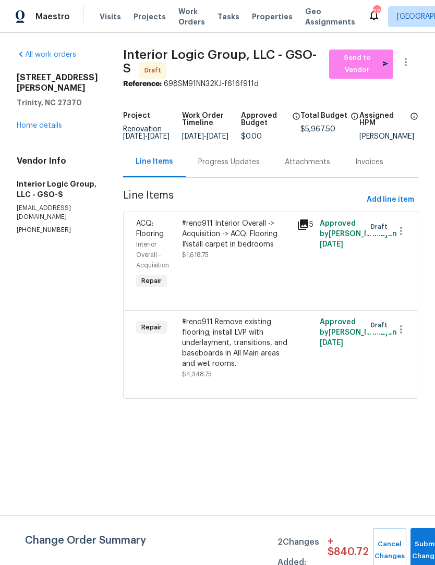
click at [267, 357] on div "#reno911 Remove existing flooring; install LVP with underlayment, transitions, …" at bounding box center [236, 343] width 108 height 52
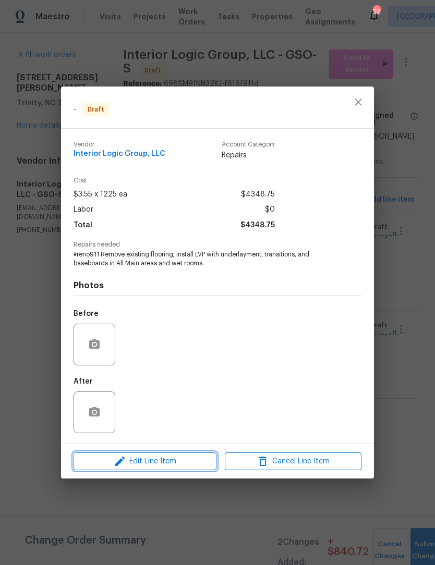
click at [187, 464] on span "Edit Line Item" at bounding box center [145, 461] width 137 height 13
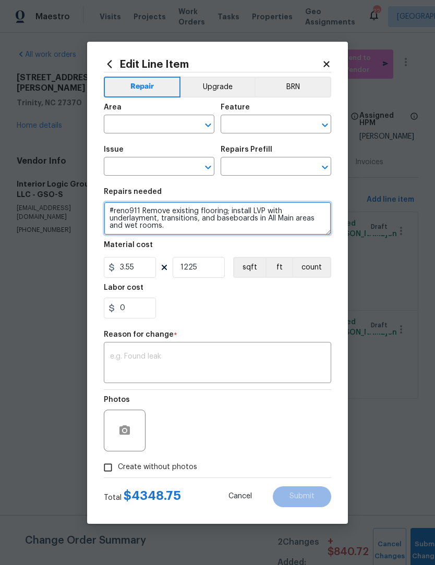
click at [182, 233] on textarea "#reno911 Remove existing flooring; install LVP with underlayment, transitions, …" at bounding box center [217, 218] width 227 height 33
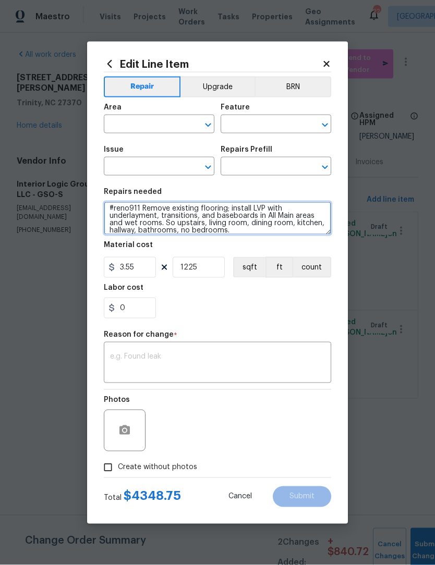
scroll to position [3, 0]
type textarea "#reno911 Remove existing flooring; install LVP with underlayment, transitions, …"
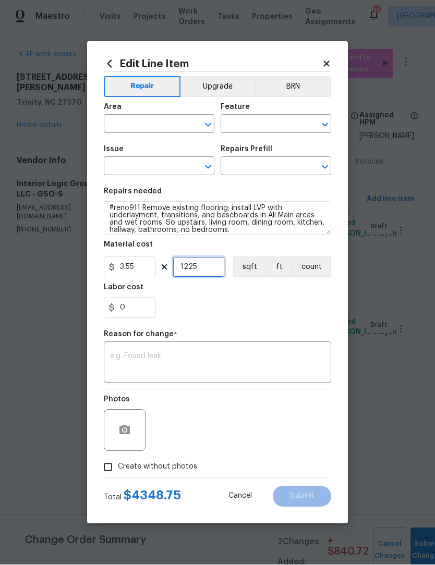
click at [212, 268] on input "1225" at bounding box center [199, 267] width 52 height 21
type input "1"
click at [127, 363] on textarea at bounding box center [217, 364] width 215 height 22
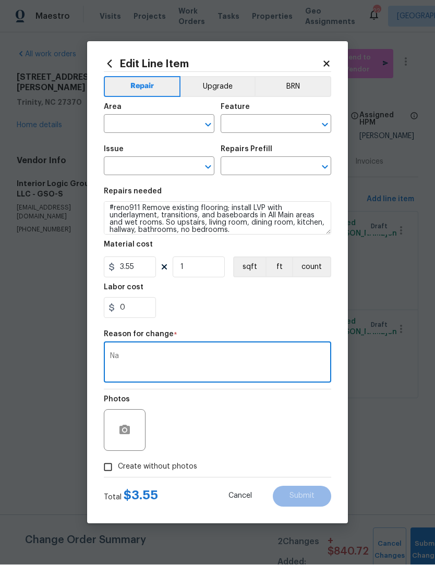
type textarea "Na"
click at [116, 466] on input "Create without photos" at bounding box center [108, 468] width 20 height 20
checkbox input "true"
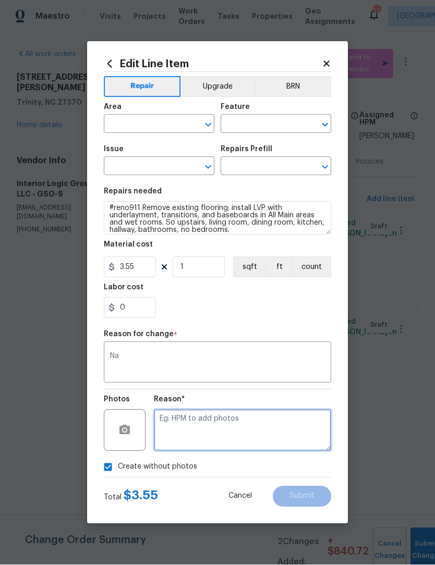
click at [197, 427] on textarea at bounding box center [242, 431] width 177 height 42
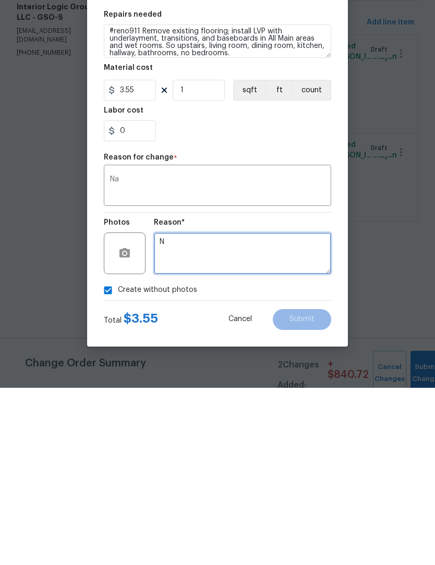
scroll to position [0, 0]
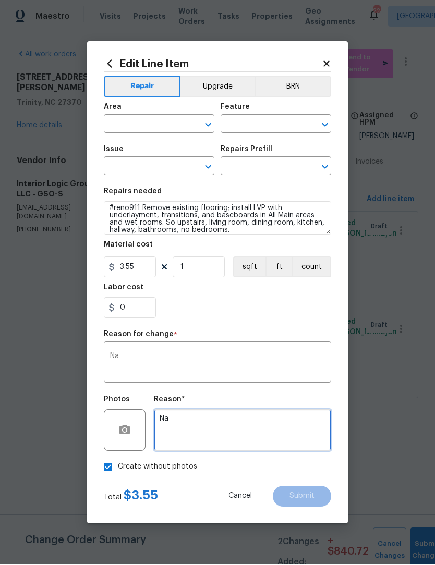
type textarea "Na"
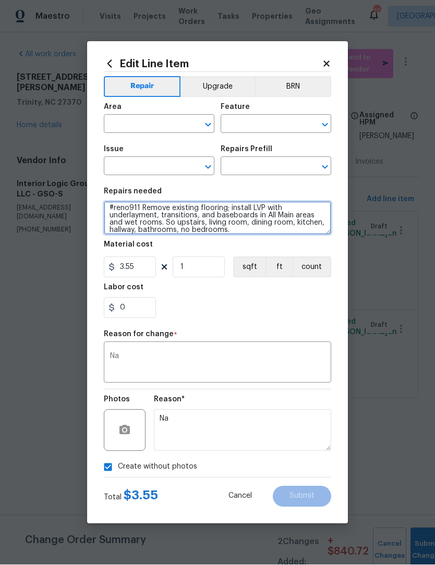
click at [118, 209] on textarea "#reno911 Remove existing flooring; install LVP with underlayment, transitions, …" at bounding box center [217, 218] width 227 height 33
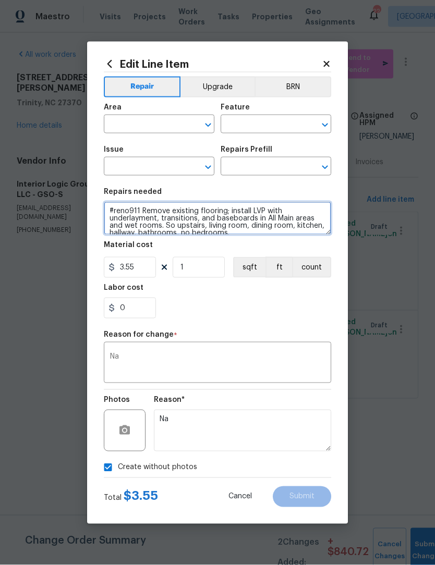
click at [117, 214] on textarea "#reno911 Remove existing flooring; install LVP with underlayment, transitions, …" at bounding box center [217, 218] width 227 height 33
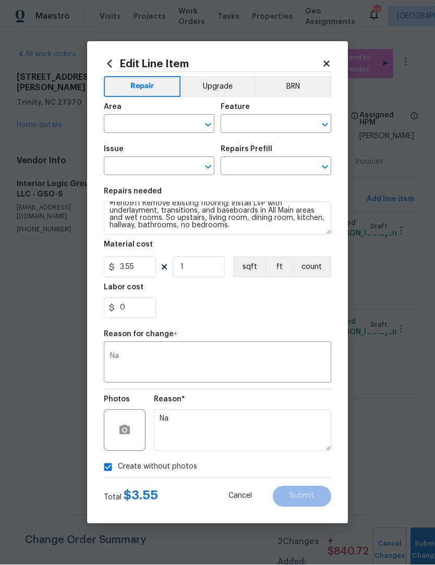
click at [132, 127] on input "text" at bounding box center [144, 125] width 81 height 16
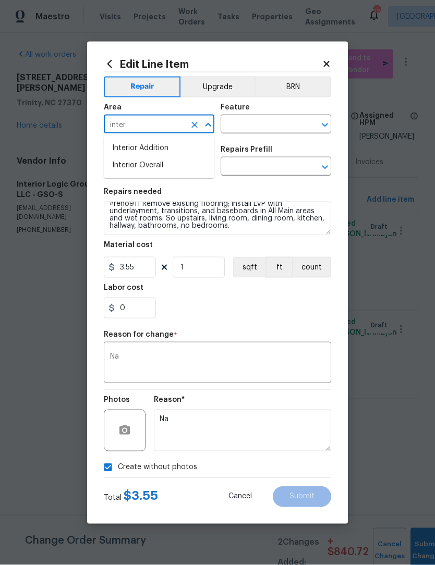
click at [151, 166] on li "Interior Overall" at bounding box center [159, 165] width 111 height 17
type input "Interior Overall"
click at [265, 120] on input "text" at bounding box center [261, 125] width 81 height 16
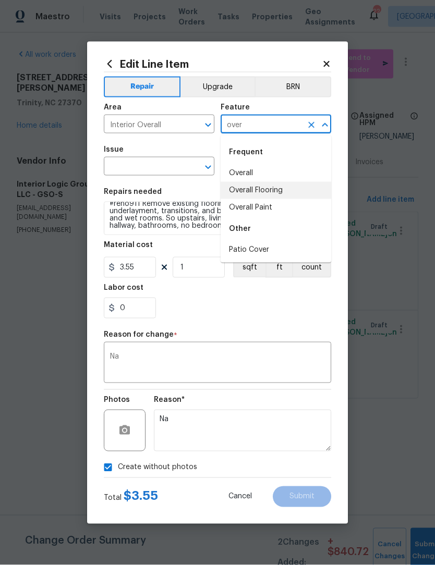
click at [268, 190] on li "Overall Flooring" at bounding box center [276, 190] width 111 height 17
type input "Overall Flooring"
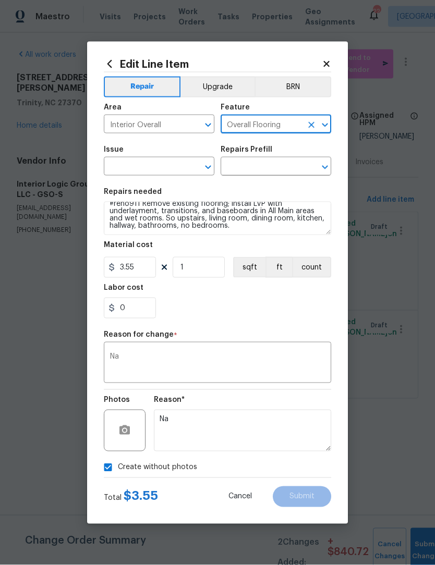
click at [143, 168] on input "text" at bounding box center [144, 168] width 81 height 16
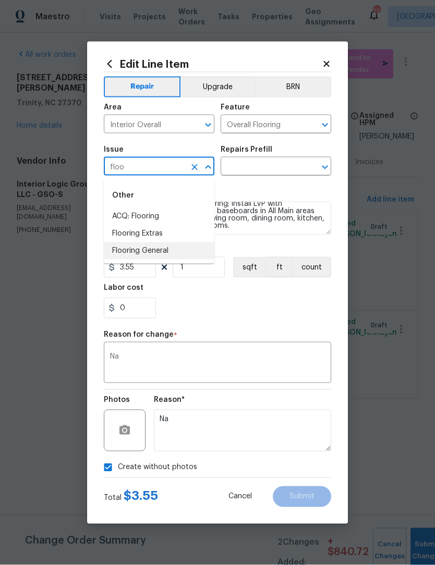
click at [155, 250] on li "Flooring General" at bounding box center [159, 251] width 111 height 17
type input "Flooring General"
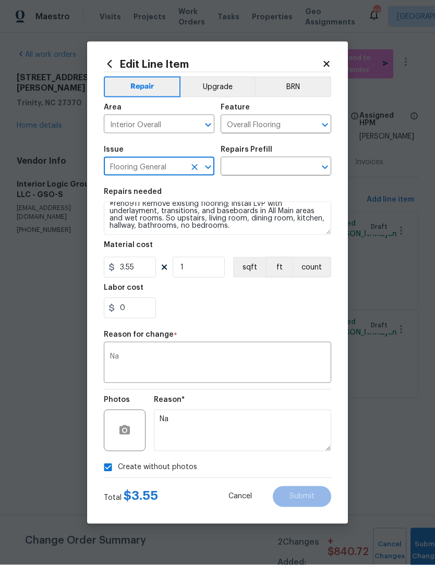
click at [271, 160] on input "text" at bounding box center [261, 168] width 81 height 16
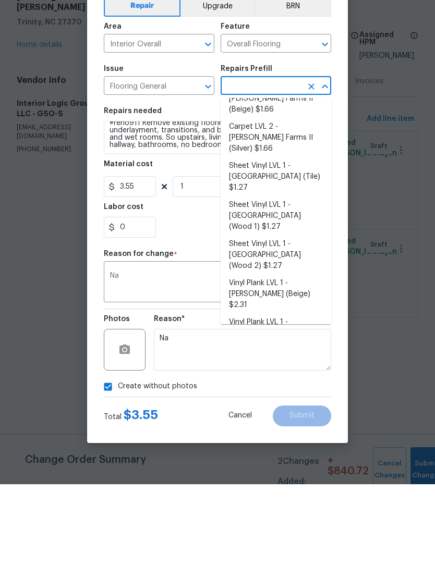
scroll to position [78, 0]
click at [251, 357] on li "Vinyl Plank LVL 1 - Knighton (Beige) $2.31" at bounding box center [276, 376] width 111 height 39
type input "Vinyl Plank LVL 1 - Knighton (Beige) $2.31"
type textarea "Install LVP (Knighton AP835 Prairie Dust) Includes transitions, glue and associ…"
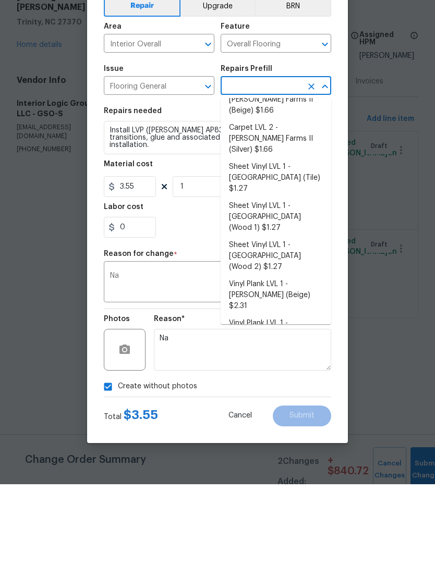
type input "Vinyl Plank LVL 1 - Knighton (Beige) $2.31"
type input "2.31"
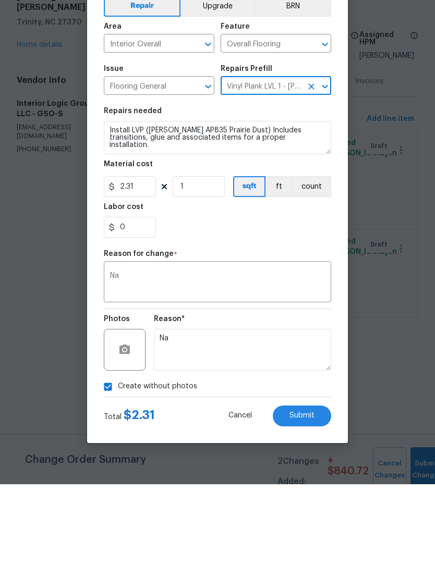
scroll to position [0, 0]
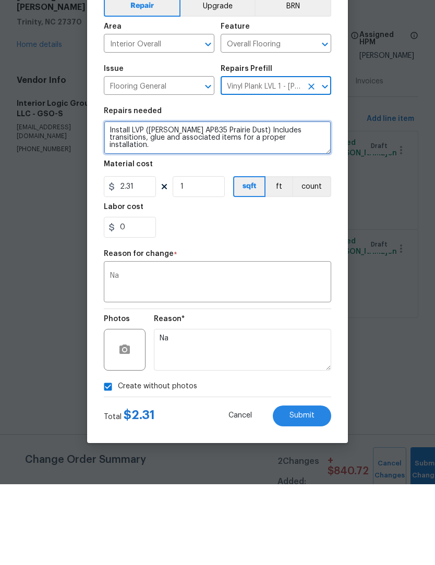
click at [124, 202] on textarea "Install LVP (Knighton AP835 Prairie Dust) Includes transitions, glue and associ…" at bounding box center [217, 218] width 227 height 33
click at [117, 202] on textarea "Install LVP (Knighton AP835 Prairie Dust) Includes transitions, glue and associ…" at bounding box center [217, 218] width 227 height 33
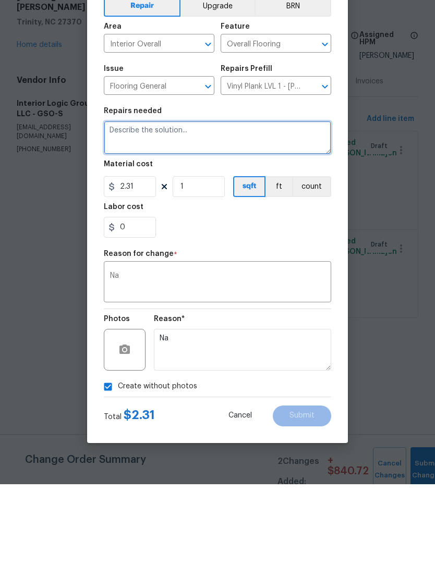
click at [118, 202] on textarea at bounding box center [217, 218] width 227 height 33
paste textarea "#reno911 Remove existing flooring; install LVP with underlayment, transitions, …"
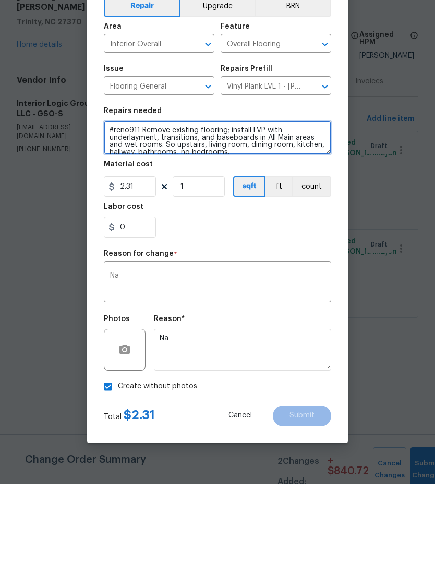
scroll to position [3, 0]
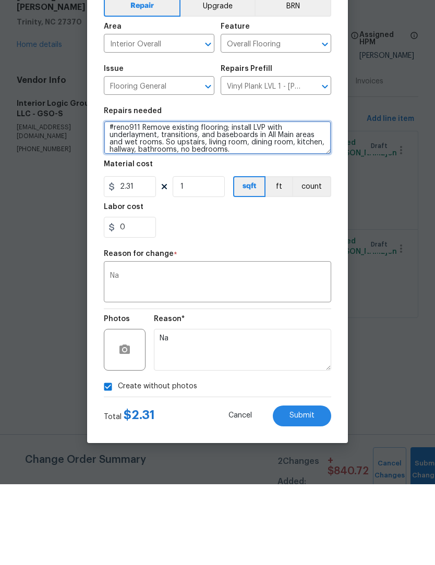
type textarea "#reno911 Remove existing flooring; install LVP with underlayment, transitions, …"
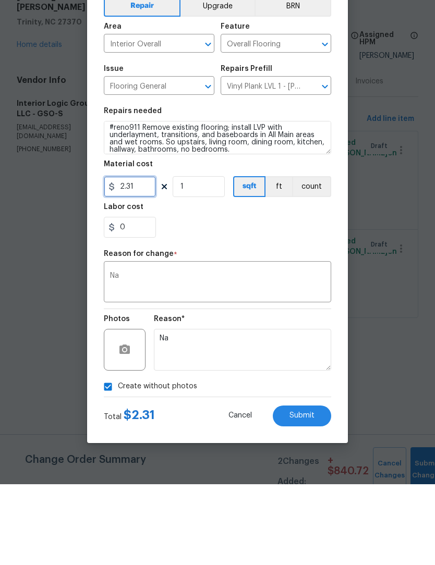
click at [148, 257] on input "2.31" at bounding box center [130, 267] width 52 height 21
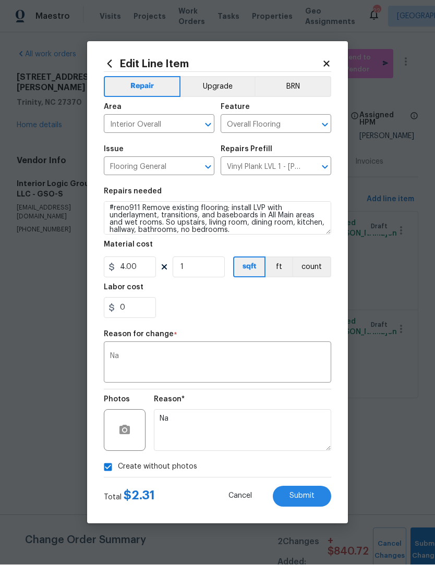
click at [309, 494] on span "Submit" at bounding box center [301, 497] width 25 height 8
type input "4"
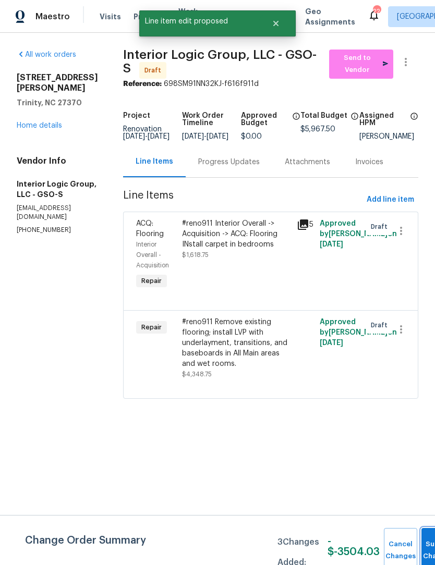
click at [425, 547] on button "Submit Changes" at bounding box center [437, 550] width 33 height 45
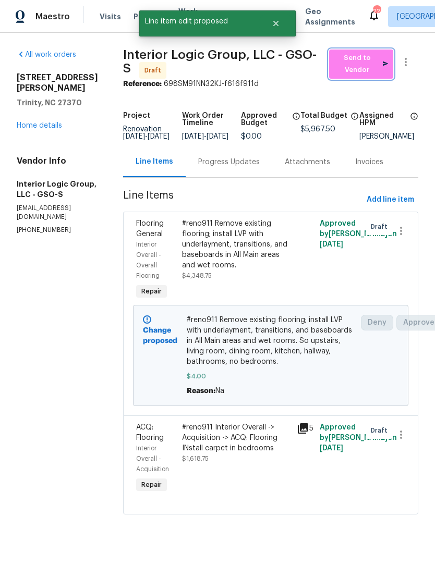
click at [366, 67] on span "Send to Vendor" at bounding box center [361, 64] width 54 height 24
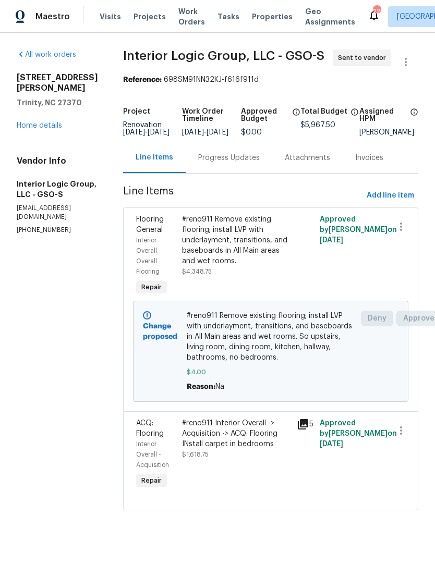
click at [252, 163] on div "Progress Updates" at bounding box center [229, 158] width 62 height 10
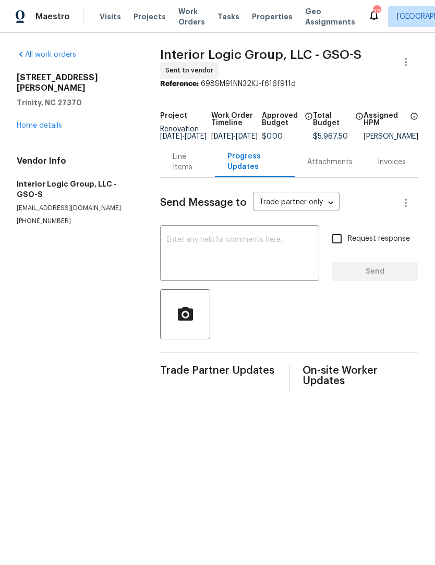
click at [190, 258] on textarea at bounding box center [239, 254] width 147 height 37
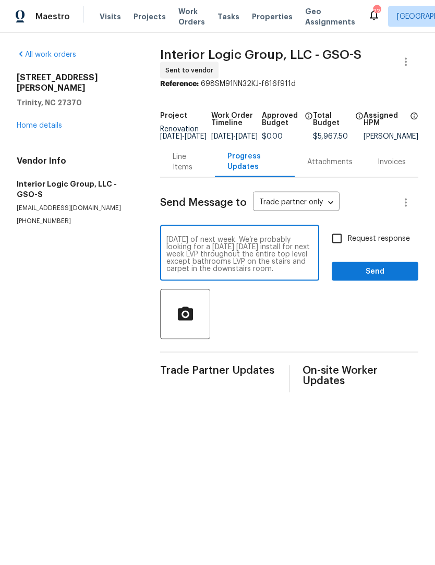
scroll to position [7, 0]
click at [220, 269] on textarea "This should be ready to be measured Monday of next week. We’re probably looking…" at bounding box center [239, 254] width 147 height 37
type textarea "This should be ready to be measured Monday of next week. We’re probably looking…"
click at [337, 250] on input "Request response" at bounding box center [337, 239] width 22 height 22
checkbox input "true"
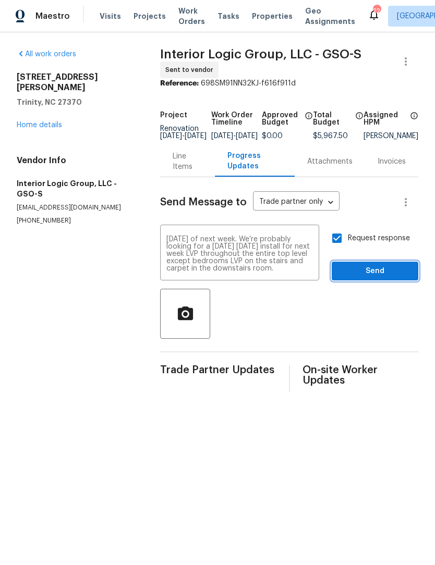
click at [383, 275] on span "Send" at bounding box center [375, 271] width 70 height 13
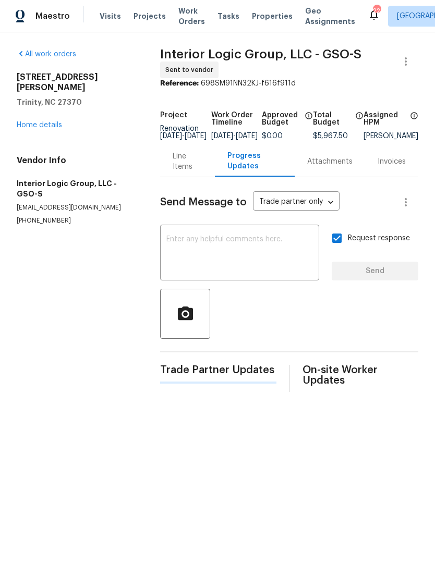
scroll to position [0, 0]
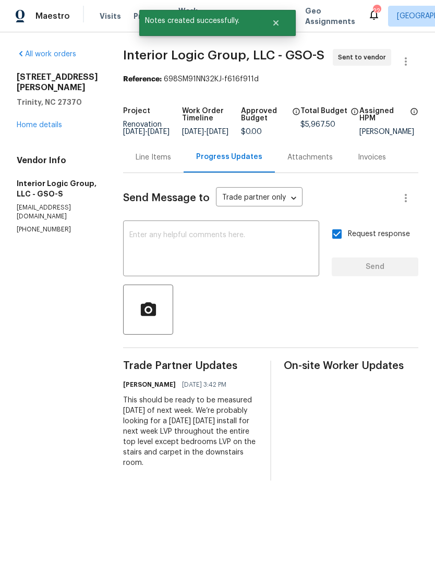
click at [31, 122] on link "Home details" at bounding box center [39, 125] width 45 height 7
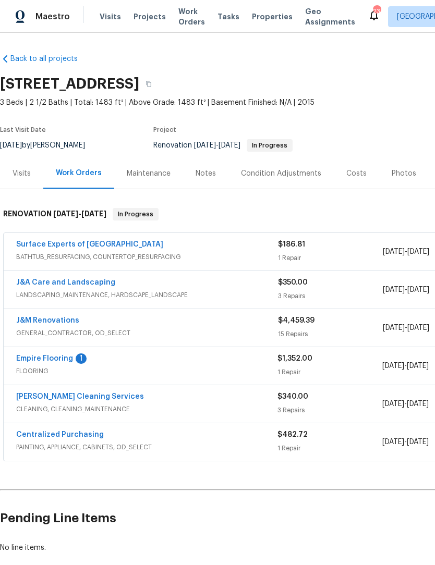
click at [42, 357] on link "Empire Flooring" at bounding box center [44, 358] width 57 height 7
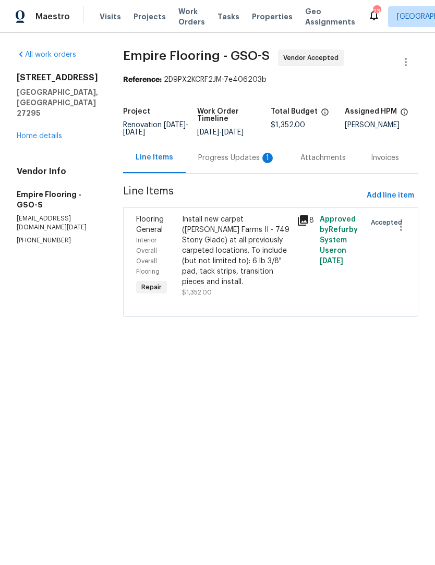
click at [220, 163] on div "Progress Updates 1" at bounding box center [236, 158] width 77 height 10
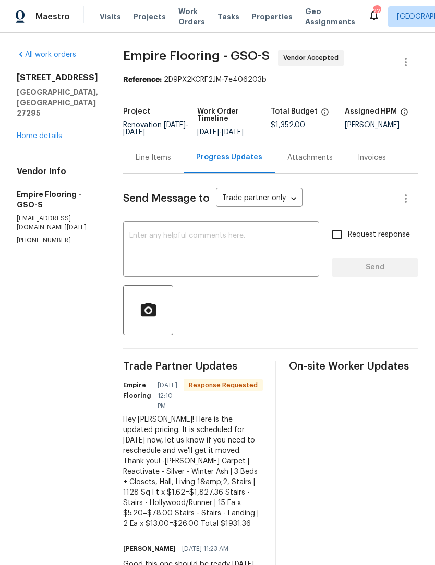
click at [166, 163] on div "Line Items" at bounding box center [153, 158] width 35 height 10
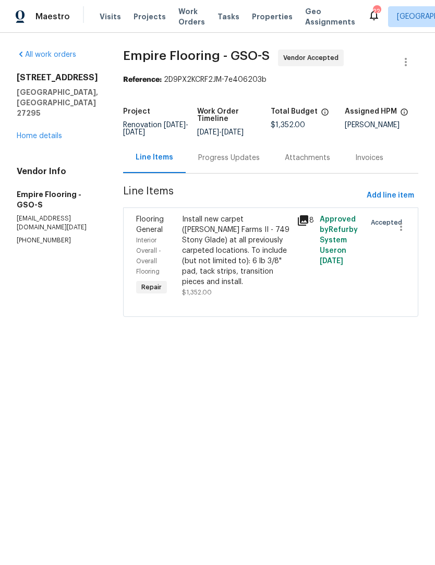
click at [232, 258] on div "Install new carpet ([PERSON_NAME] Farms II - 749 Stony Glade) at all previously…" at bounding box center [236, 250] width 108 height 73
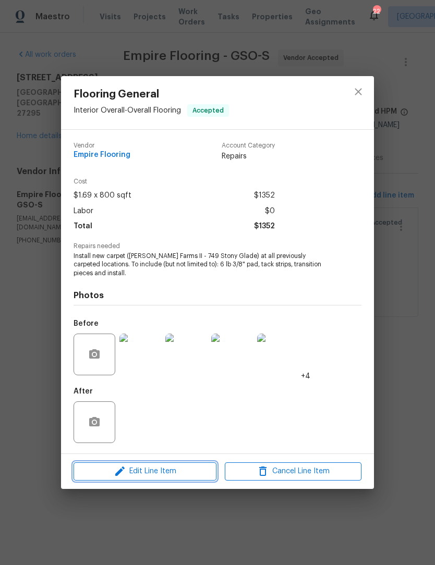
click at [185, 474] on span "Edit Line Item" at bounding box center [145, 471] width 137 height 13
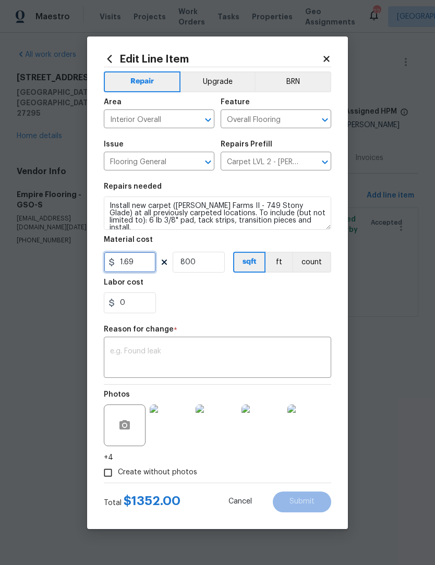
click at [144, 263] on input "1.69" at bounding box center [130, 262] width 52 height 21
type input "1931.36"
click at [212, 265] on input "800" at bounding box center [199, 262] width 52 height 21
type input "1"
click at [124, 357] on textarea at bounding box center [217, 359] width 215 height 22
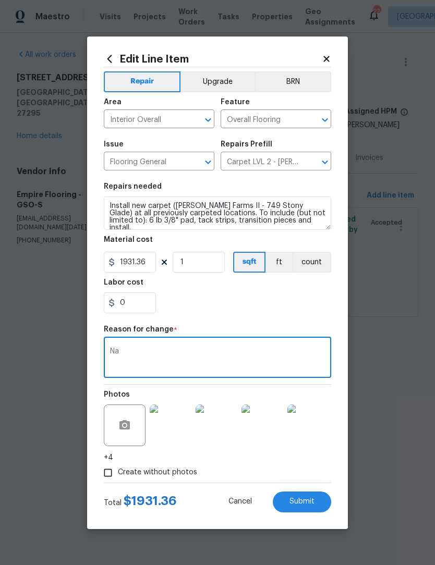
type textarea "Na"
click at [308, 503] on span "Submit" at bounding box center [301, 502] width 25 height 8
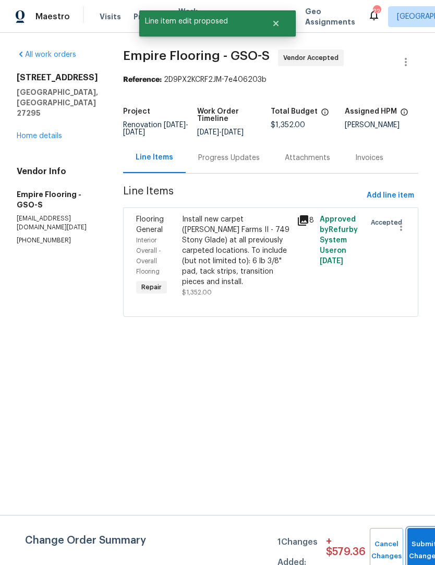
click at [427, 542] on button "Submit Changes" at bounding box center [423, 550] width 33 height 45
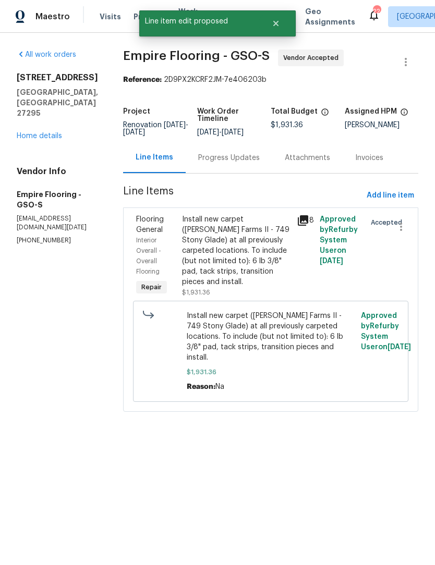
click at [31, 126] on div "All work orders [STREET_ADDRESS] Home details Vendor Info Empire Flooring - GSO…" at bounding box center [57, 148] width 81 height 196
click at [38, 132] on link "Home details" at bounding box center [39, 135] width 45 height 7
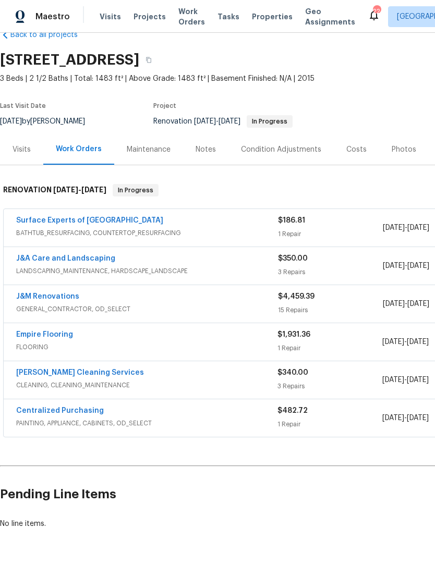
scroll to position [24, 0]
click at [56, 221] on link "Surface Experts of [GEOGRAPHIC_DATA]" at bounding box center [89, 220] width 147 height 7
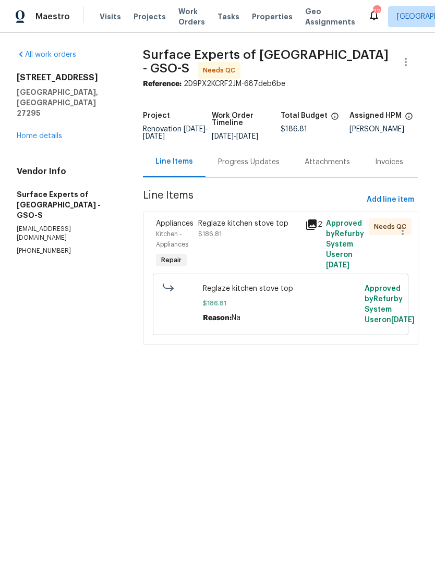
click at [253, 239] on div "Reglaze kitchen stove top $186.81" at bounding box center [248, 229] width 100 height 21
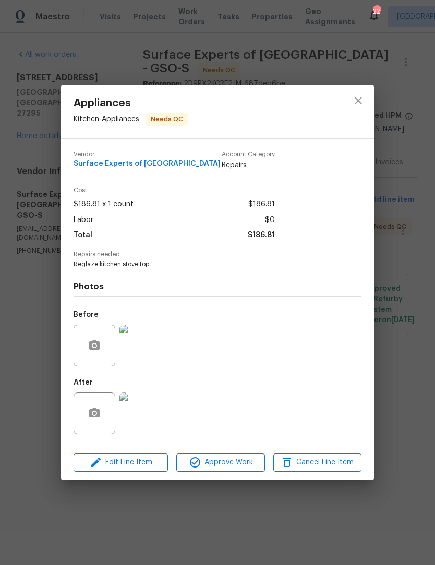
click at [147, 415] on img at bounding box center [140, 414] width 42 height 42
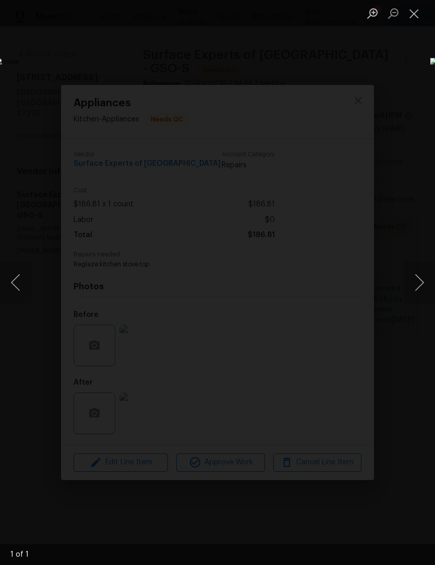
click at [415, 10] on button "Close lightbox" at bounding box center [414, 13] width 21 height 18
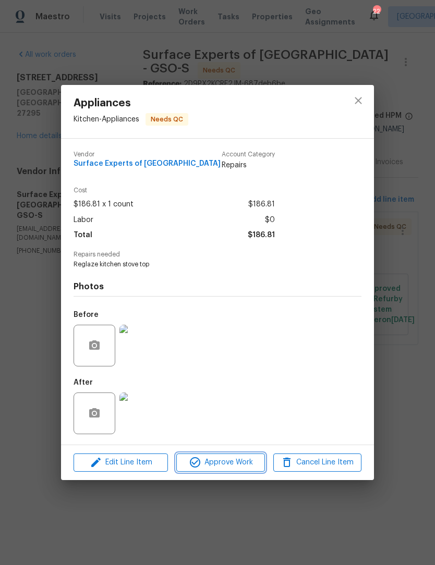
click at [241, 462] on span "Approve Work" at bounding box center [220, 462] width 82 height 13
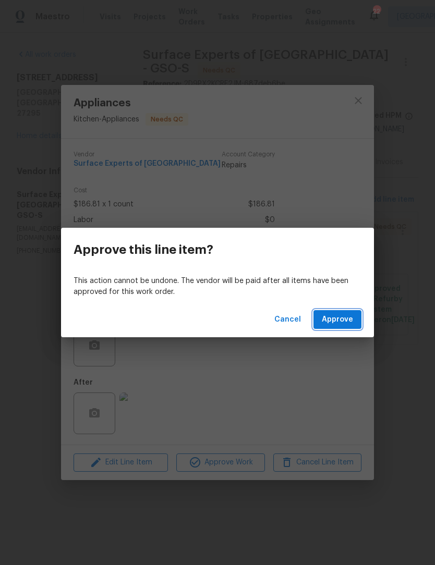
click at [338, 320] on span "Approve" at bounding box center [337, 319] width 31 height 13
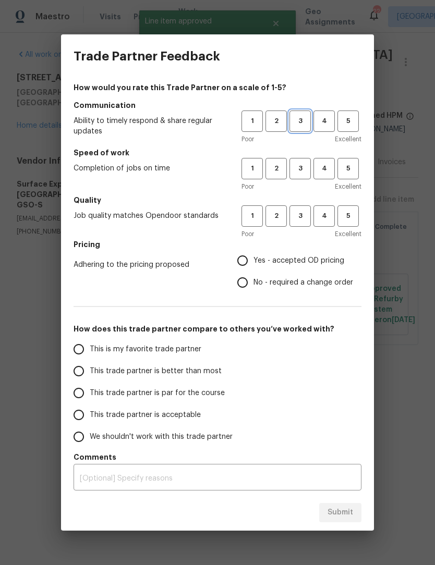
click at [298, 124] on span "3" at bounding box center [300, 121] width 19 height 12
click at [307, 171] on span "3" at bounding box center [300, 169] width 19 height 12
click at [302, 221] on span "3" at bounding box center [300, 216] width 19 height 12
click at [244, 263] on input "Yes - accepted OD pricing" at bounding box center [243, 261] width 22 height 22
radio input "true"
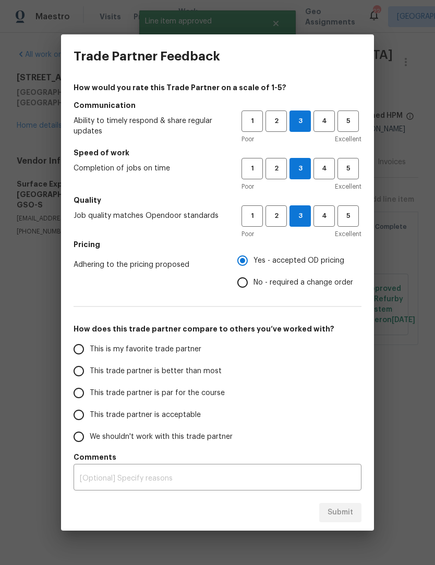
click at [82, 399] on input "This trade partner is par for the course" at bounding box center [79, 393] width 22 height 22
radio input "false"
click at [75, 377] on input "This trade partner is better than most" at bounding box center [79, 371] width 22 height 22
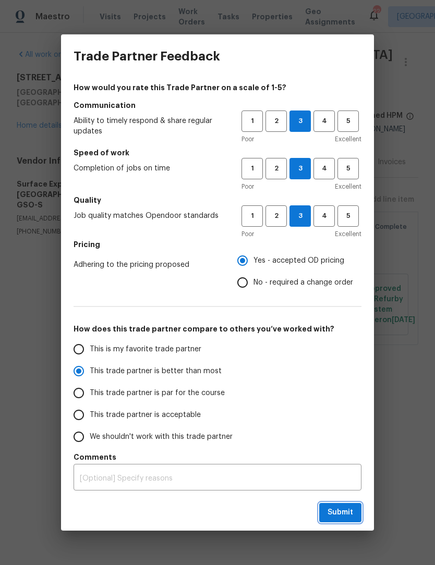
click at [338, 518] on span "Submit" at bounding box center [341, 512] width 26 height 13
radio input "true"
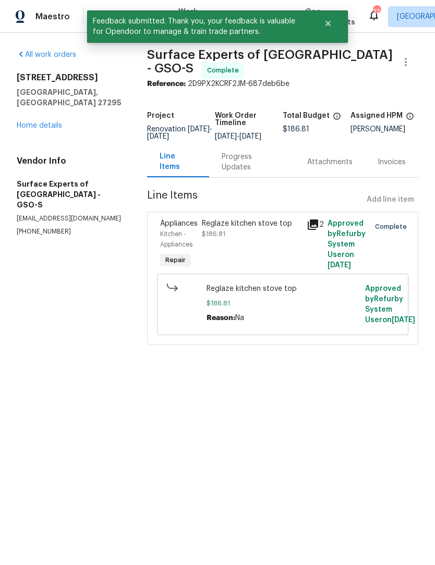
click at [29, 122] on link "Home details" at bounding box center [39, 125] width 45 height 7
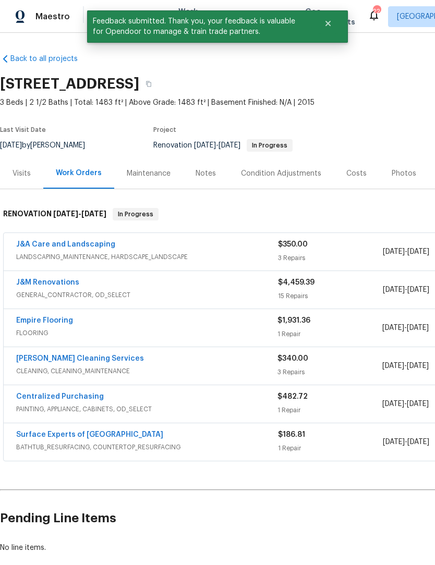
click at [38, 246] on link "J&A Care and Landscaping" at bounding box center [65, 244] width 99 height 7
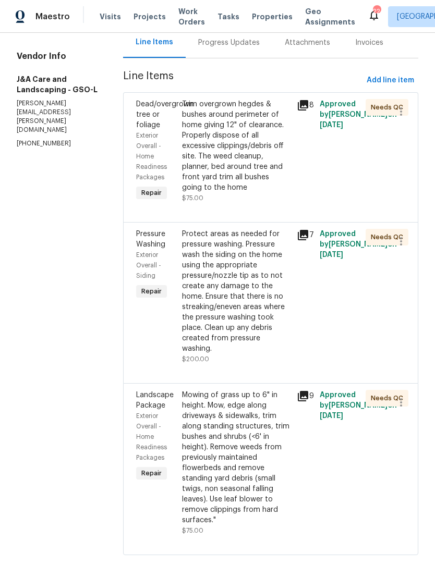
scroll to position [115, 0]
click at [267, 479] on div "Mowing of grass up to 6" in height. Mow, edge along driveways & sidewalks, trim…" at bounding box center [236, 459] width 108 height 136
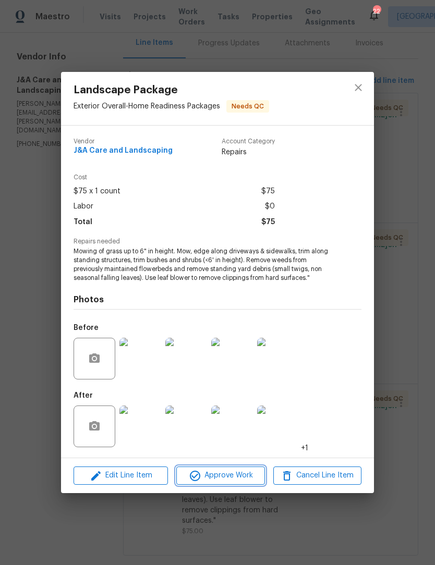
click at [233, 479] on span "Approve Work" at bounding box center [220, 475] width 82 height 13
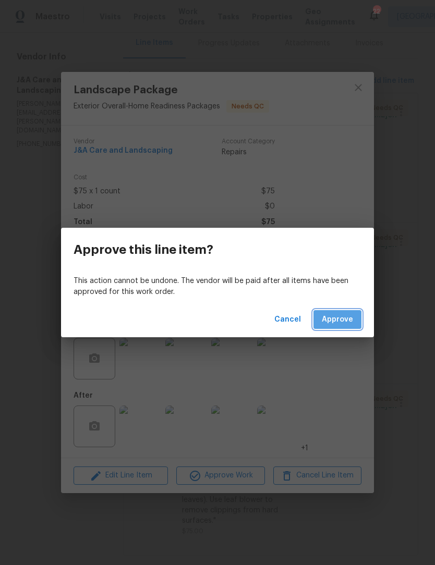
click at [344, 321] on span "Approve" at bounding box center [337, 319] width 31 height 13
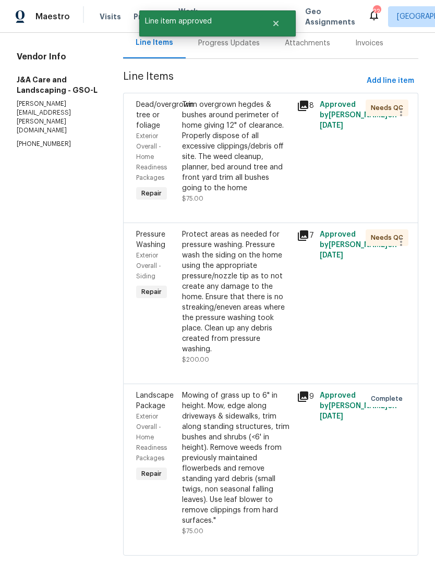
click at [263, 341] on div "Protect areas as needed for pressure washing. Pressure wash the siding on the h…" at bounding box center [236, 291] width 108 height 125
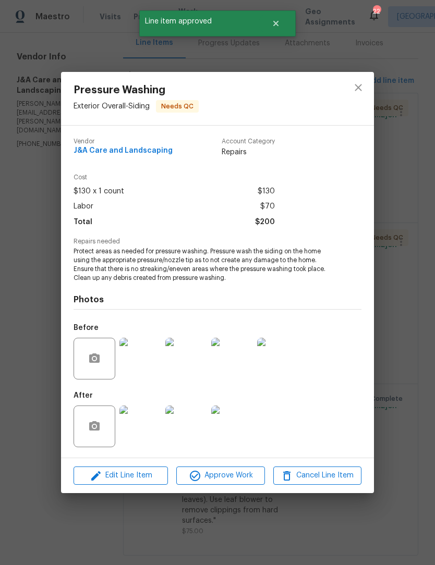
click at [143, 436] on img at bounding box center [140, 427] width 42 height 42
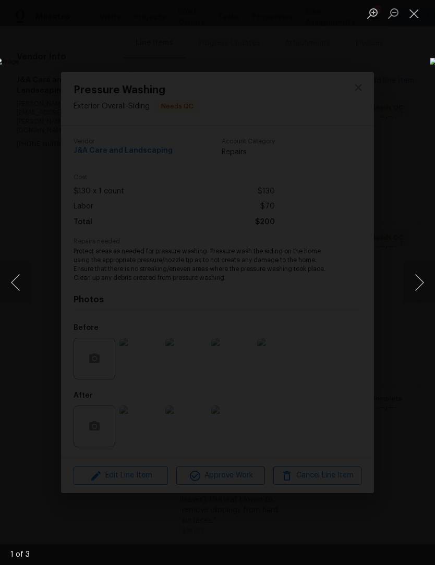
click at [416, 280] on button "Next image" at bounding box center [419, 283] width 31 height 42
click at [419, 279] on button "Next image" at bounding box center [419, 283] width 31 height 42
click at [419, 277] on button "Next image" at bounding box center [419, 283] width 31 height 42
click at [420, 276] on button "Next image" at bounding box center [419, 283] width 31 height 42
click at [419, 278] on button "Next image" at bounding box center [419, 283] width 31 height 42
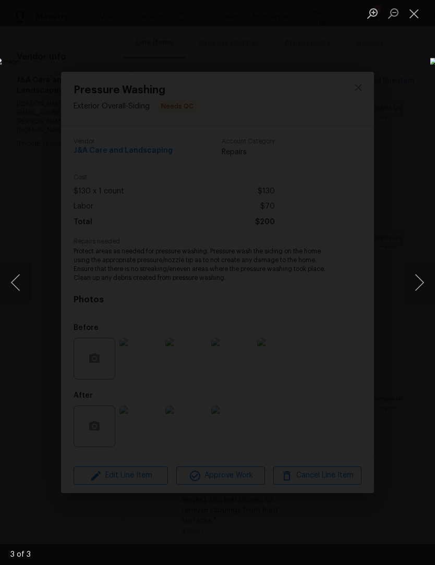
click at [415, 21] on button "Close lightbox" at bounding box center [414, 13] width 21 height 18
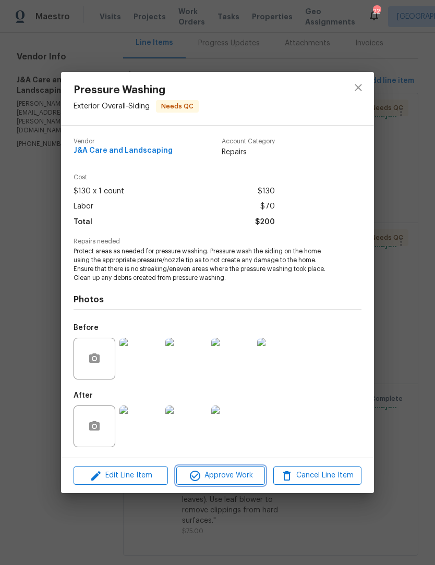
click at [241, 479] on span "Approve Work" at bounding box center [220, 475] width 82 height 13
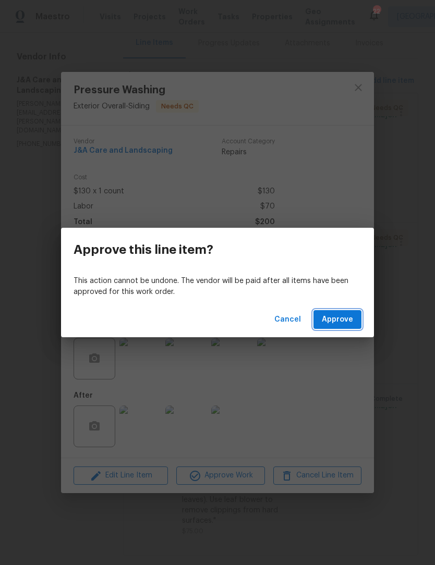
click at [347, 321] on span "Approve" at bounding box center [337, 319] width 31 height 13
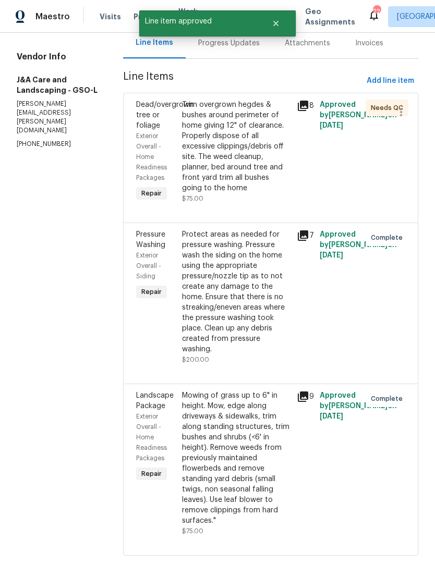
click at [258, 180] on div "Trim overgrown hegdes & bushes around perimeter of home giving 12" of clearance…" at bounding box center [236, 147] width 108 height 94
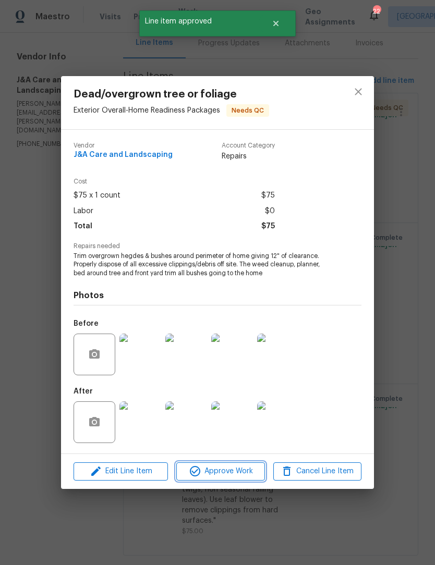
click at [243, 474] on span "Approve Work" at bounding box center [220, 471] width 82 height 13
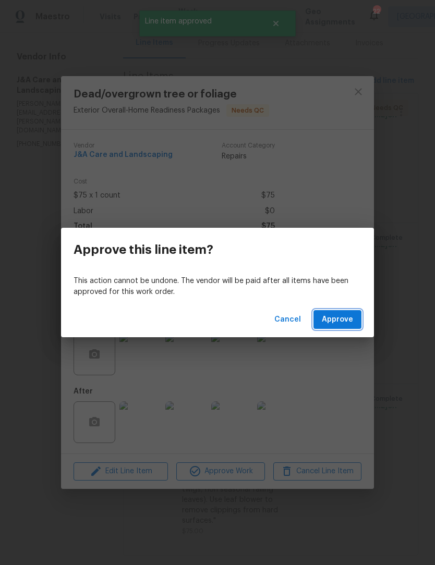
click at [342, 320] on span "Approve" at bounding box center [337, 319] width 31 height 13
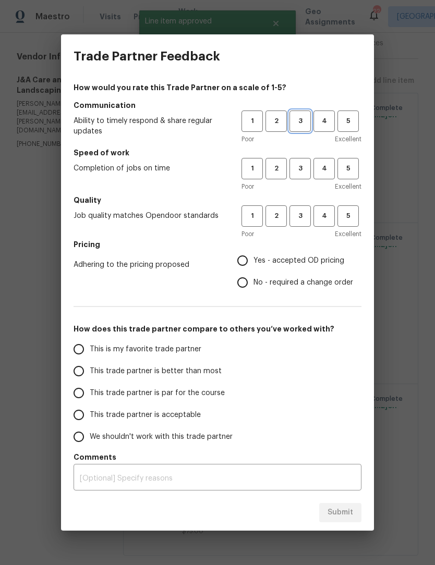
click at [302, 117] on span "3" at bounding box center [300, 121] width 19 height 12
click at [303, 165] on span "3" at bounding box center [300, 169] width 19 height 12
click at [297, 216] on span "3" at bounding box center [300, 216] width 19 height 12
click at [241, 268] on input "Yes - accepted OD pricing" at bounding box center [243, 261] width 22 height 22
radio input "true"
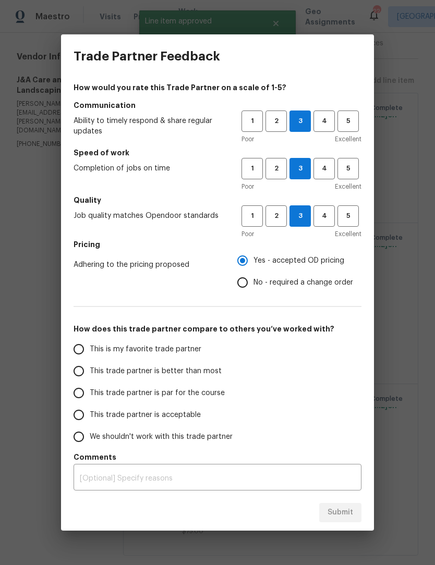
click at [83, 398] on input "This trade partner is par for the course" at bounding box center [79, 393] width 22 height 22
click at [347, 506] on span "Submit" at bounding box center [341, 512] width 26 height 13
radio input "true"
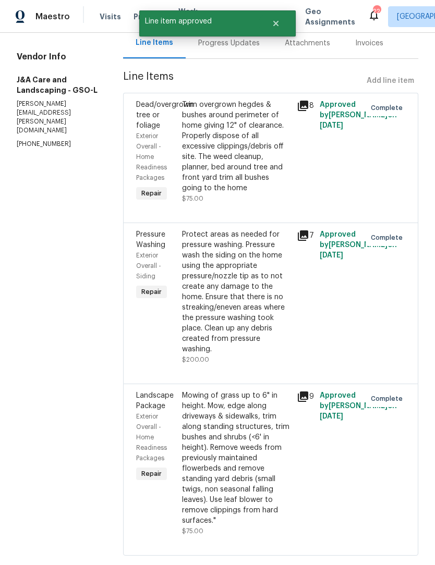
radio input "false"
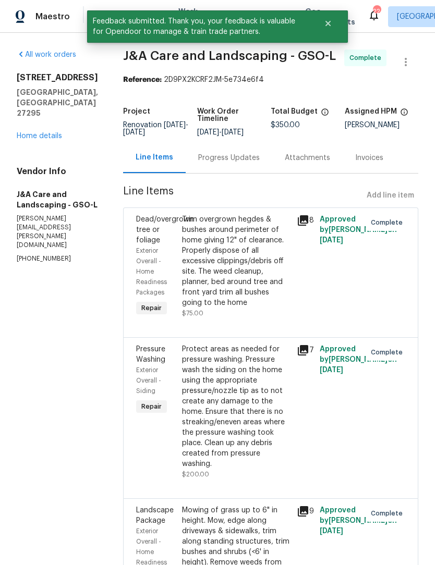
scroll to position [0, 0]
click at [27, 132] on link "Home details" at bounding box center [39, 135] width 45 height 7
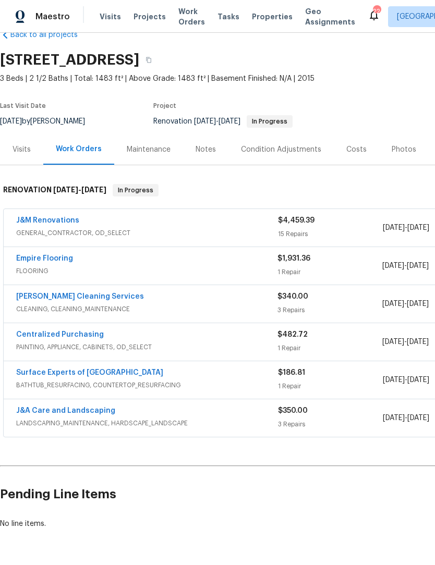
scroll to position [24, 0]
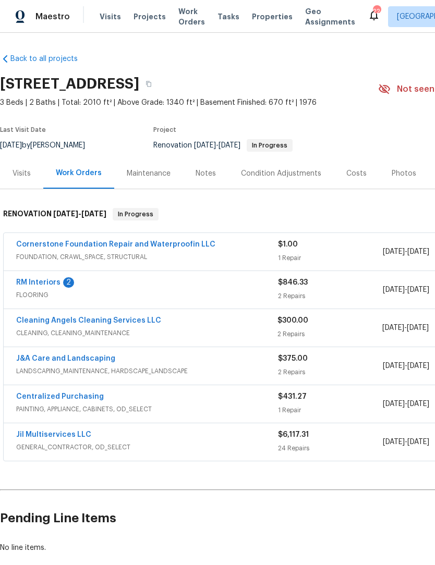
click at [55, 284] on link "RM Interiors" at bounding box center [38, 282] width 44 height 7
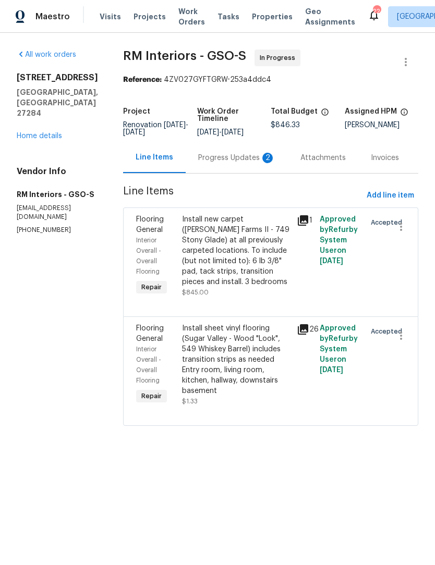
click at [54, 132] on link "Home details" at bounding box center [39, 135] width 45 height 7
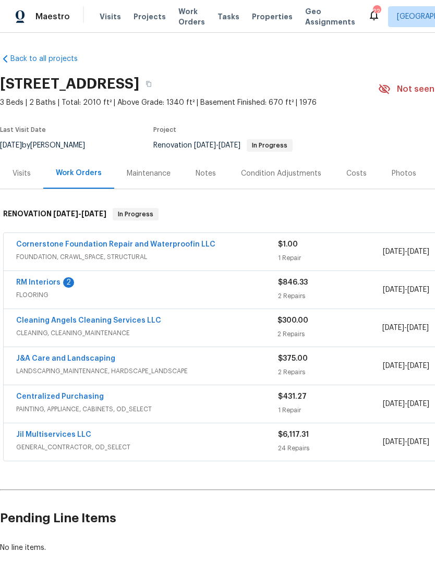
click at [49, 283] on link "RM Interiors" at bounding box center [38, 282] width 44 height 7
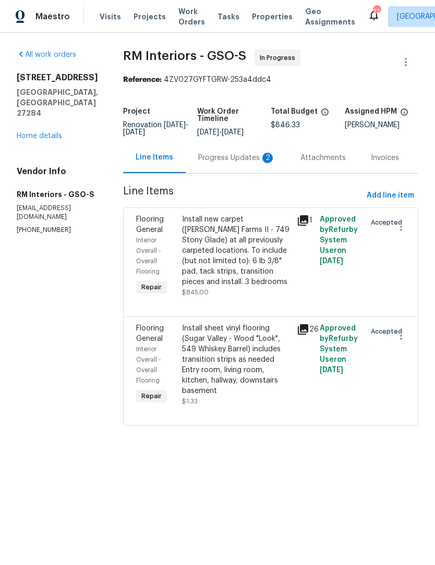
click at [229, 155] on div "Progress Updates 2" at bounding box center [236, 158] width 77 height 10
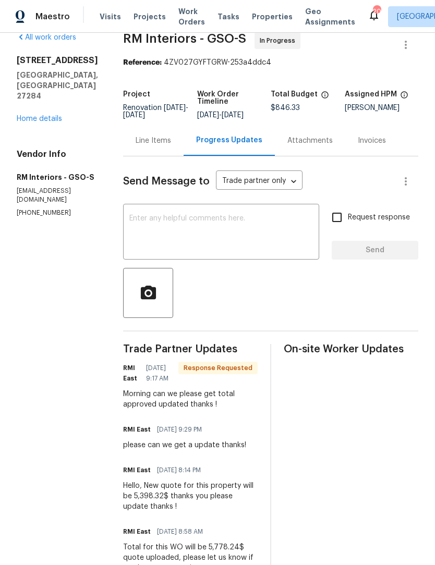
scroll to position [18, 0]
click at [171, 229] on textarea at bounding box center [221, 232] width 184 height 37
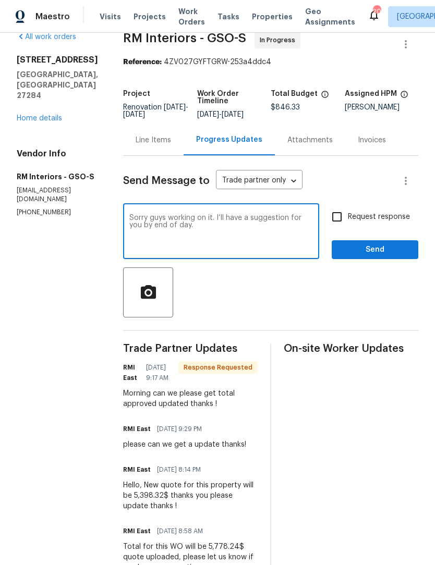
click at [263, 219] on textarea "Sorry guys working on it. I’ll have a suggestion for you by end of day." at bounding box center [221, 232] width 184 height 37
type textarea "Sorry guys working on it. I’ll have it adjusted for you by end of day."
click at [370, 249] on span "Send" at bounding box center [375, 250] width 70 height 13
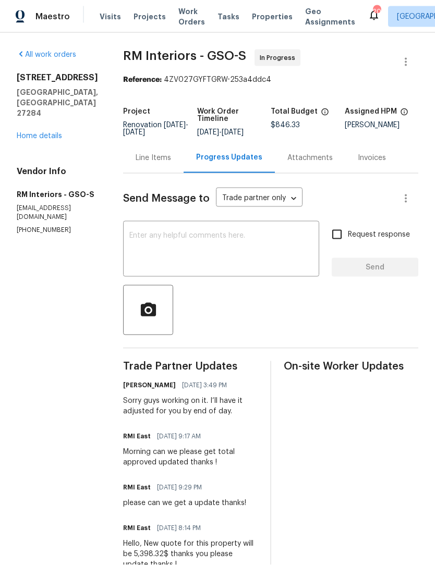
scroll to position [9, 0]
